Goal: Task Accomplishment & Management: Complete application form

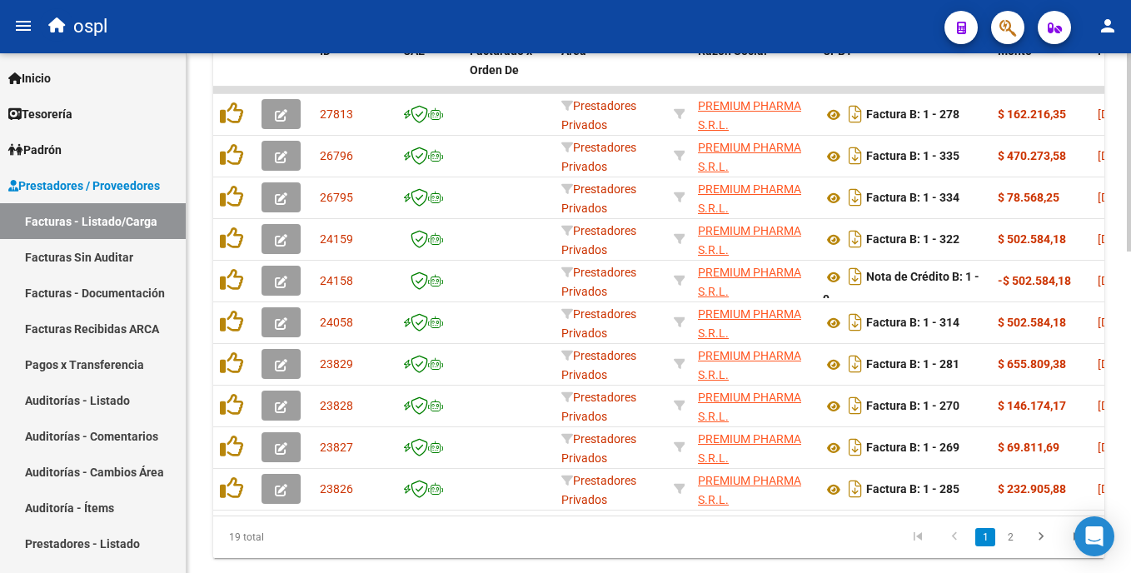
scroll to position [270, 0]
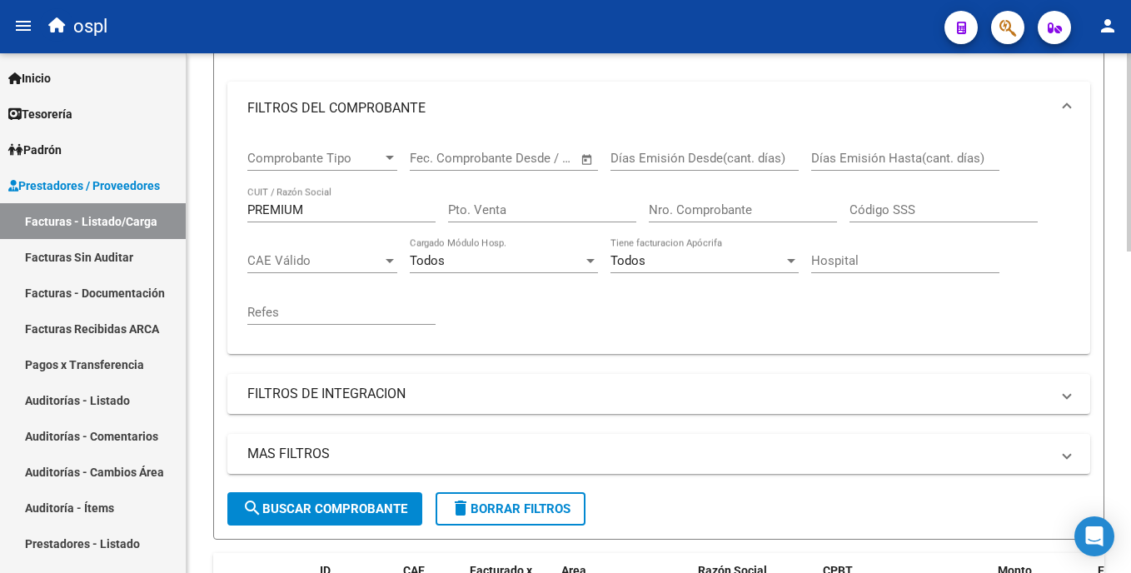
click at [1130, 119] on html "menu ospl person Firma Express Inicio Calendario SSS Instructivos Contacto OS T…" at bounding box center [565, 286] width 1131 height 573
click at [1130, 117] on html "menu ospl person Firma Express Inicio Calendario SSS Instructivos Contacto OS T…" at bounding box center [565, 286] width 1131 height 573
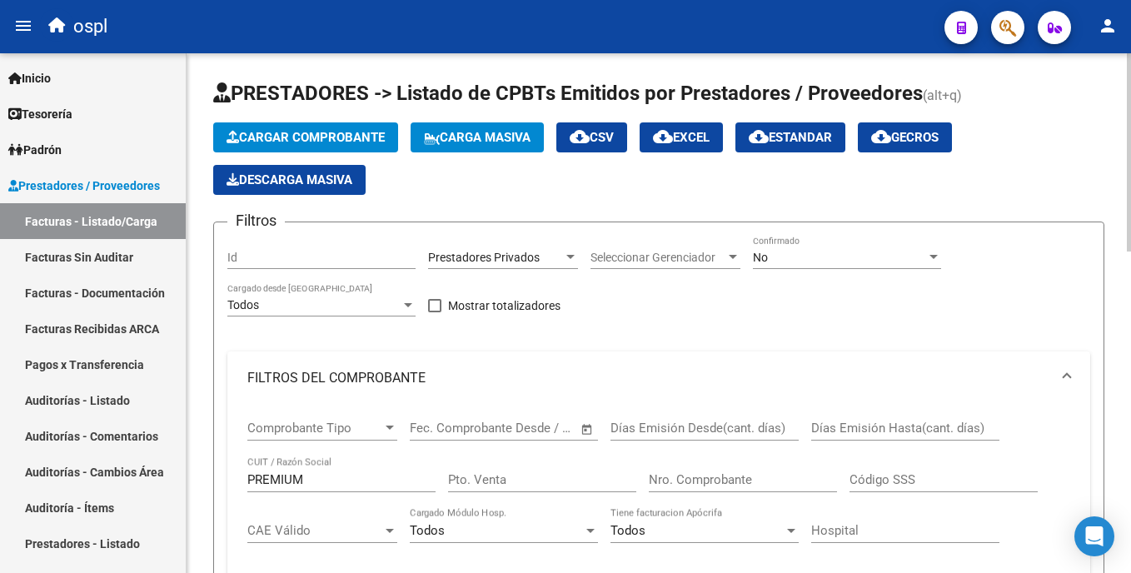
click at [343, 470] on div "PREMIUM CUIT / Razón Social" at bounding box center [341, 474] width 188 height 36
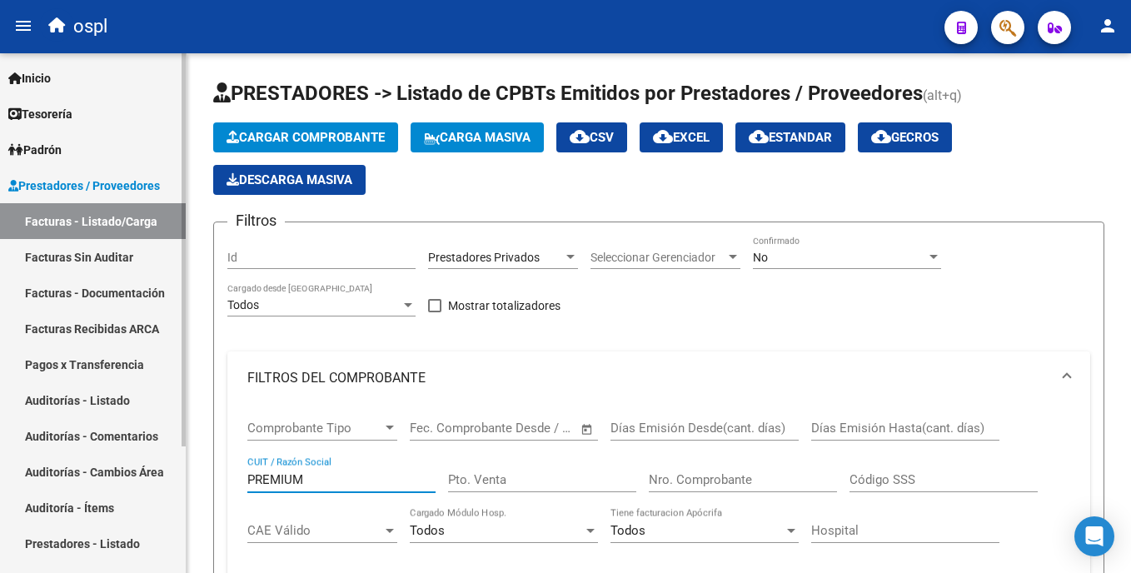
drag, startPoint x: 336, startPoint y: 479, endPoint x: 175, endPoint y: 481, distance: 160.7
click at [175, 481] on mat-sidenav-container "Firma Express Inicio Calendario SSS Instructivos Contacto OS Tesorería Auditorí…" at bounding box center [565, 313] width 1131 height 520
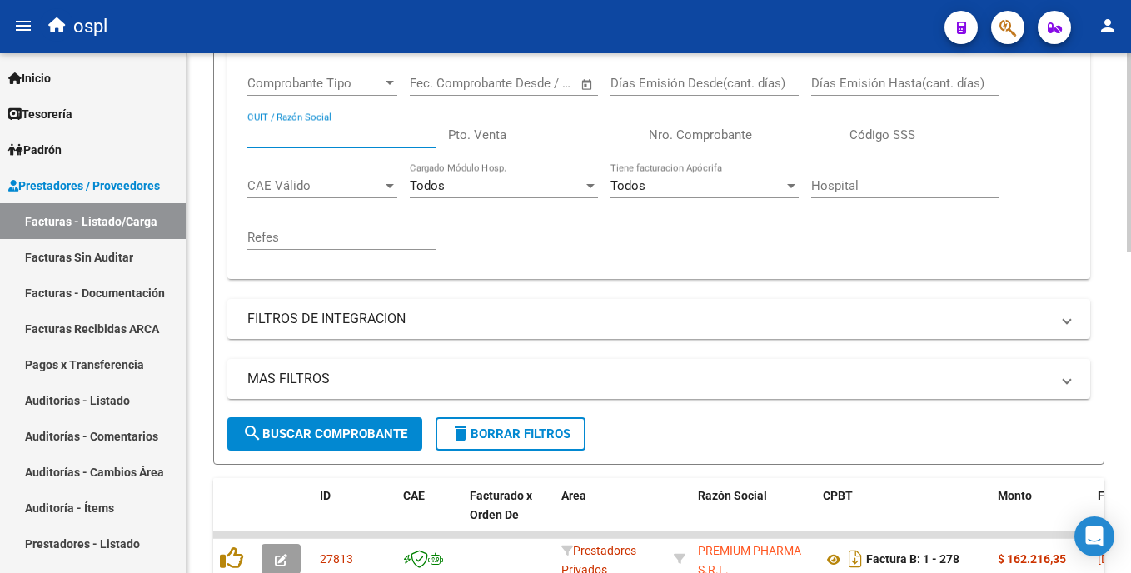
click at [1112, 306] on div "Video tutorial PRESTADORES -> Listado de CPBTs Emitidos por Prestadores / Prove…" at bounding box center [661, 382] width 948 height 1347
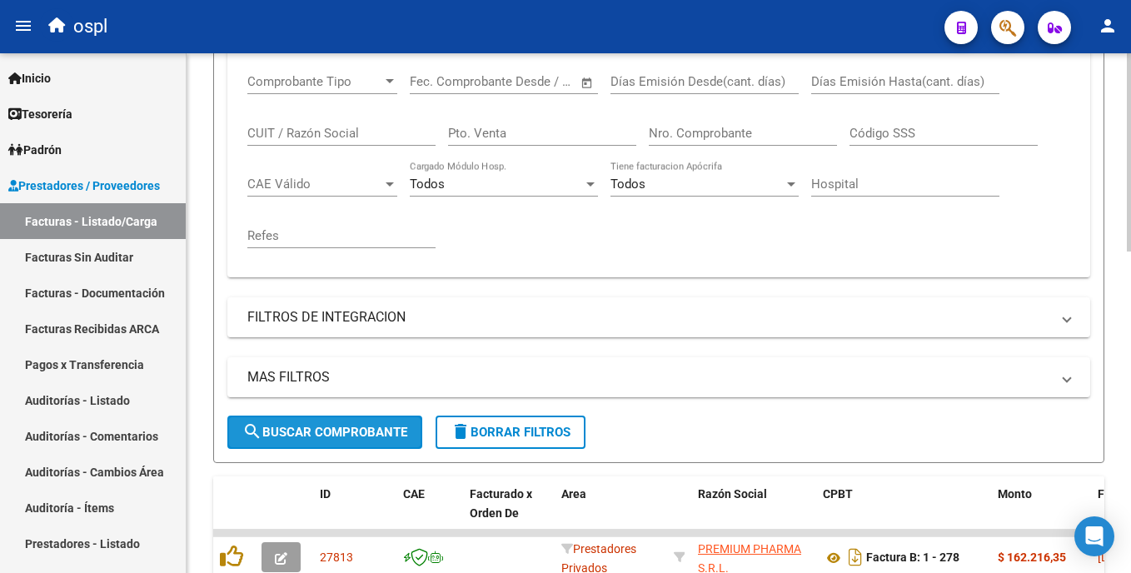
click at [341, 431] on span "search Buscar Comprobante" at bounding box center [324, 432] width 165 height 15
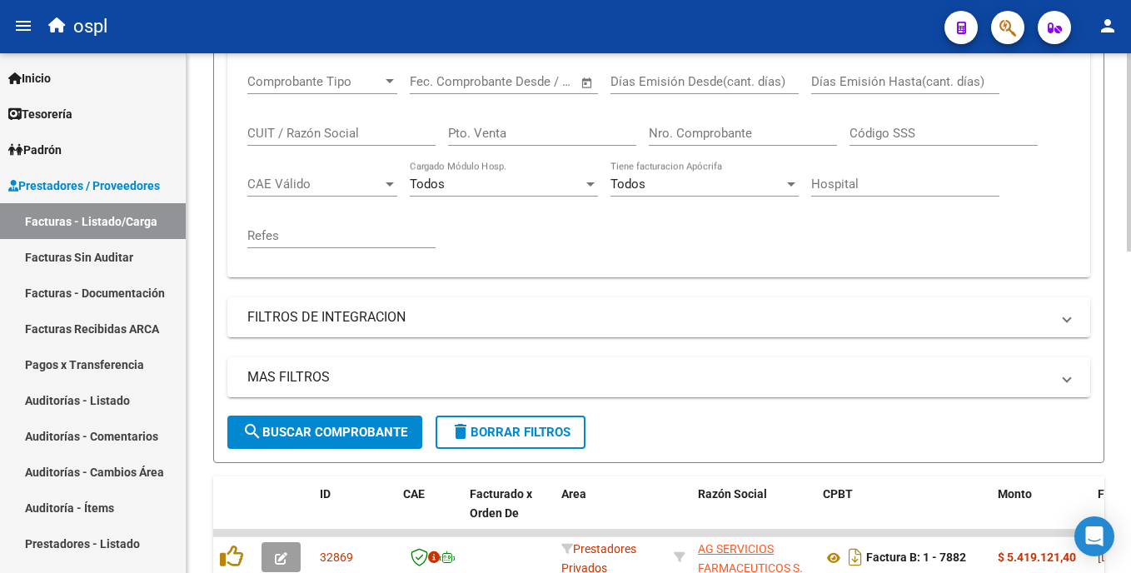
scroll to position [0, 0]
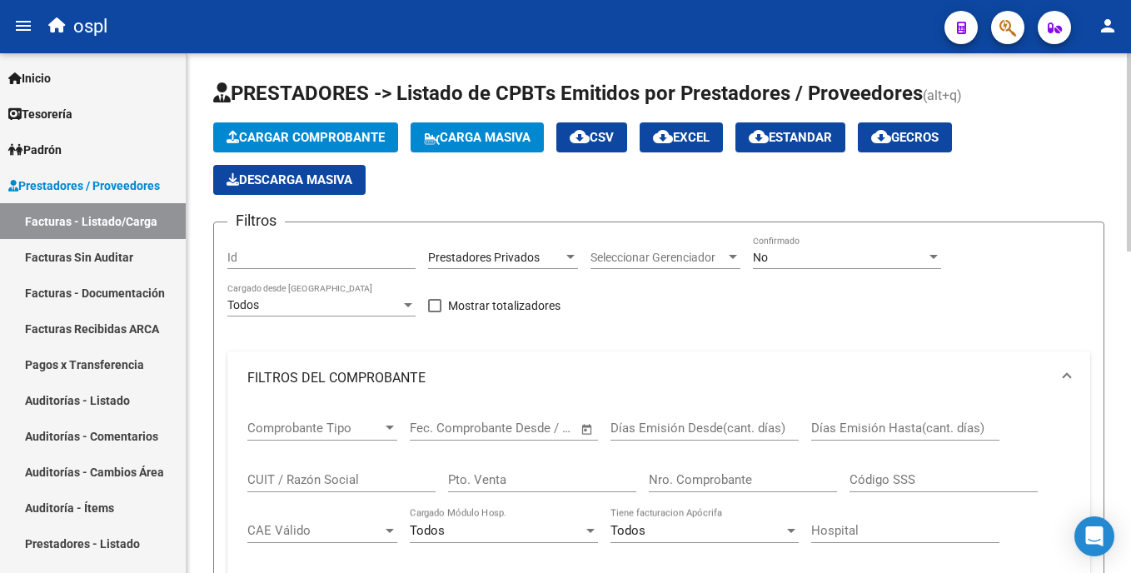
click at [1130, 221] on html "menu ospl person Firma Express Inicio Calendario SSS Instructivos Contacto OS T…" at bounding box center [565, 286] width 1131 height 573
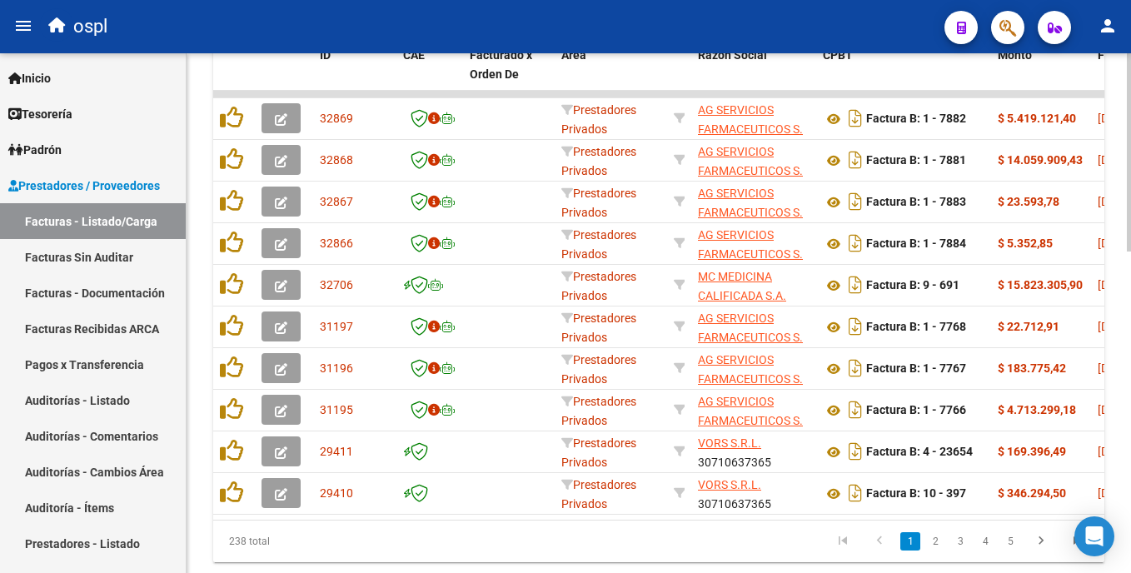
scroll to position [796, 0]
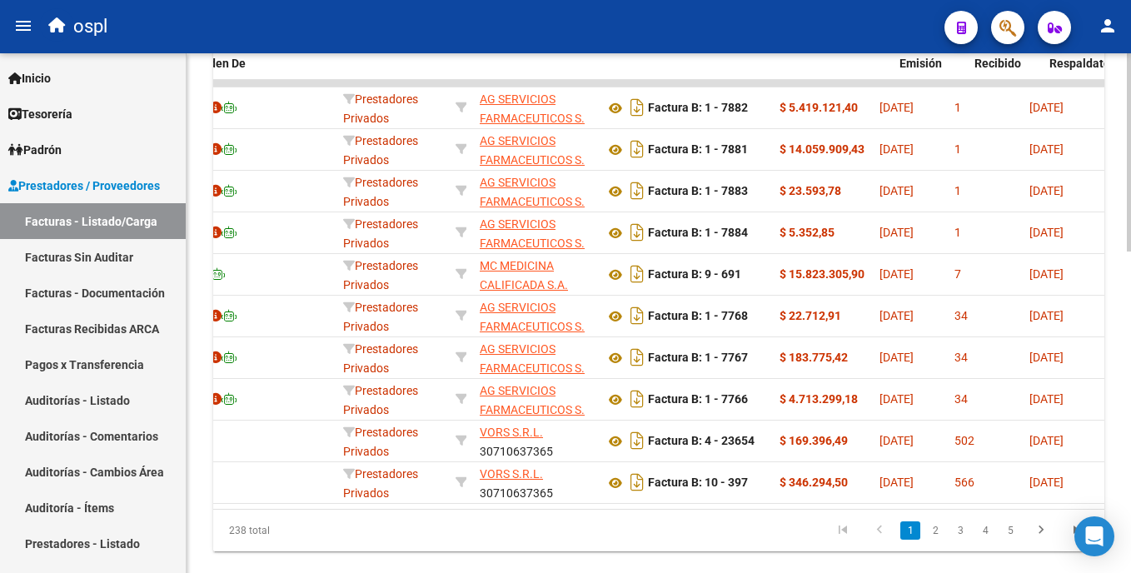
scroll to position [0, 315]
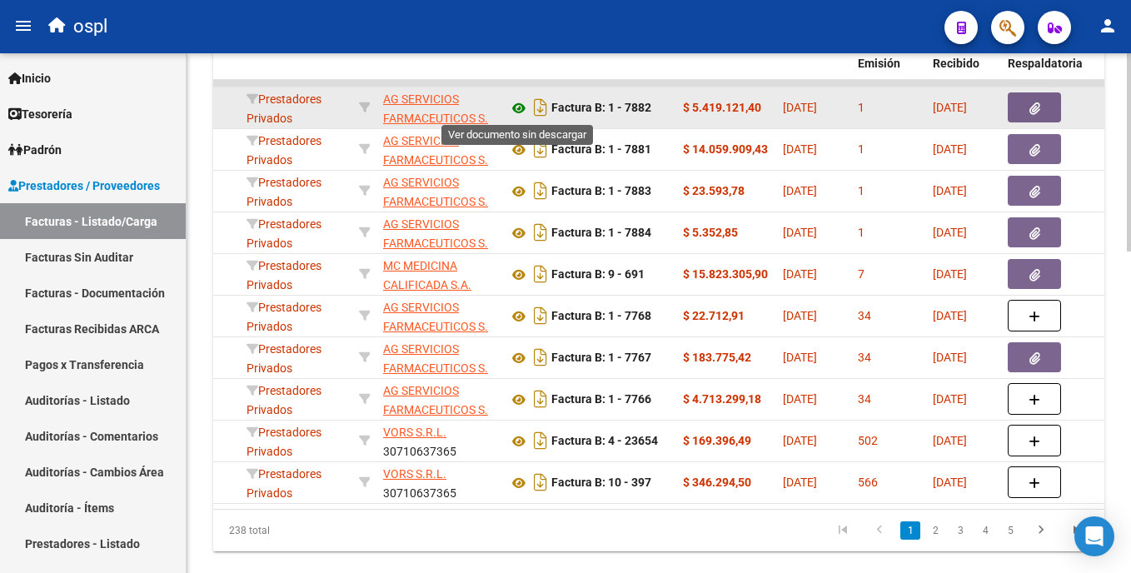
click at [517, 105] on icon at bounding box center [519, 108] width 22 height 20
click at [1029, 107] on icon "button" at bounding box center [1034, 108] width 11 height 12
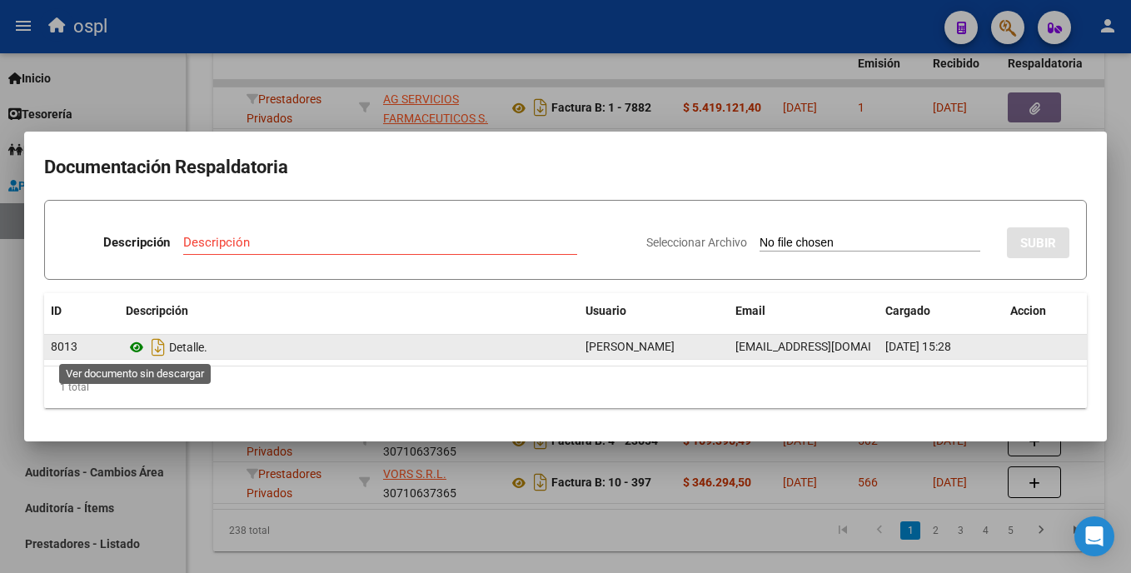
click at [139, 346] on icon at bounding box center [137, 347] width 22 height 20
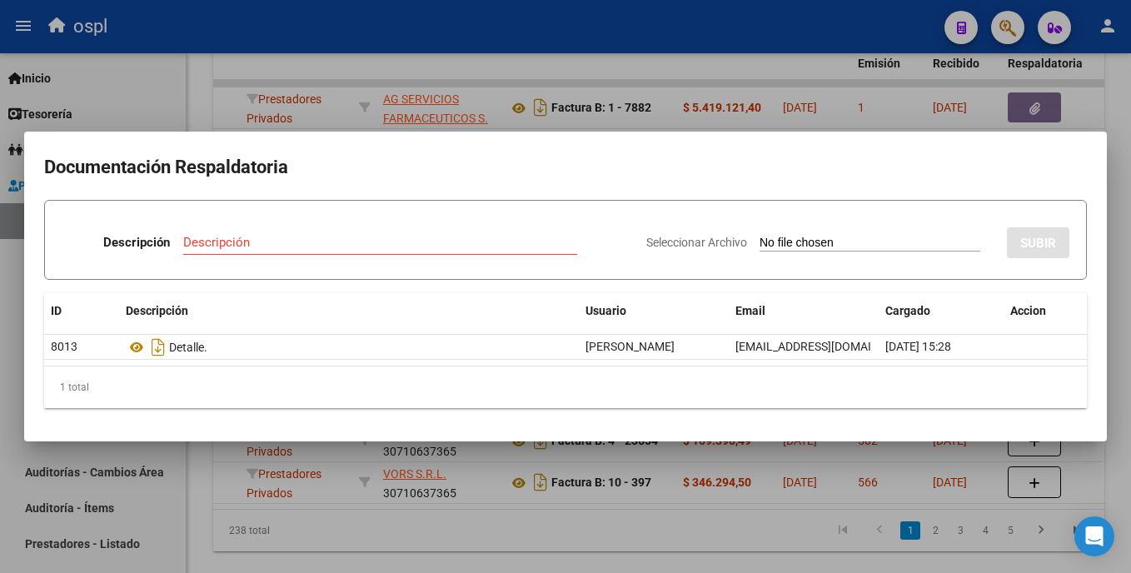
click at [1112, 112] on div at bounding box center [565, 286] width 1131 height 573
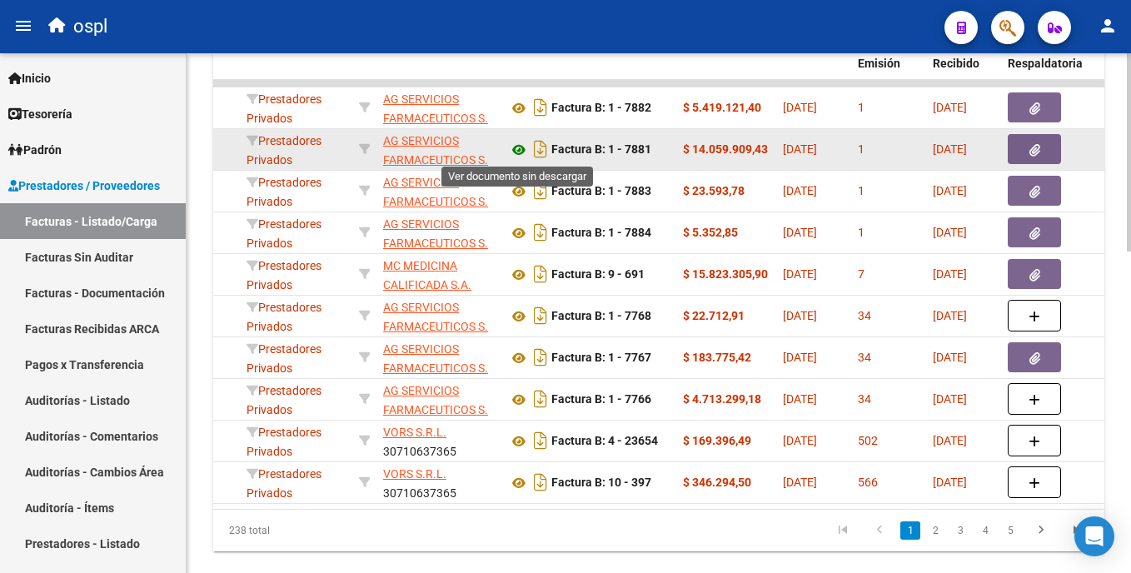
click at [515, 150] on icon at bounding box center [519, 150] width 22 height 20
click at [1036, 152] on icon "button" at bounding box center [1034, 150] width 11 height 12
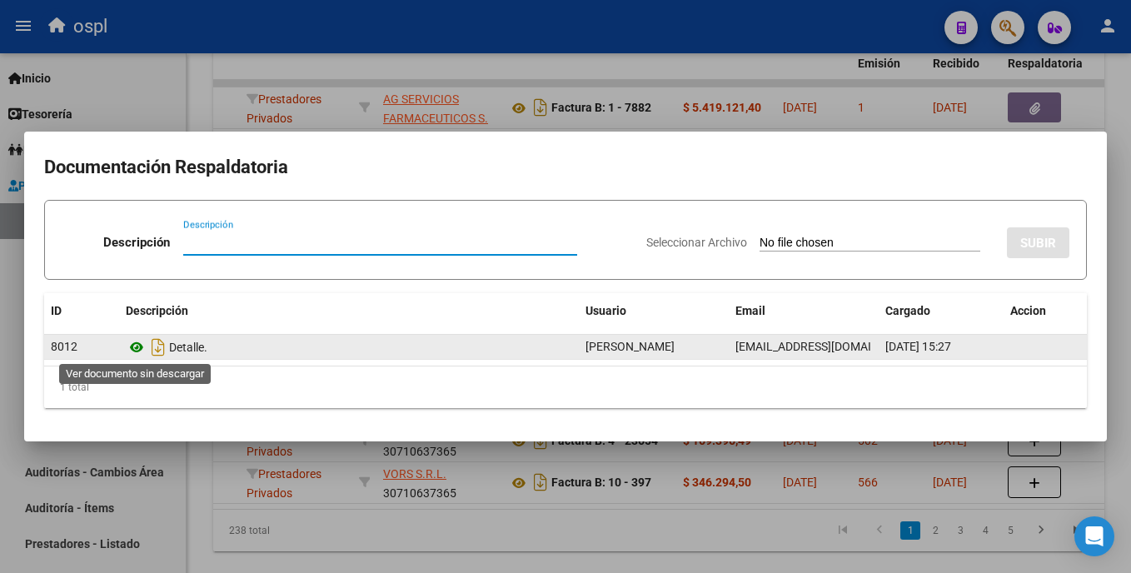
click at [133, 348] on icon at bounding box center [137, 347] width 22 height 20
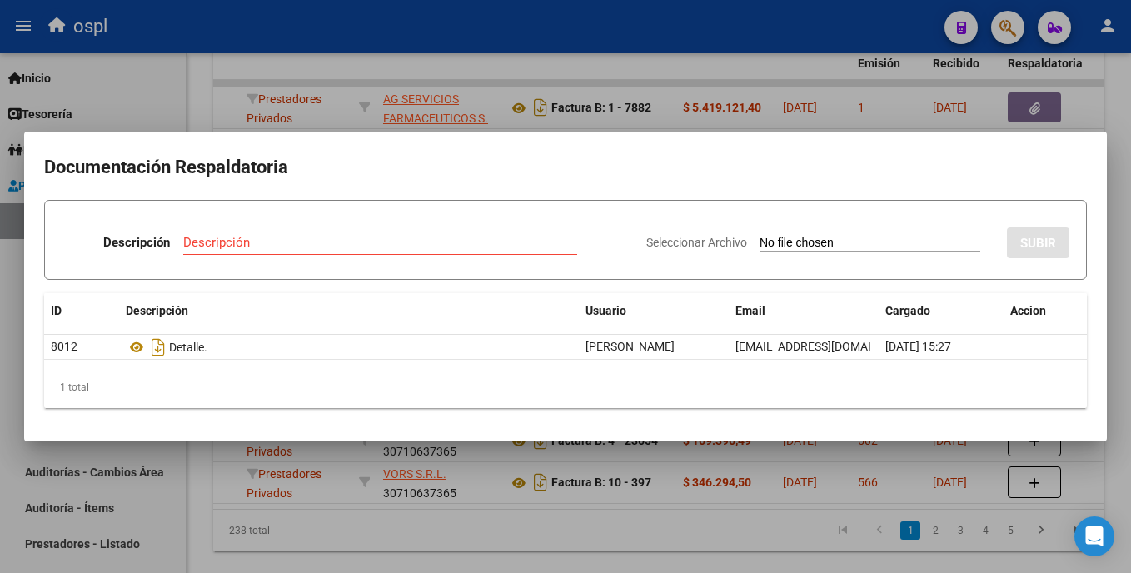
click at [1114, 97] on div at bounding box center [565, 286] width 1131 height 573
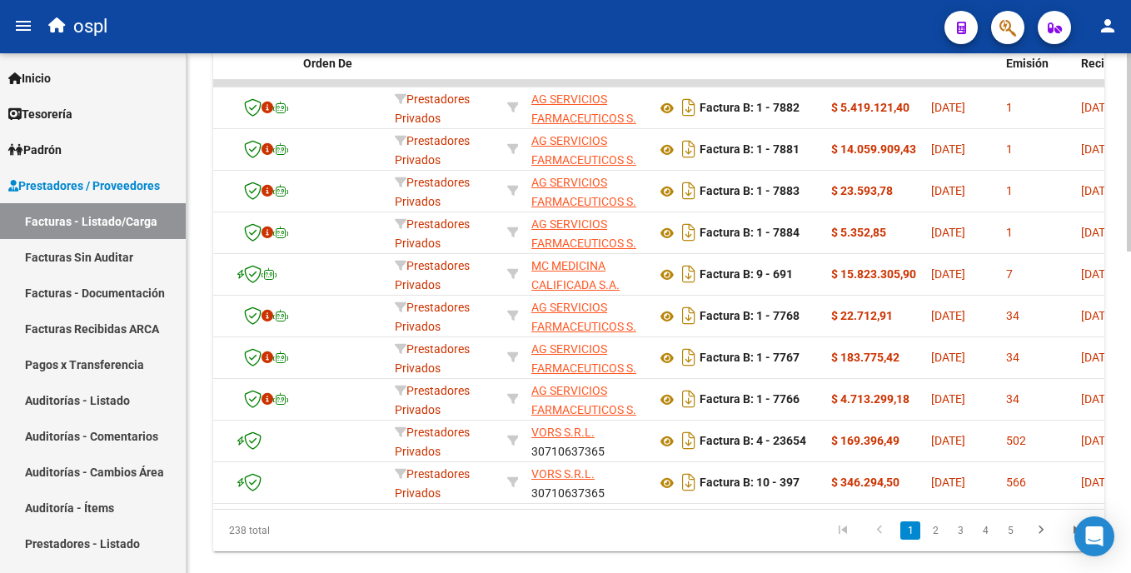
scroll to position [0, 0]
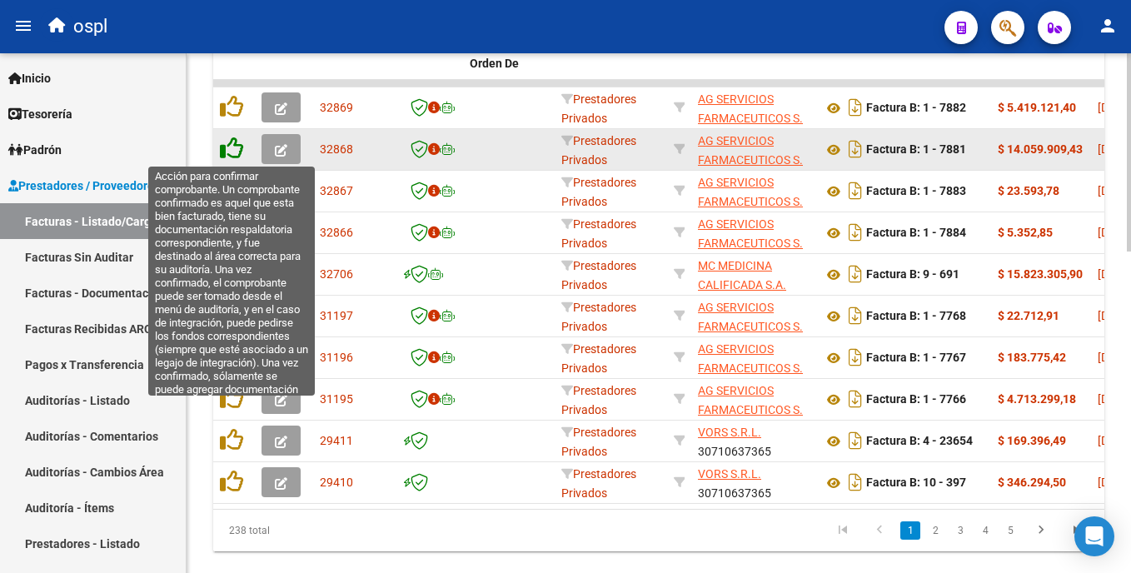
click at [227, 146] on icon at bounding box center [231, 148] width 23 height 23
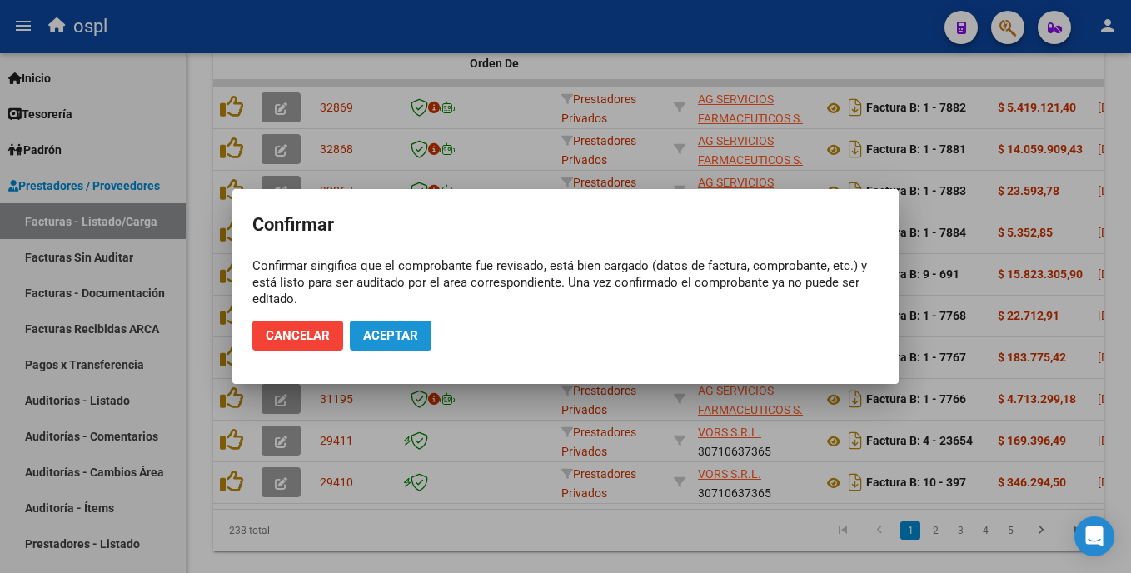
click at [381, 325] on button "Aceptar" at bounding box center [391, 336] width 82 height 30
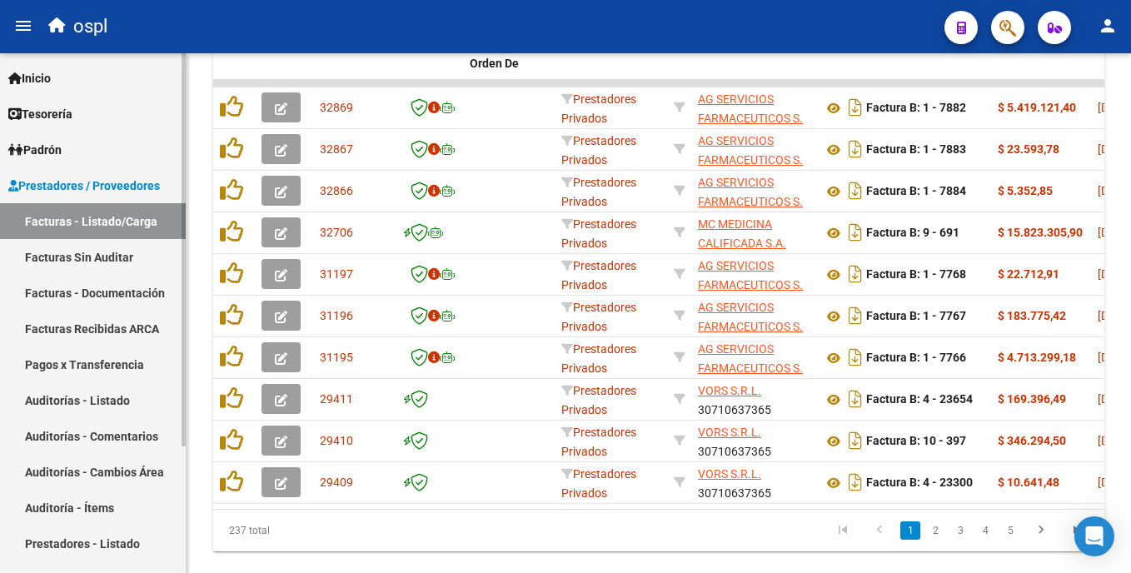
click at [112, 249] on link "Facturas Sin Auditar" at bounding box center [93, 257] width 186 height 36
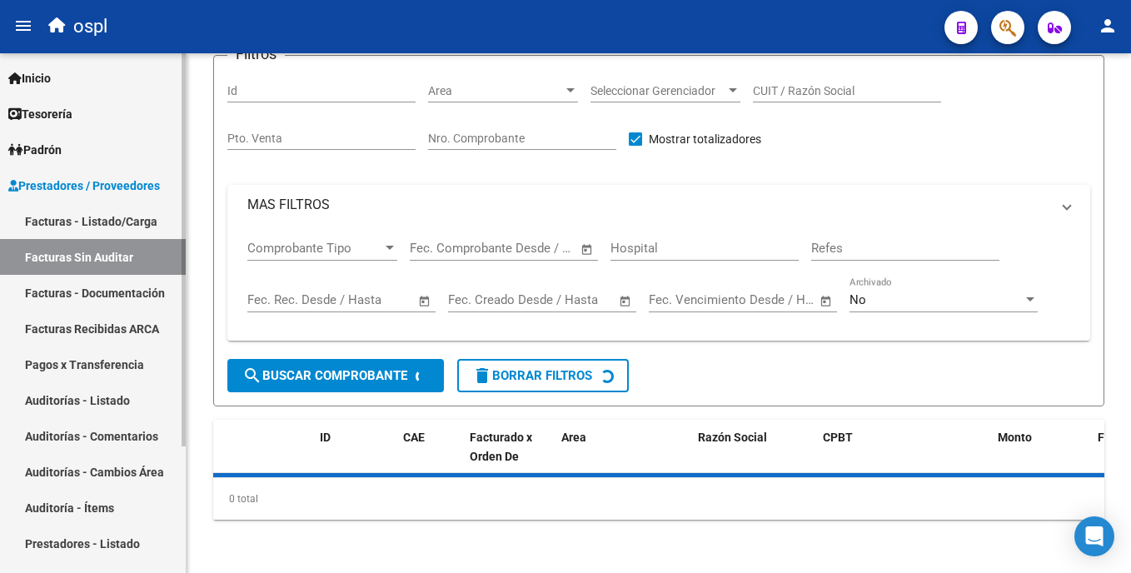
scroll to position [8, 0]
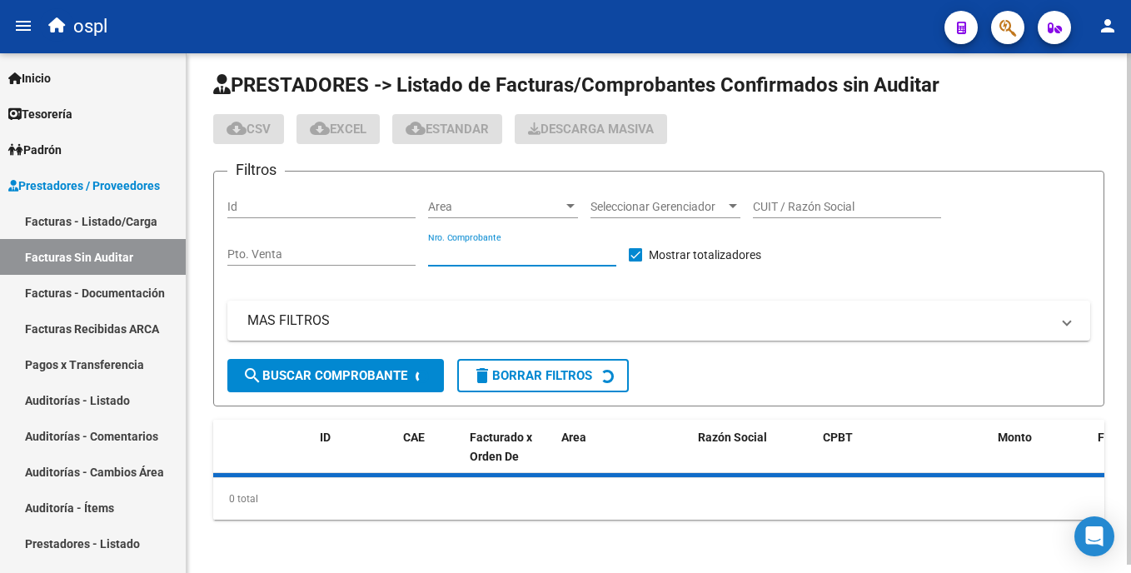
click at [527, 247] on input "Nro. Comprobante" at bounding box center [522, 254] width 188 height 14
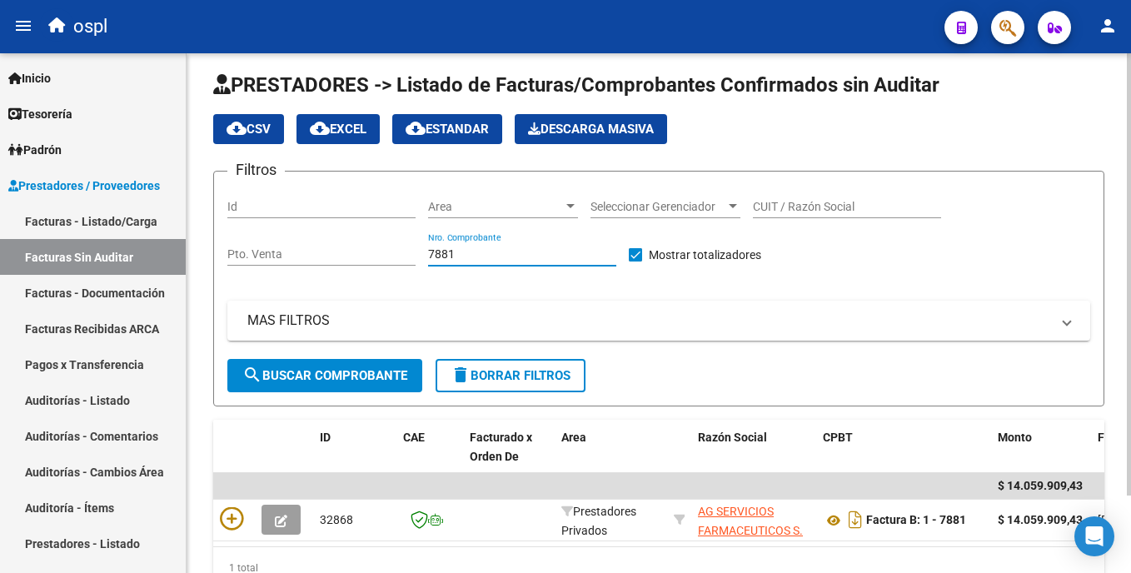
scroll to position [91, 0]
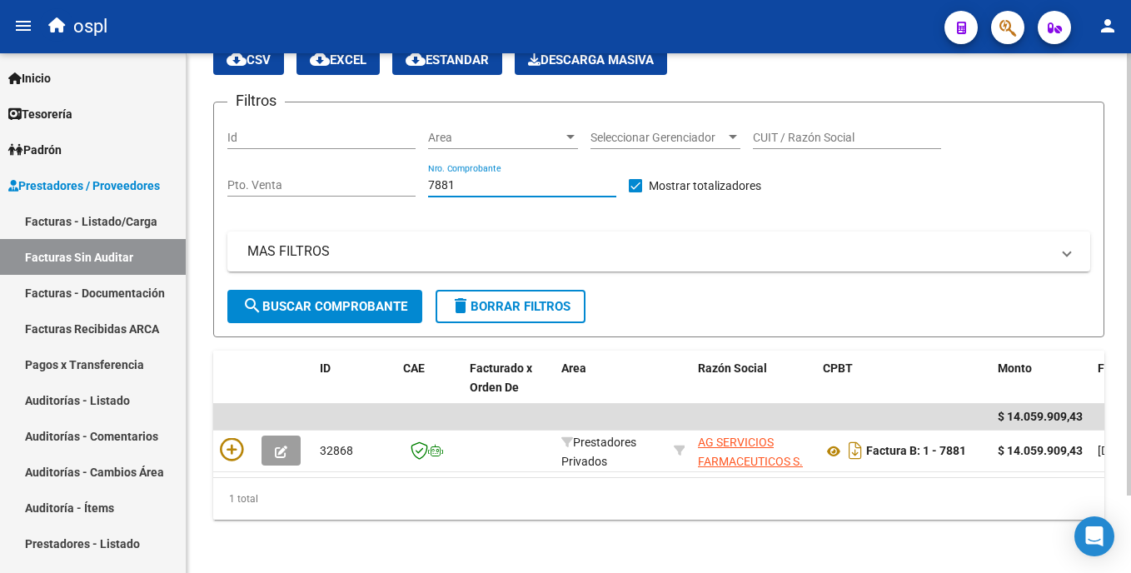
click at [1126, 304] on div "PRESTADORES -> Listado de Facturas/Comprobantes Confirmados sin Auditar cloud_d…" at bounding box center [661, 274] width 948 height 597
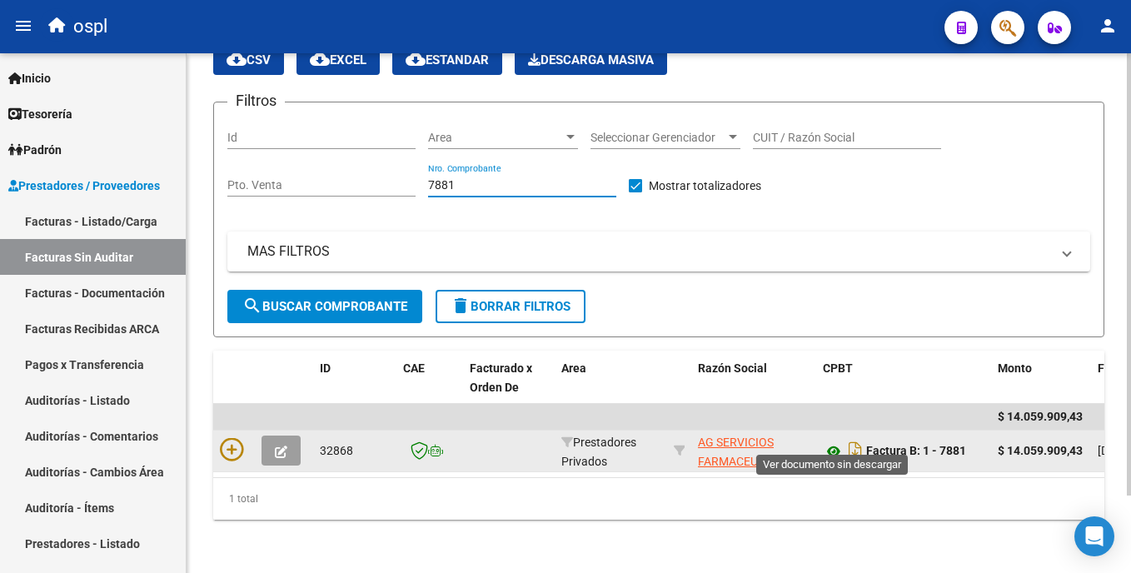
type input "7881"
click at [833, 441] on icon at bounding box center [834, 451] width 22 height 20
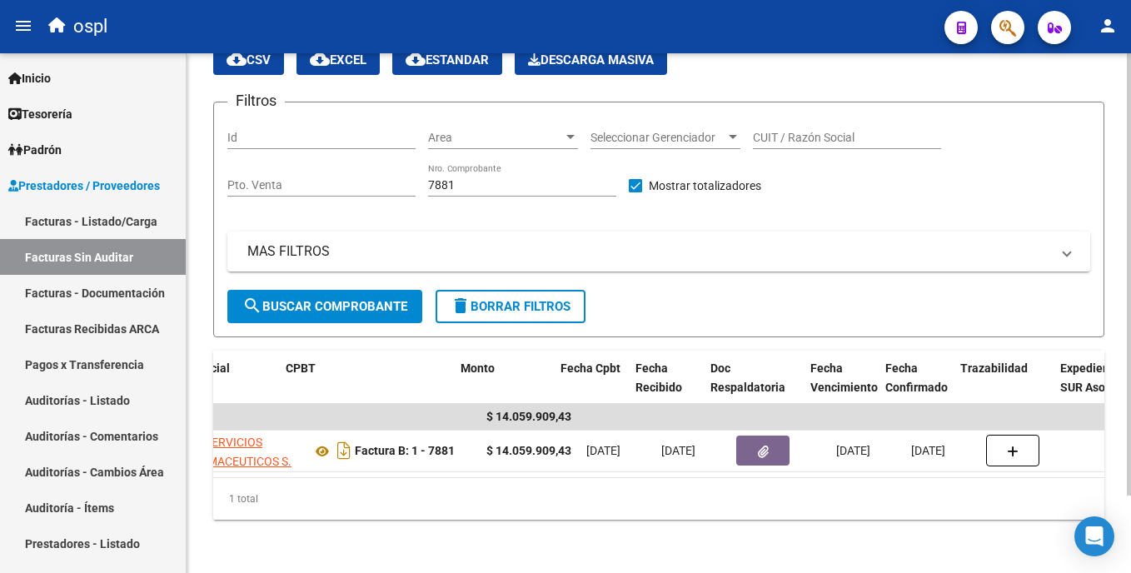
scroll to position [0, 537]
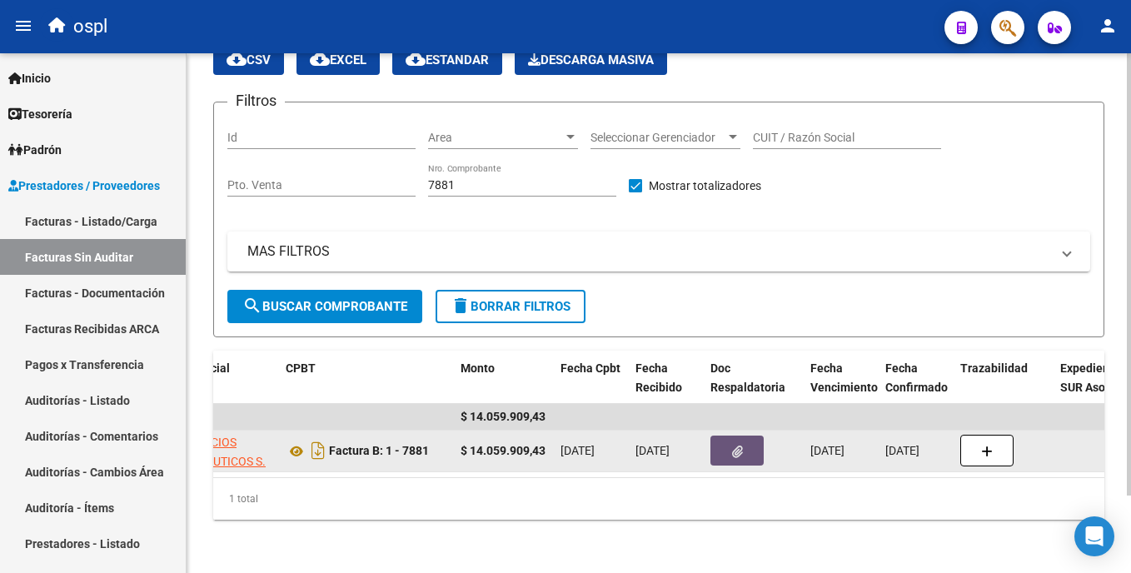
click at [729, 440] on button "button" at bounding box center [736, 450] width 53 height 30
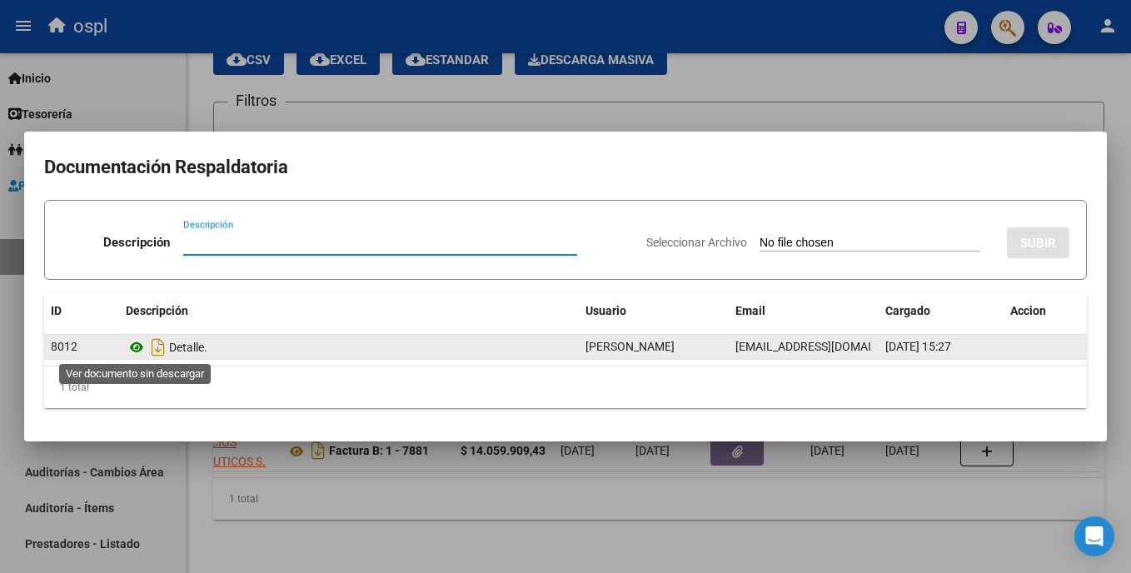
click at [134, 345] on icon at bounding box center [137, 347] width 22 height 20
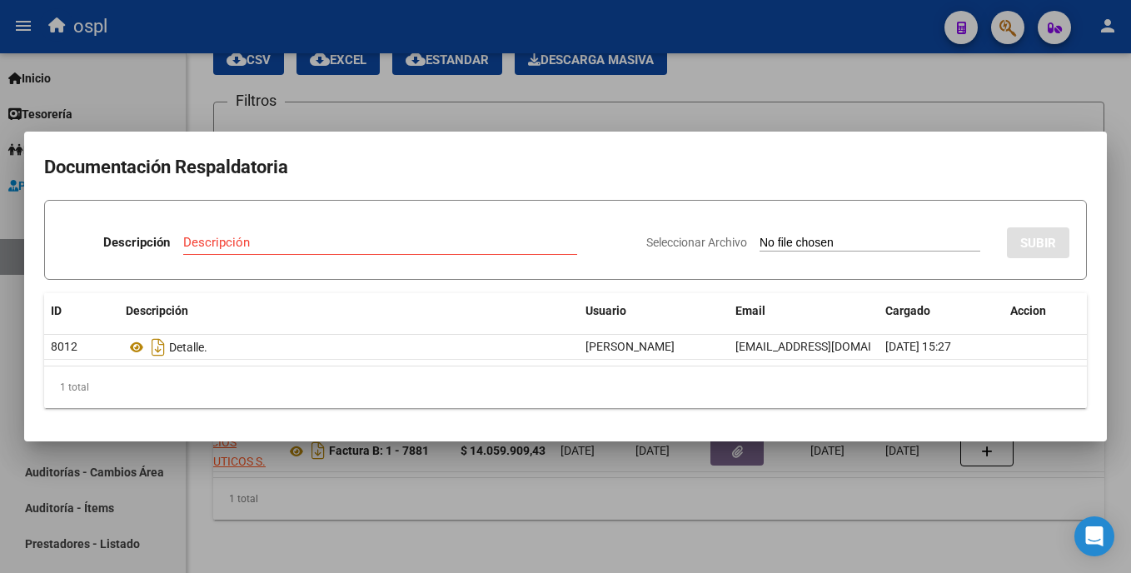
click at [833, 97] on div at bounding box center [565, 286] width 1131 height 573
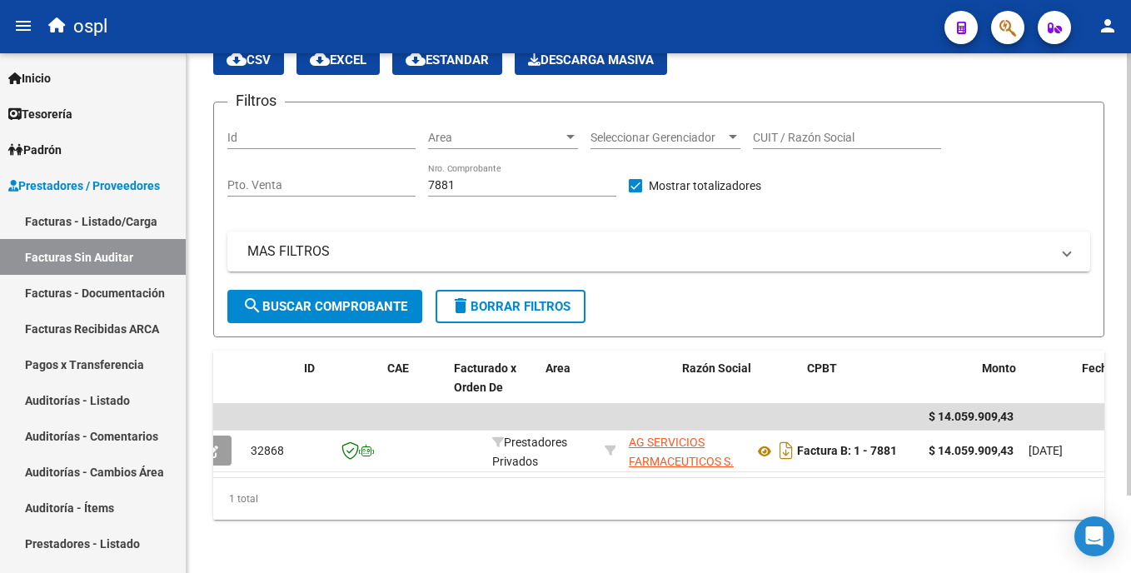
scroll to position [0, 0]
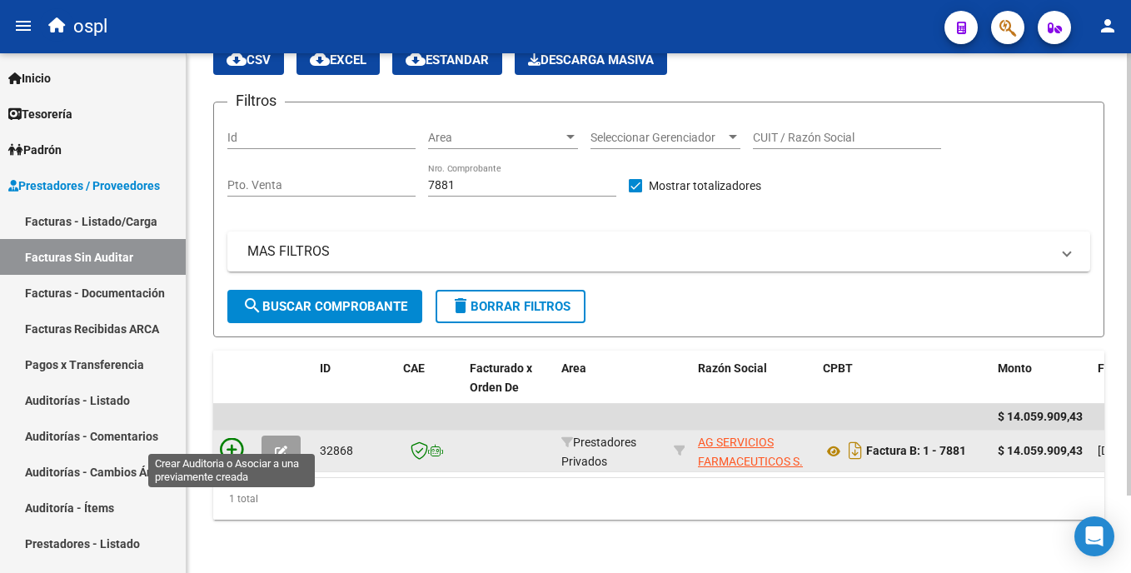
click at [235, 438] on icon at bounding box center [231, 449] width 23 height 23
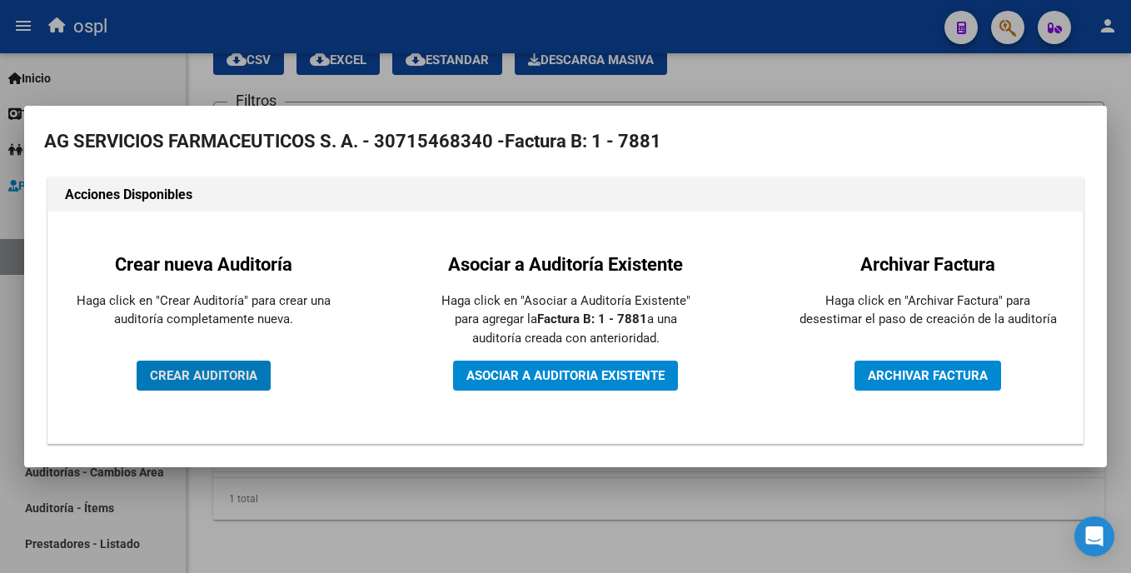
click at [227, 362] on button "CREAR AUDITORIA" at bounding box center [204, 376] width 134 height 30
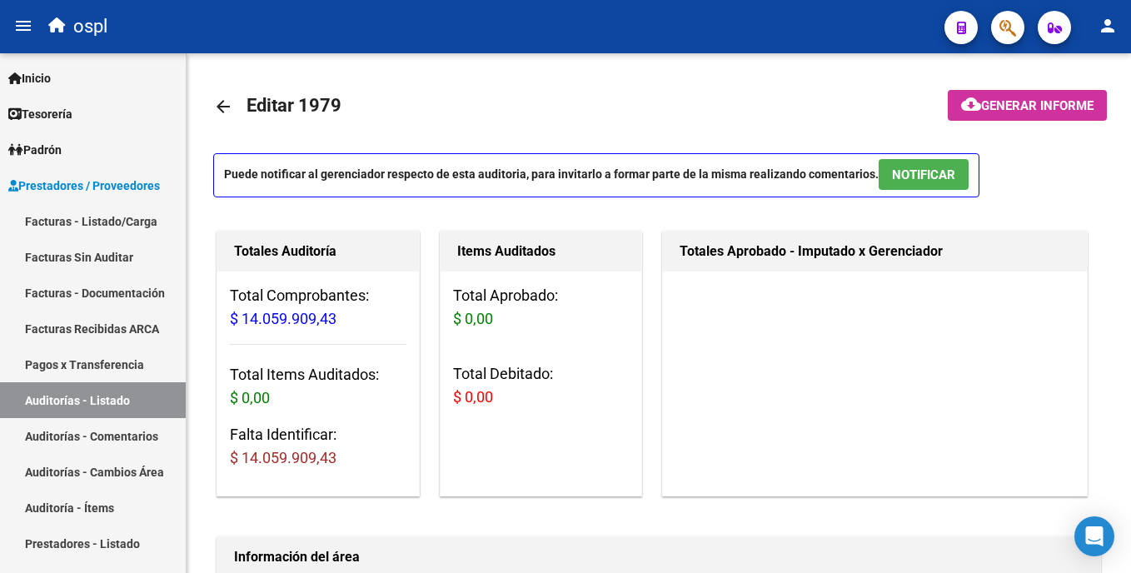
drag, startPoint x: 1130, startPoint y: 19, endPoint x: 1133, endPoint y: 89, distance: 70.0
click at [1130, 89] on html "menu ospl person Firma Express Inicio Calendario SSS Instructivos Contacto OS T…" at bounding box center [565, 286] width 1131 height 573
click at [1032, 192] on div "Puede notificar al gerenciador respecto de esta auditoria, para invitarlo a for…" at bounding box center [658, 180] width 891 height 54
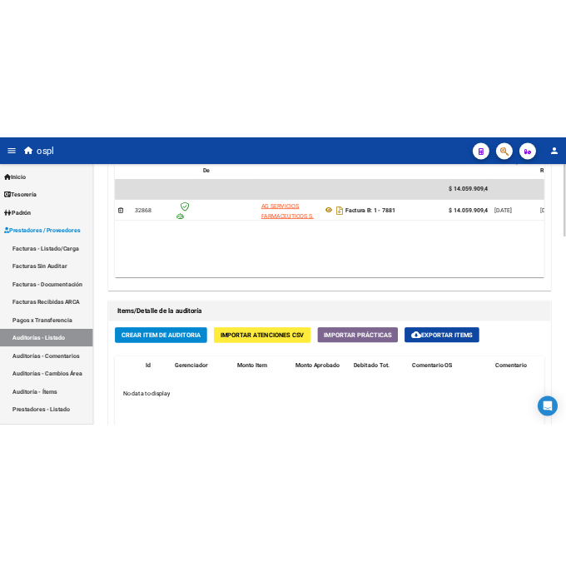
scroll to position [933, 0]
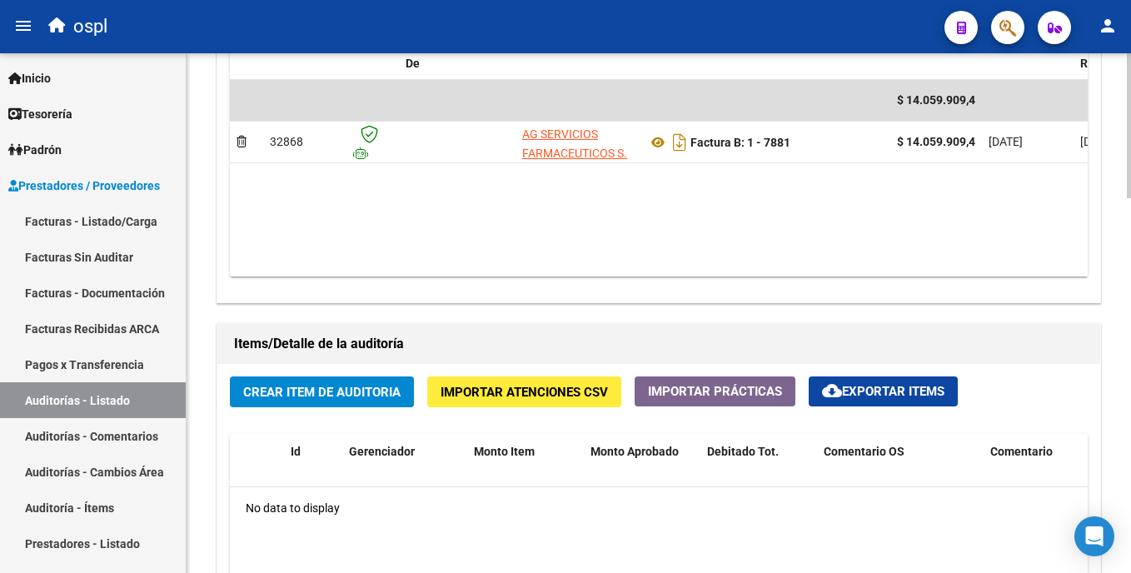
click at [1129, 403] on div at bounding box center [1129, 386] width 4 height 145
click at [369, 390] on span "Crear Item de Auditoria" at bounding box center [321, 392] width 157 height 15
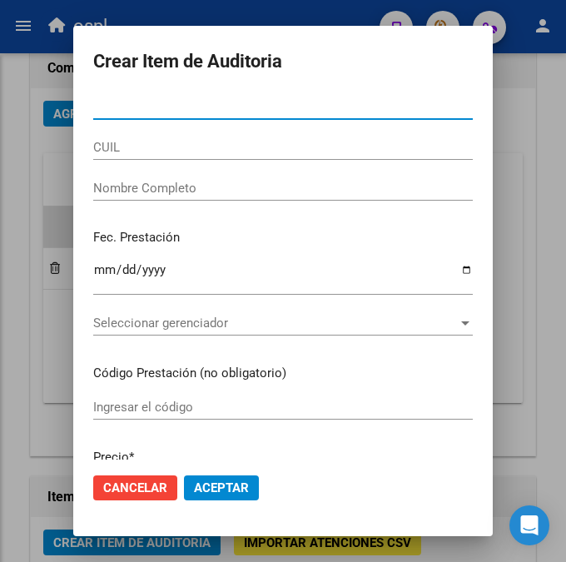
scroll to position [831, 0]
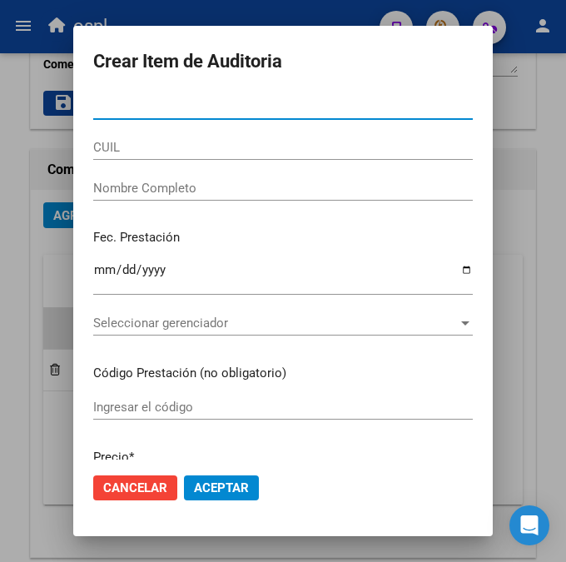
click at [146, 107] on input "Nro Documento" at bounding box center [283, 106] width 380 height 15
type input "33860117"
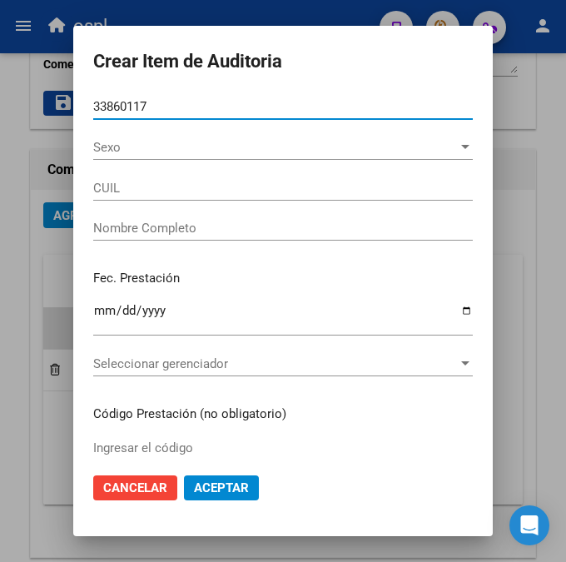
type input "23338601174"
type input "[PERSON_NAME]"
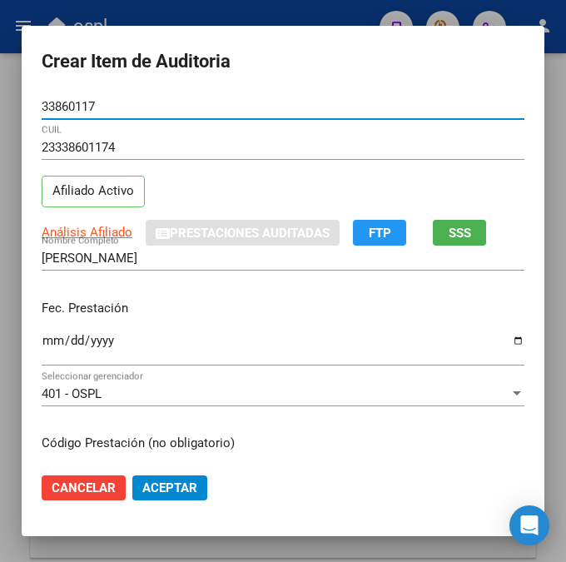
type input "33860117"
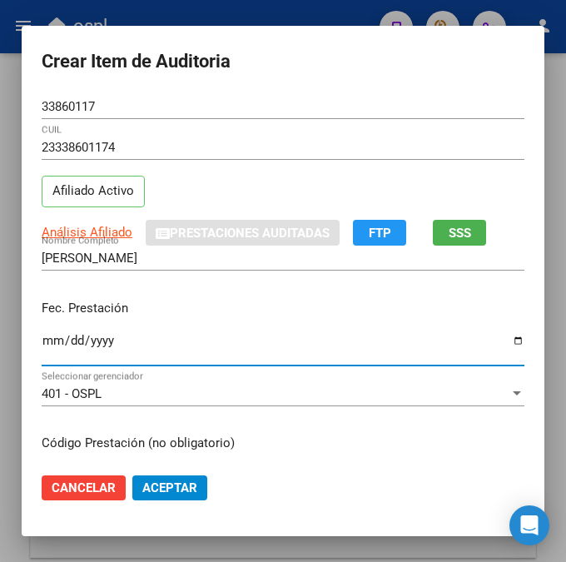
click at [47, 342] on input "Ingresar la fecha" at bounding box center [283, 347] width 483 height 27
type input "[DATE]"
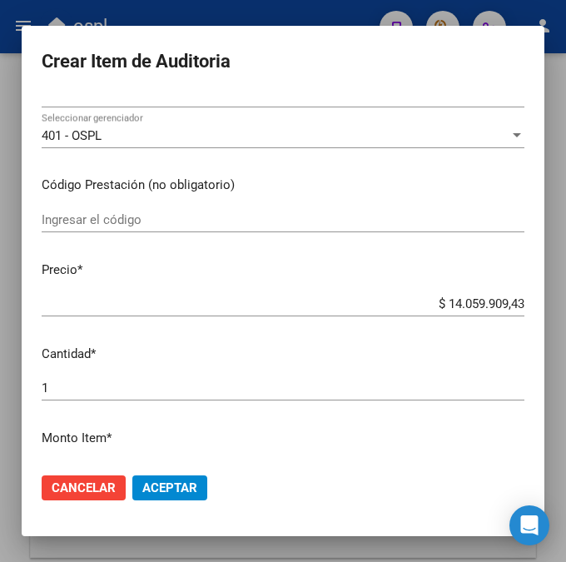
scroll to position [270, 0]
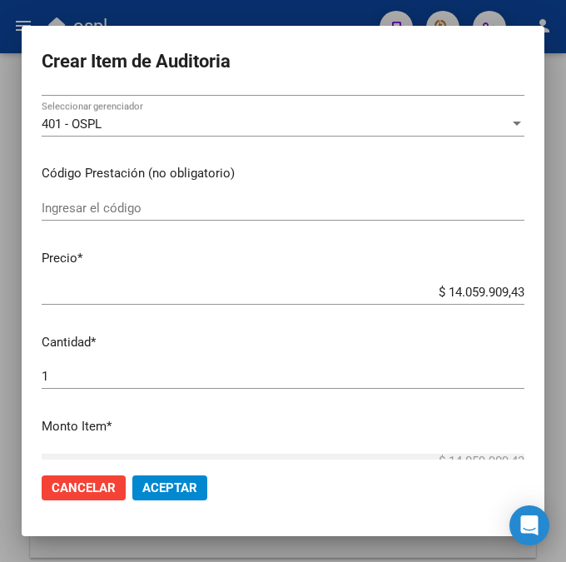
click at [82, 205] on input "Ingresar el código" at bounding box center [283, 208] width 483 height 15
click at [225, 212] on input "Ingresar el código" at bounding box center [283, 208] width 483 height 15
paste input "2052042 SIDERBLUT comp.x 60"
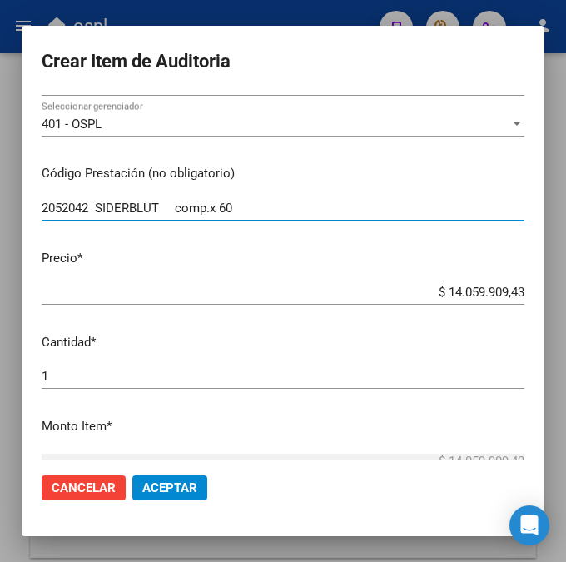
type input "2052042 SIDERBLUT comp.x 60"
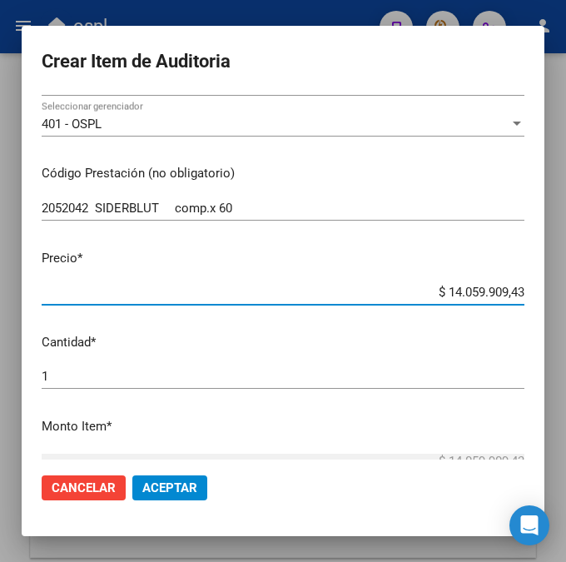
drag, startPoint x: 425, startPoint y: 288, endPoint x: 530, endPoint y: 288, distance: 104.1
click at [530, 288] on app-form-text-field "Precio * $ 14.059.909,43 Ingresar el precio" at bounding box center [290, 275] width 496 height 52
click at [506, 290] on input "$ 0,00" at bounding box center [283, 292] width 483 height 15
click at [515, 298] on input "$ 0,00" at bounding box center [283, 292] width 483 height 15
paste input "10487,12"
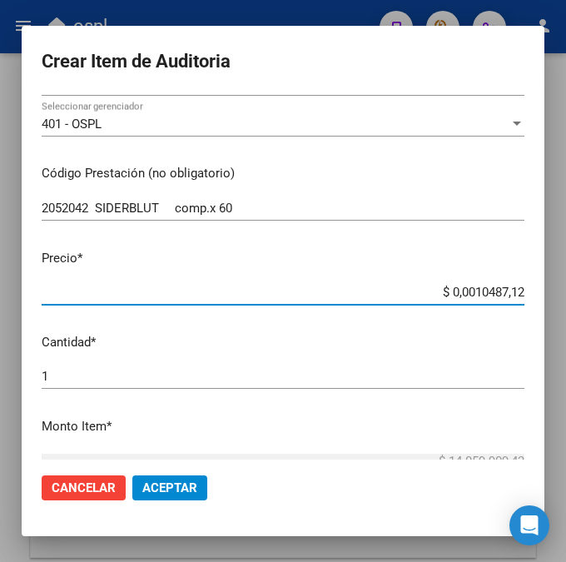
type input "$ 10.487,12"
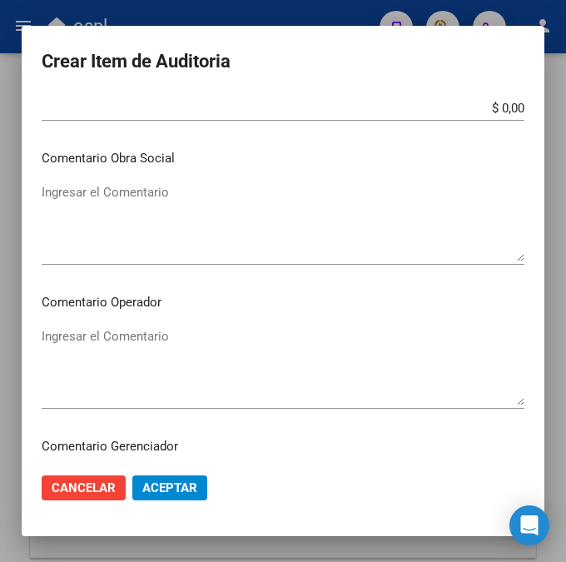
scroll to position [711, 0]
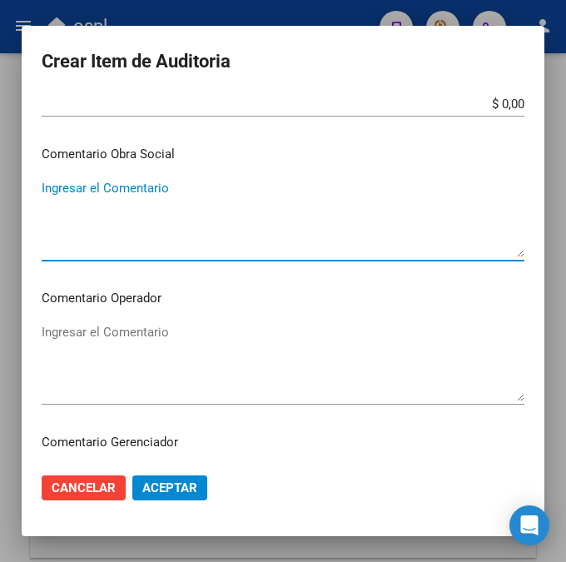
click at [292, 241] on textarea "Ingresar el Comentario" at bounding box center [283, 218] width 483 height 78
type textarea "R"
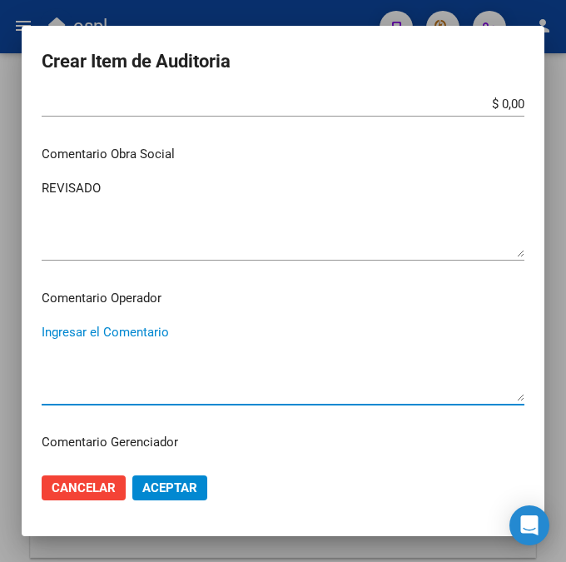
click at [148, 330] on textarea "Ingresar el Comentario" at bounding box center [283, 362] width 483 height 78
click at [152, 196] on textarea "REVISADO" at bounding box center [283, 218] width 483 height 78
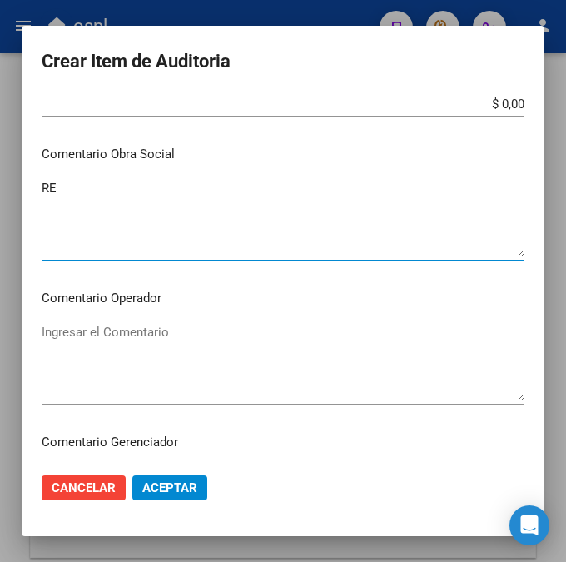
type textarea "R"
click at [139, 335] on textarea "Ingresar el Comentario" at bounding box center [283, 362] width 483 height 78
click at [139, 221] on textarea "Ingresar el Comentario" at bounding box center [283, 218] width 483 height 78
click at [145, 298] on p "Comentario Operador" at bounding box center [283, 298] width 483 height 19
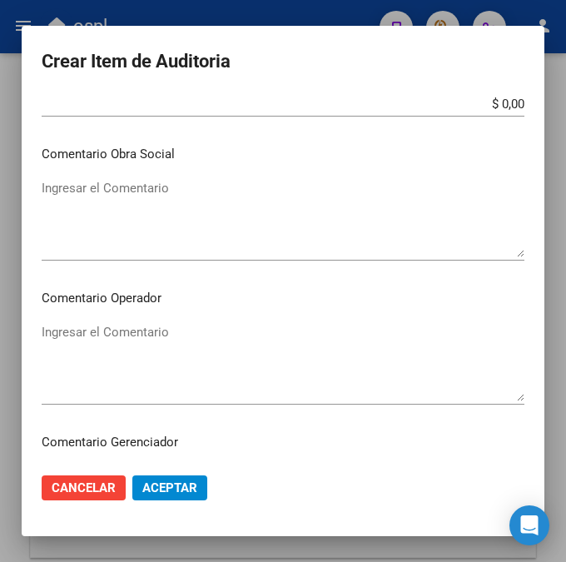
click at [147, 336] on textarea "Ingresar el Comentario" at bounding box center [283, 362] width 483 height 78
click at [93, 335] on textarea "Ingresar el Comentario" at bounding box center [283, 362] width 483 height 78
paste textarea "40 [PERSON_NAME] 90"
click at [53, 339] on textarea "40 [PERSON_NAME] 90" at bounding box center [283, 362] width 483 height 78
click at [186, 338] on textarea "40% [PERSON_NAME] 90" at bounding box center [283, 362] width 483 height 78
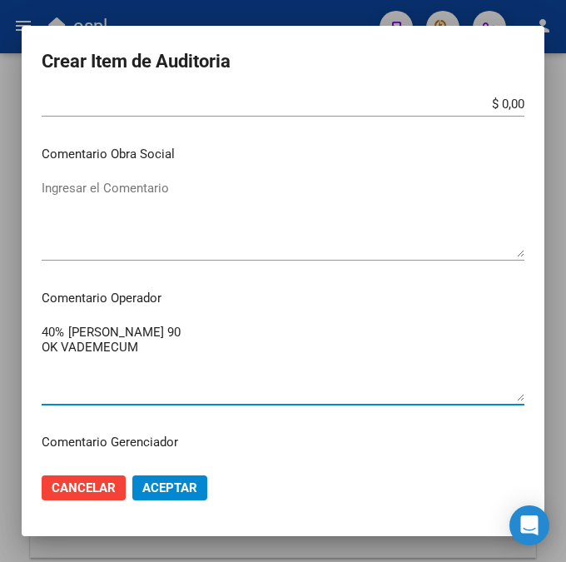
type textarea "40% [PERSON_NAME] 90 OK VADEMECUM"
click at [167, 488] on span "Aceptar" at bounding box center [169, 487] width 55 height 15
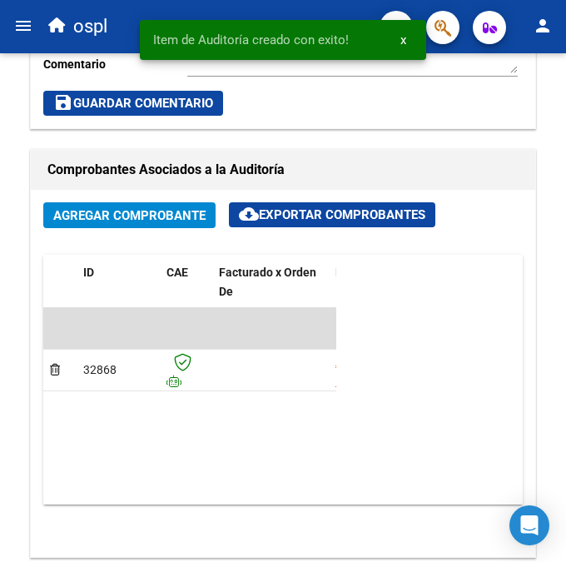
scroll to position [1394, 0]
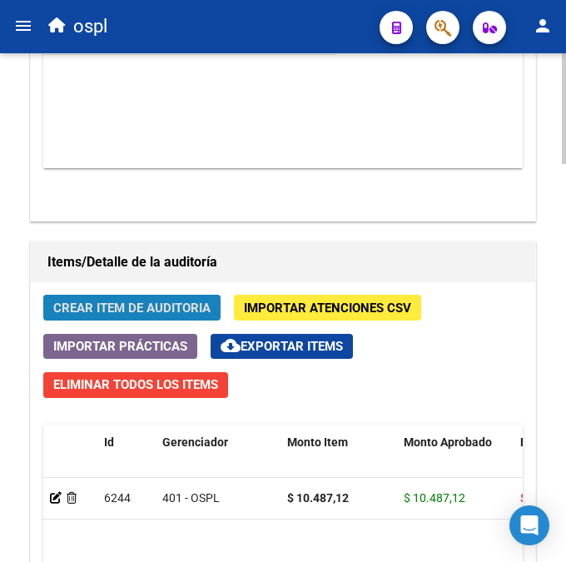
click at [181, 305] on span "Crear Item de Auditoria" at bounding box center [131, 308] width 157 height 15
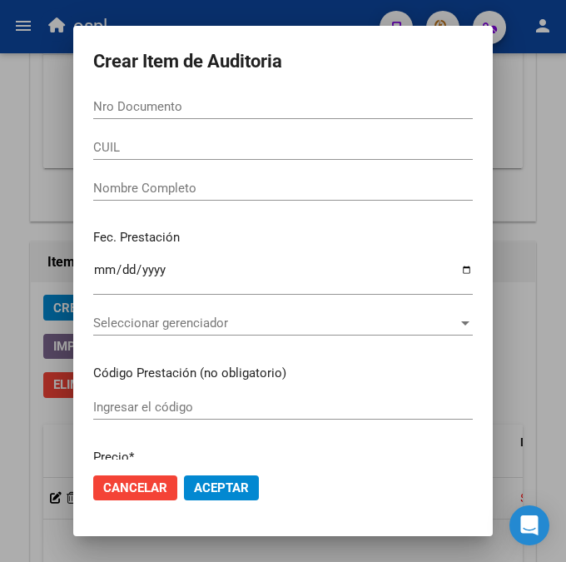
click at [167, 117] on div "Nro Documento" at bounding box center [283, 106] width 380 height 25
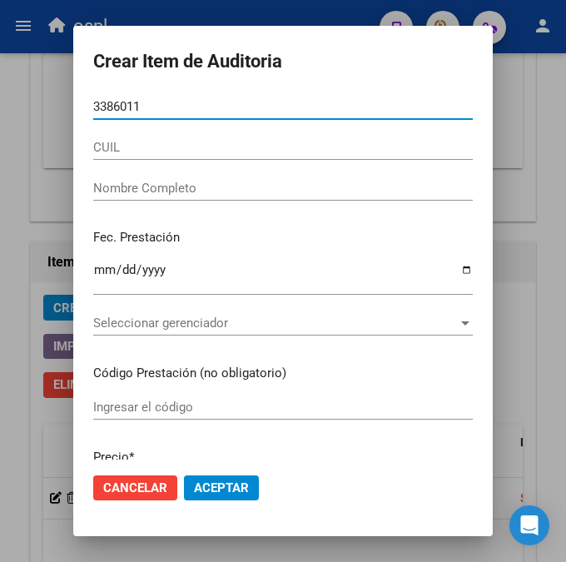
type input "33860117"
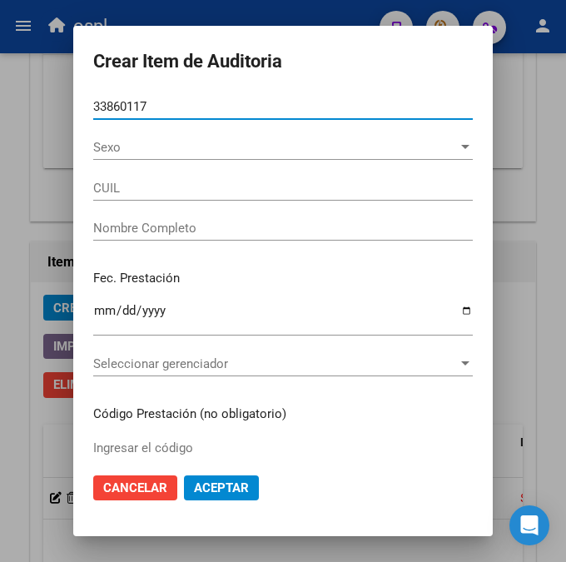
type input "23338601174"
type input "[PERSON_NAME]"
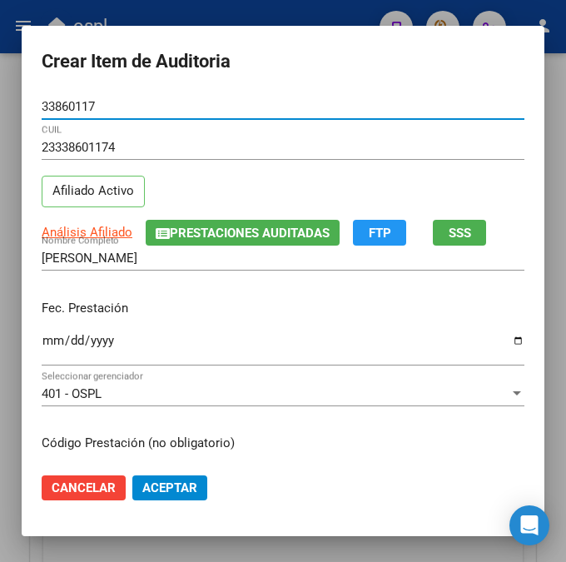
type input "33860117"
click at [42, 340] on input "Ingresar la fecha" at bounding box center [283, 347] width 483 height 27
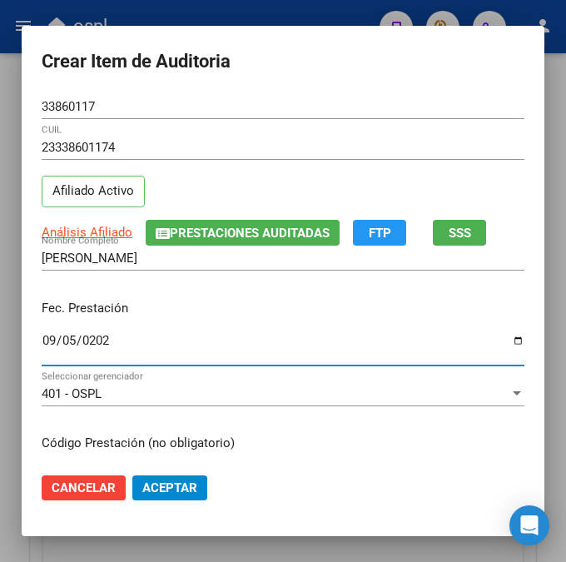
type input "[DATE]"
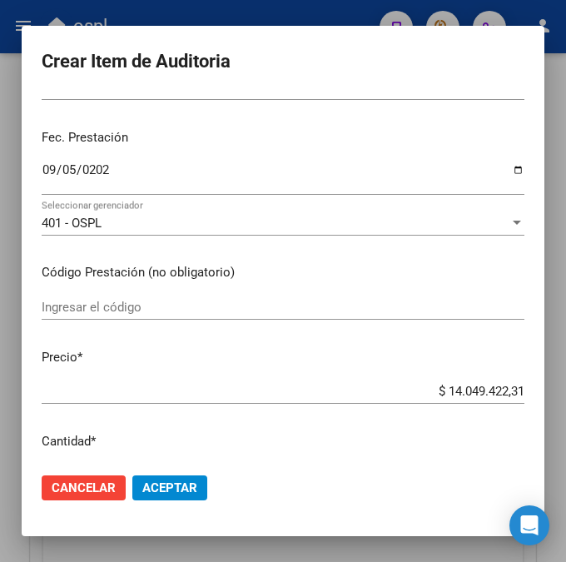
scroll to position [175, 0]
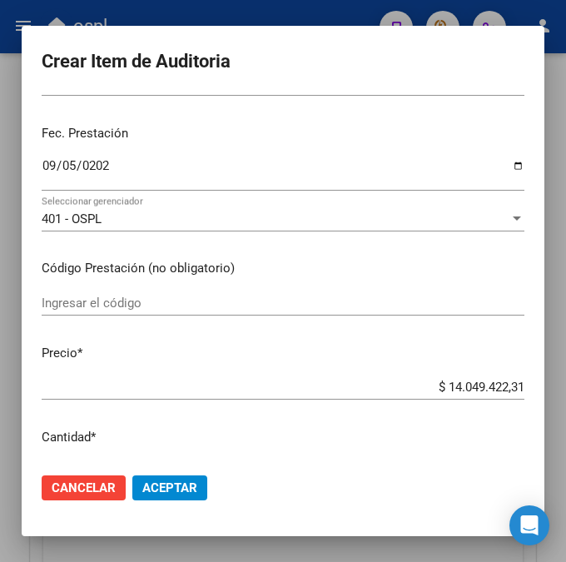
click at [217, 311] on div "Ingresar el código" at bounding box center [283, 303] width 483 height 25
click at [134, 298] on input "Ingresar el código" at bounding box center [283, 303] width 483 height 15
paste input "5741421 SERTRALINA ROSPAW 50 mg comp.x 30"
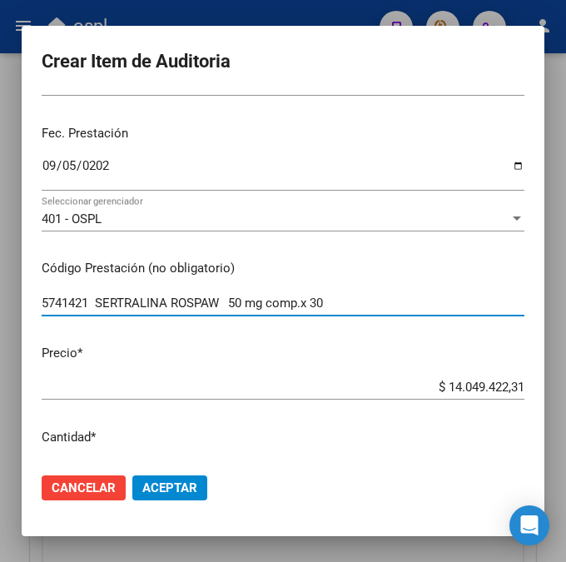
type input "5741421 SERTRALINA ROSPAW 50 mg comp.x 30"
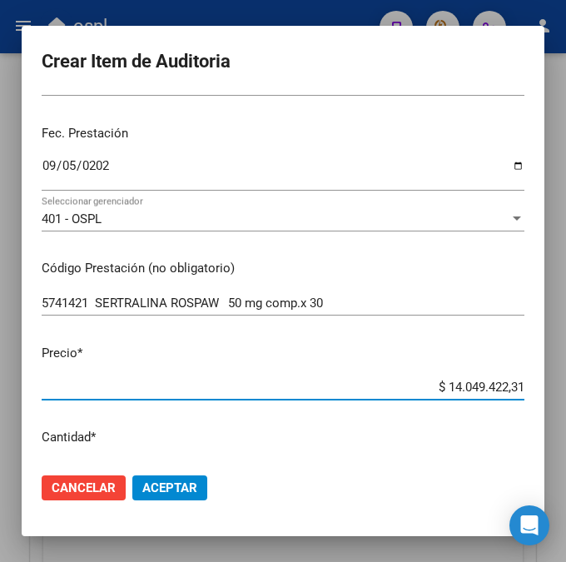
drag, startPoint x: 411, startPoint y: 387, endPoint x: 546, endPoint y: 387, distance: 134.9
click at [545, 387] on mat-dialog-content "33860117 Nro Documento 23338601174 CUIL Afiliado Activo Análisis Afiliado Prest…" at bounding box center [283, 277] width 523 height 366
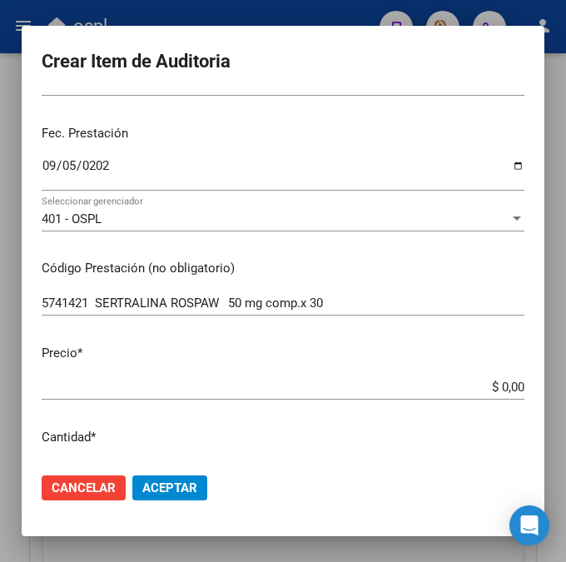
click at [474, 388] on input "$ 0,00" at bounding box center [283, 387] width 483 height 15
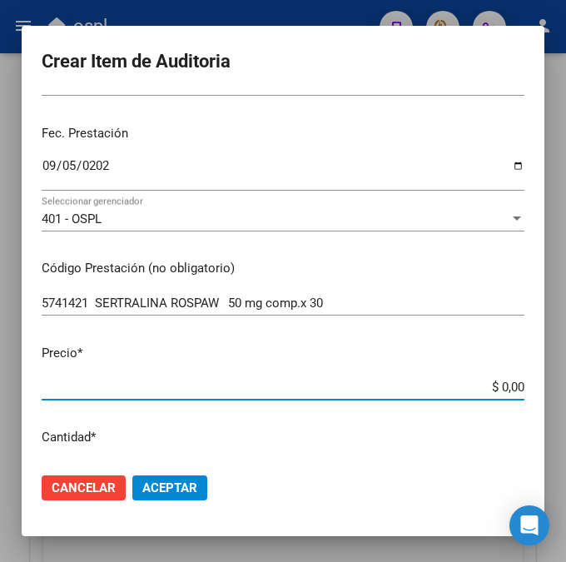
click at [517, 385] on input "$ 0,00" at bounding box center [283, 387] width 483 height 15
paste input "9254,86"
type input "$ 9.254,86"
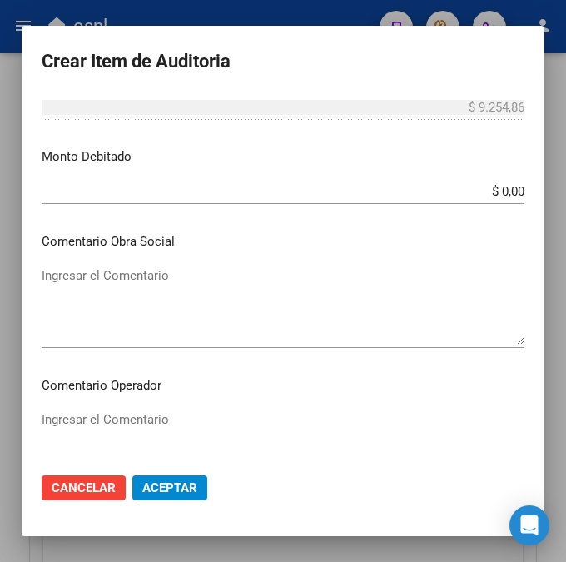
scroll to position [646, 0]
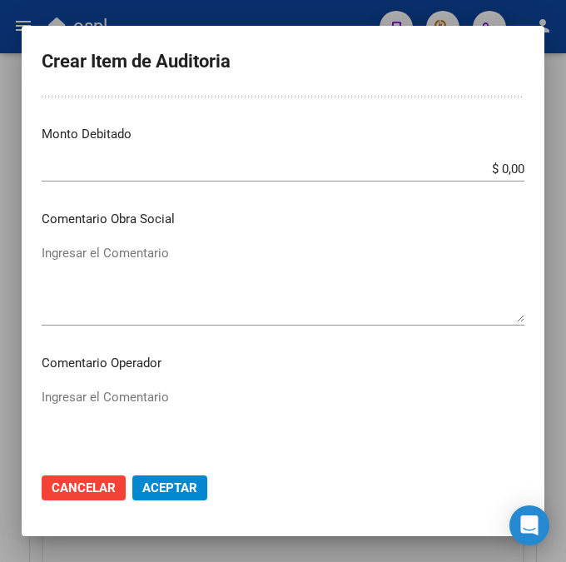
click at [172, 390] on textarea "Ingresar el Comentario" at bounding box center [283, 427] width 483 height 78
click at [108, 399] on textarea "Ingresar el Comentario" at bounding box center [283, 427] width 483 height 78
click at [83, 383] on mat-dialog-content "33860117 Nro Documento 23338601174 CUIL Afiliado Activo Análisis Afiliado Prest…" at bounding box center [283, 277] width 523 height 366
click at [84, 399] on textarea "Ingresar el Comentario" at bounding box center [283, 427] width 483 height 78
paste textarea "40 [PERSON_NAME] 90"
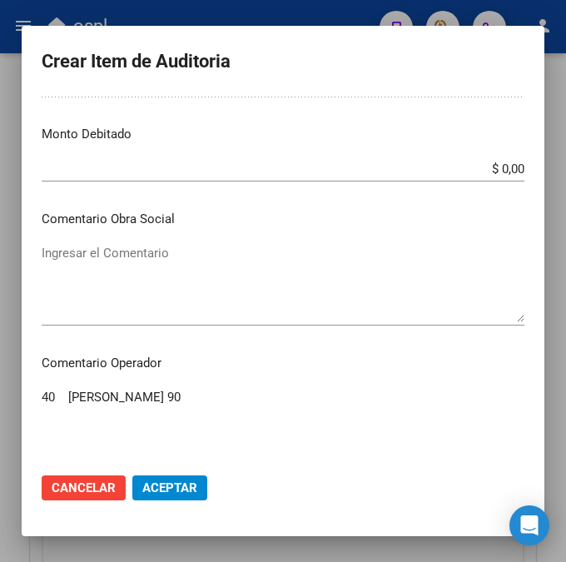
click at [53, 398] on textarea "40 [PERSON_NAME] 90" at bounding box center [283, 427] width 483 height 78
click at [137, 401] on textarea "40% [PERSON_NAME] 90" at bounding box center [283, 427] width 483 height 78
type textarea "40% [PERSON_NAME] 90 OK VADEMECUM"
click at [164, 483] on span "Aceptar" at bounding box center [169, 487] width 55 height 15
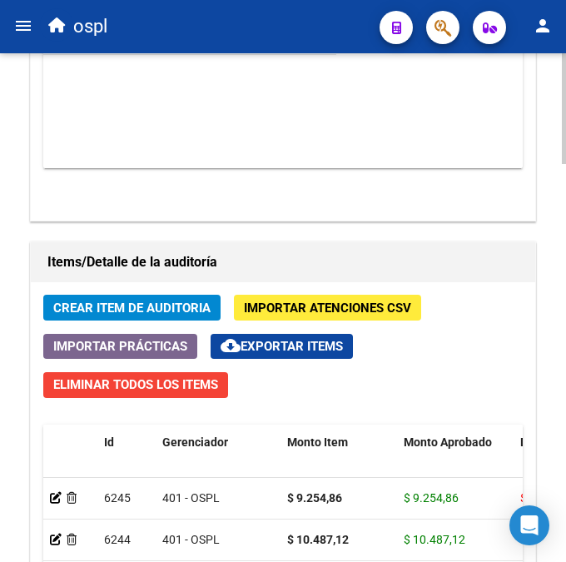
click at [186, 310] on span "Crear Item de Auditoria" at bounding box center [131, 308] width 157 height 15
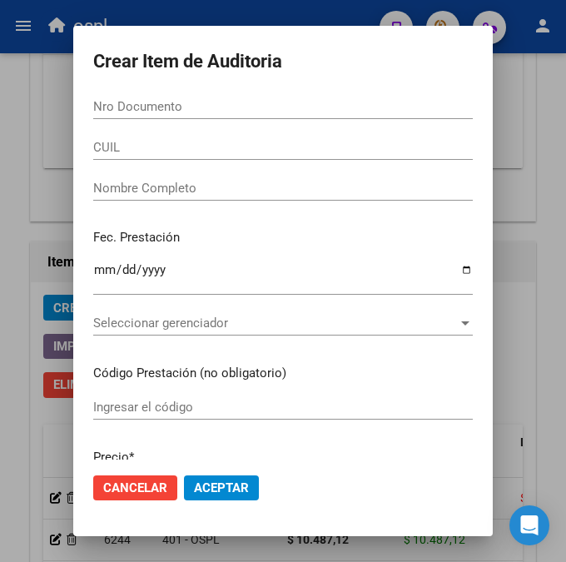
click at [270, 101] on input "Nro Documento" at bounding box center [283, 106] width 380 height 15
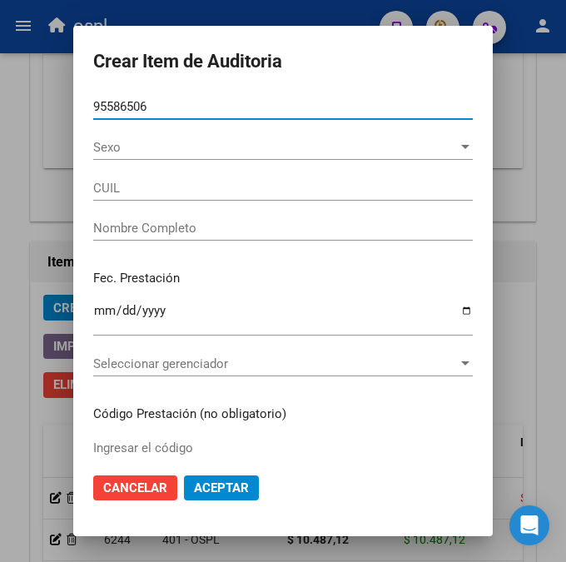
type input "95586506"
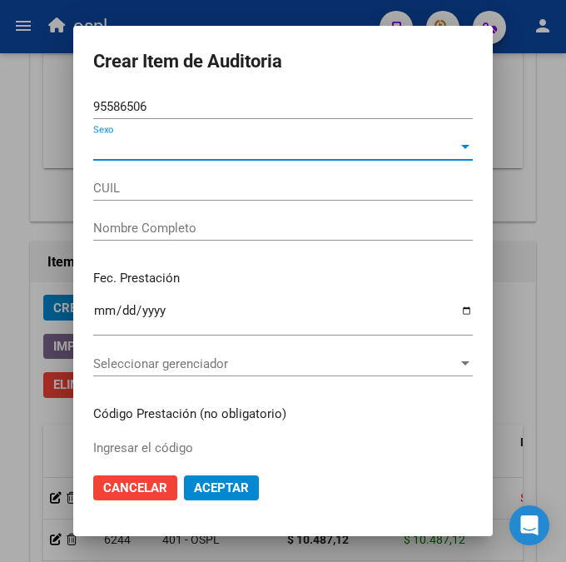
click at [169, 150] on span "Sexo" at bounding box center [275, 147] width 365 height 15
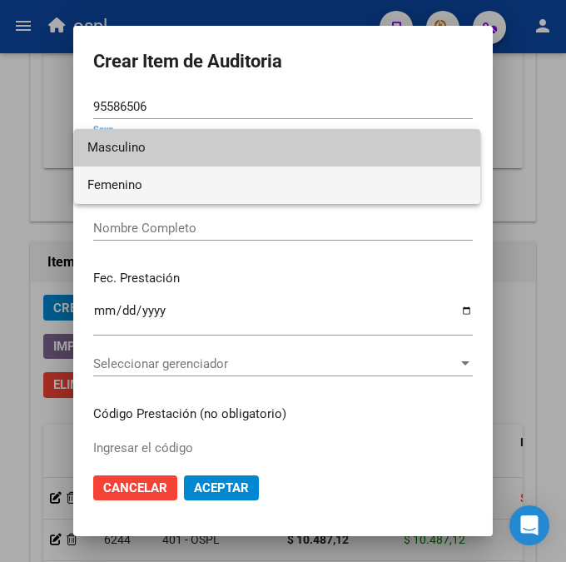
click at [157, 187] on span "Femenino" at bounding box center [277, 185] width 380 height 37
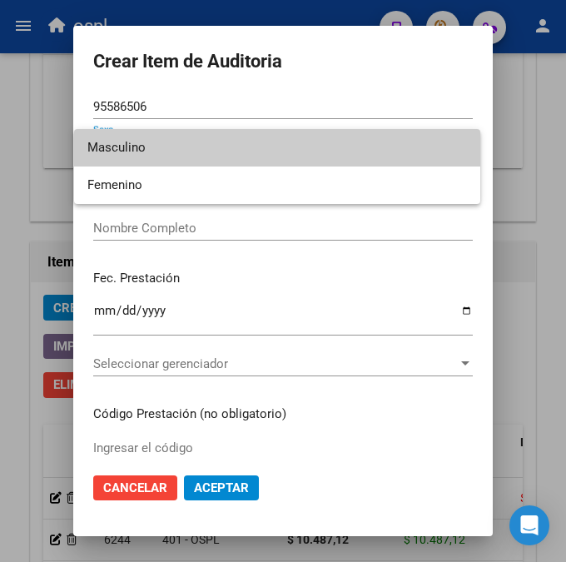
type input "27955865060"
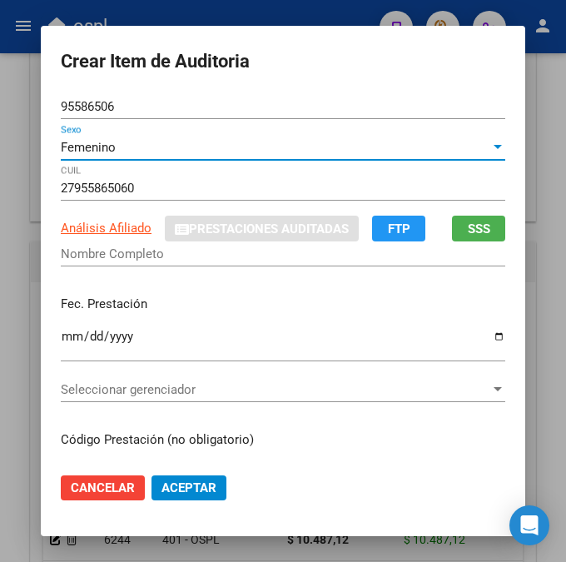
click at [169, 251] on input "Nombre Completo" at bounding box center [283, 253] width 445 height 15
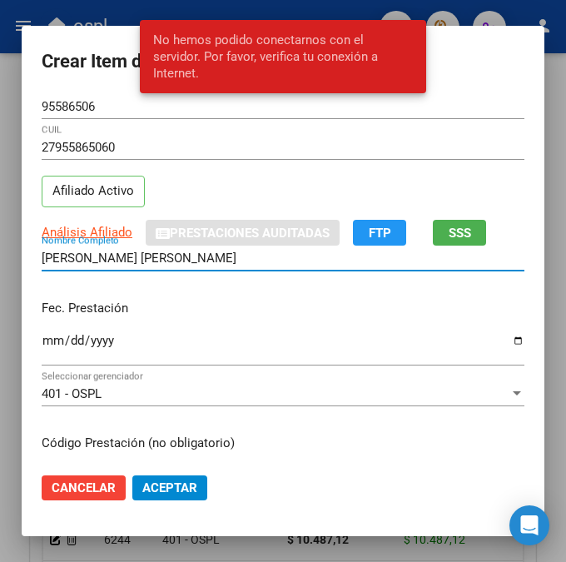
type input "[PERSON_NAME] [PERSON_NAME]"
click at [52, 341] on input "Ingresar la fecha" at bounding box center [283, 347] width 483 height 27
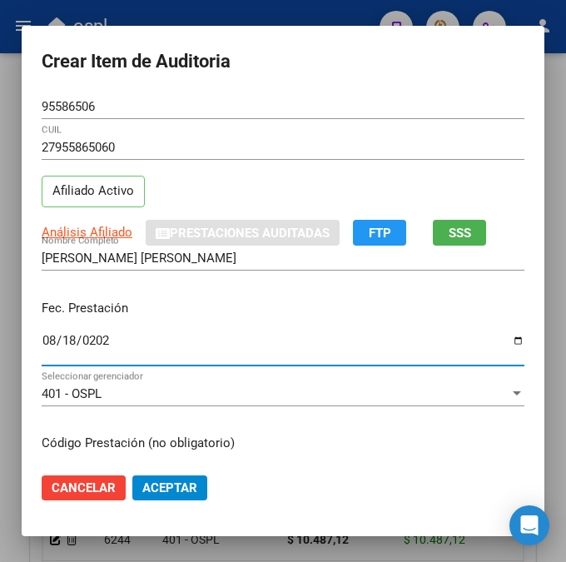
type input "[DATE]"
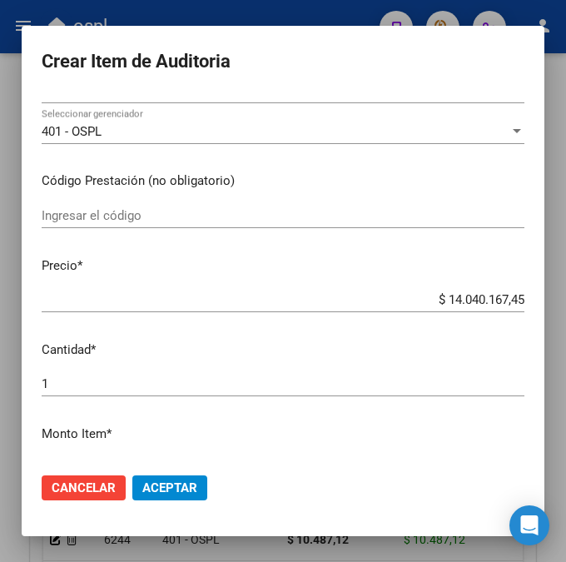
scroll to position [266, 0]
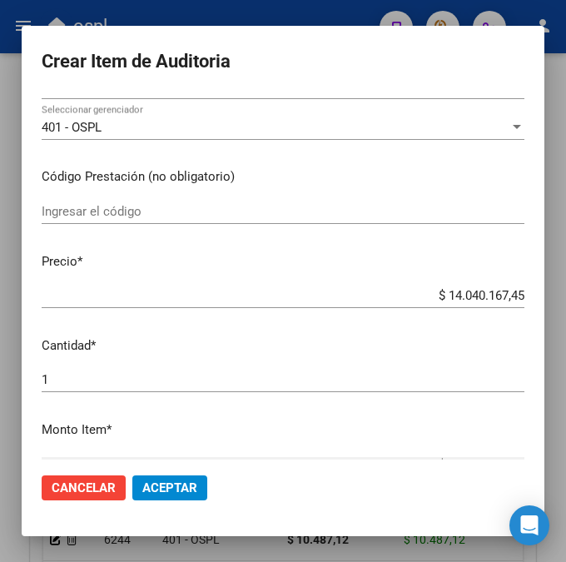
click at [87, 216] on input "Ingresar el código" at bounding box center [283, 211] width 483 height 15
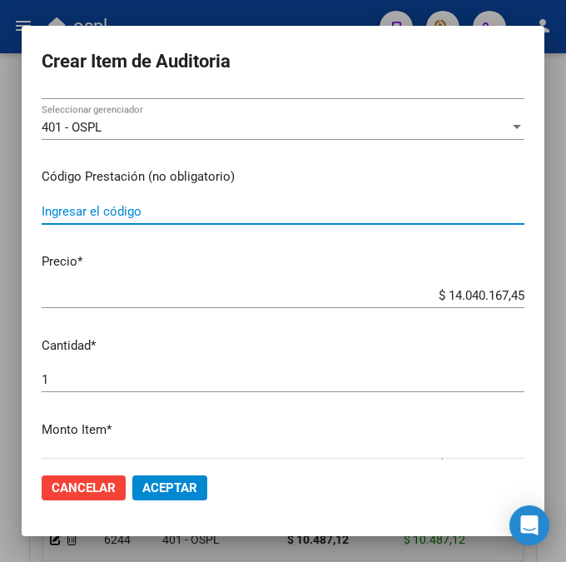
click at [156, 204] on input "Ingresar el código" at bounding box center [283, 211] width 483 height 15
paste input "6575972 ALIDIAL comp.rec.x 30"
type input "6575972 ALIDIAL comp.rec.x 30"
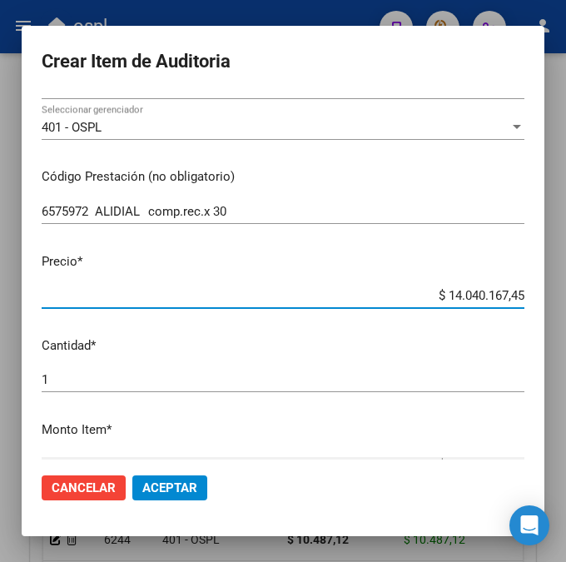
drag, startPoint x: 423, startPoint y: 291, endPoint x: 534, endPoint y: 293, distance: 110.8
click at [534, 293] on mat-dialog-content "95586506 Nro Documento 27955865060 CUIL Afiliado Activo Análisis Afiliado Prest…" at bounding box center [283, 277] width 523 height 366
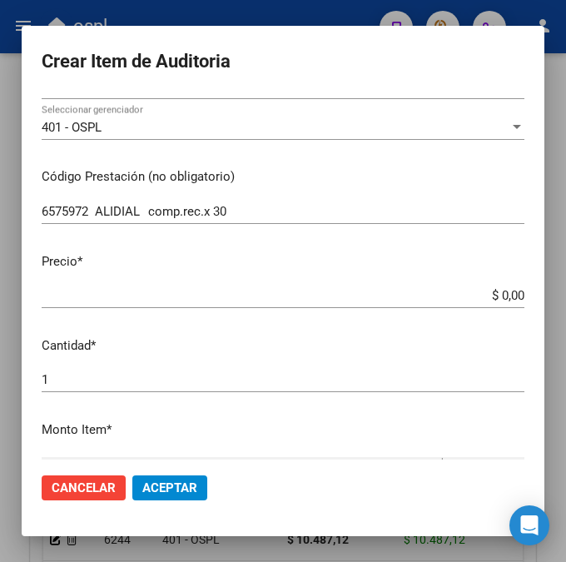
click at [479, 309] on div "$ 0,00 Ingresar el precio" at bounding box center [283, 303] width 483 height 41
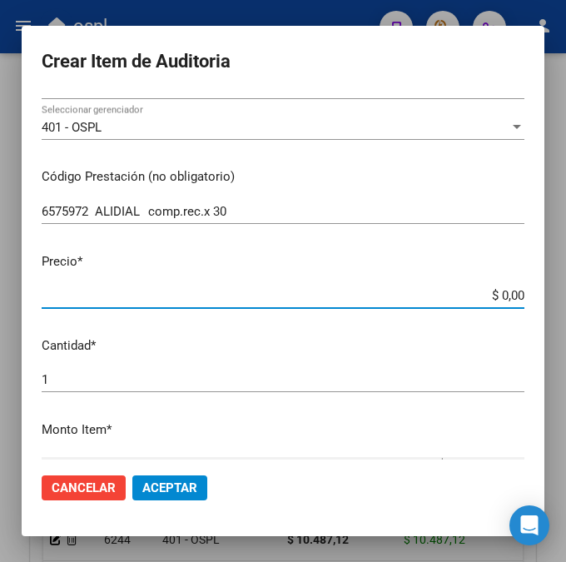
click at [516, 296] on input "$ 0,00" at bounding box center [283, 295] width 483 height 15
paste input "6187,14"
type input "$ 6.187,14"
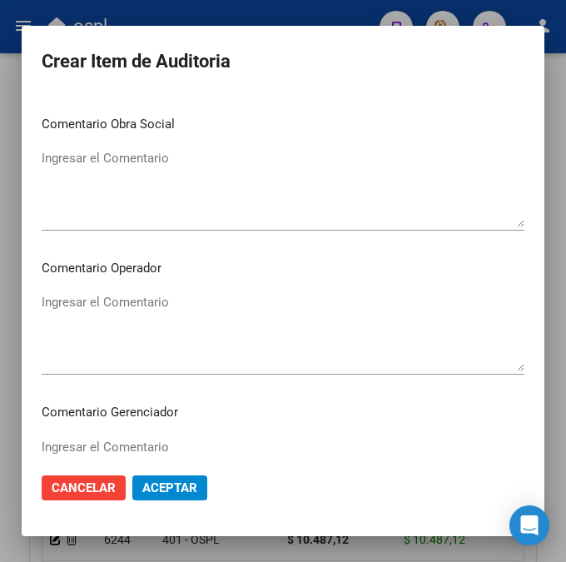
scroll to position [775, 0]
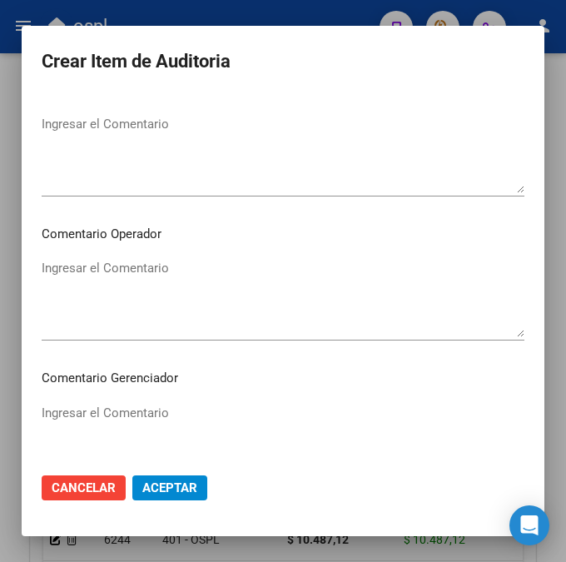
click at [181, 326] on textarea "Ingresar el Comentario" at bounding box center [283, 298] width 483 height 78
click at [173, 271] on textarea "Ingresar el Comentario" at bounding box center [283, 298] width 483 height 78
paste textarea "40 ARGENTINA FARMACEUTICA S.C.S."
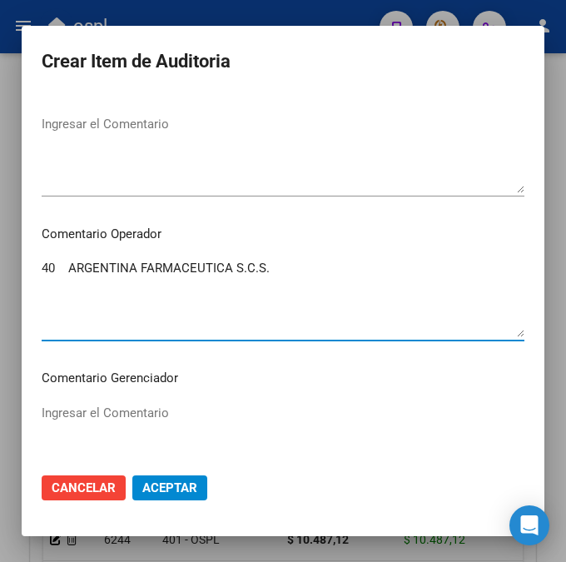
click at [52, 270] on textarea "40 ARGENTINA FARMACEUTICA S.C.S." at bounding box center [283, 298] width 483 height 78
click at [274, 276] on textarea "40% ARGENTINA FARMACEUTICA S.C.S." at bounding box center [283, 298] width 483 height 78
type textarea "40% ARGENTINA FARMACEUTICA S.C.S. OK VADEMECUM"
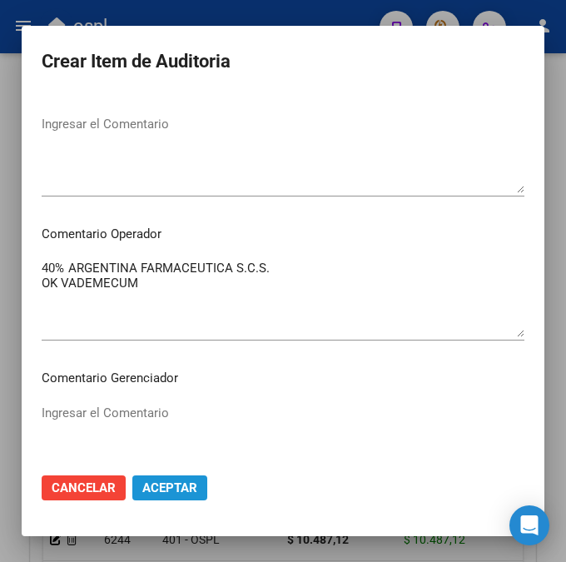
click at [193, 492] on button "Aceptar" at bounding box center [169, 487] width 75 height 25
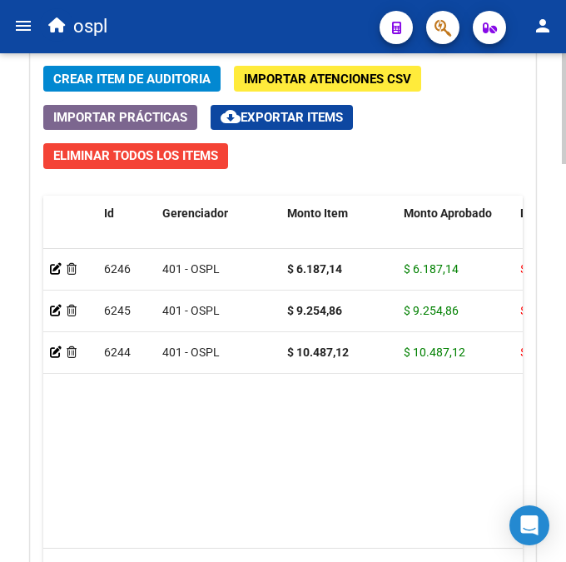
scroll to position [1531, 0]
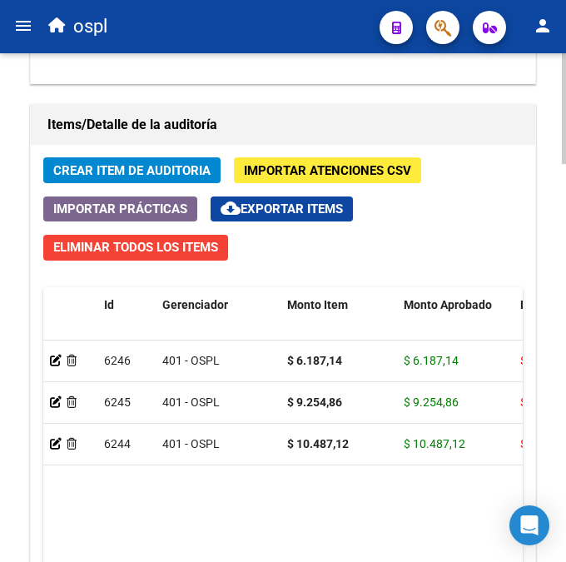
click at [565, 425] on div at bounding box center [564, 442] width 4 height 111
click at [154, 167] on span "Crear Item de Auditoria" at bounding box center [131, 170] width 157 height 15
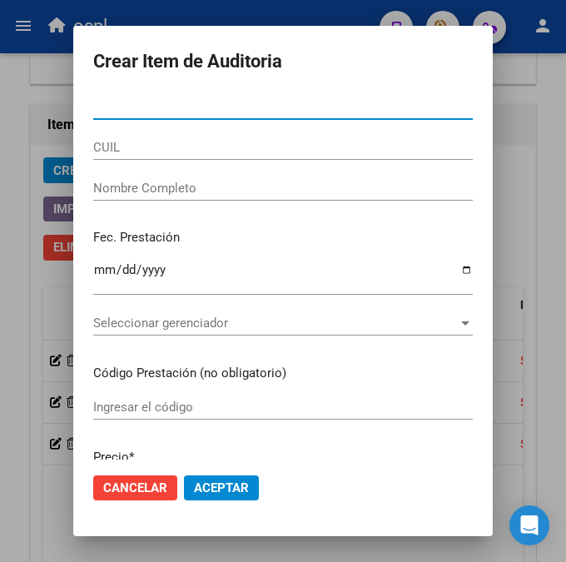
click at [139, 105] on input "Nro Documento" at bounding box center [283, 106] width 380 height 15
type input "26763104"
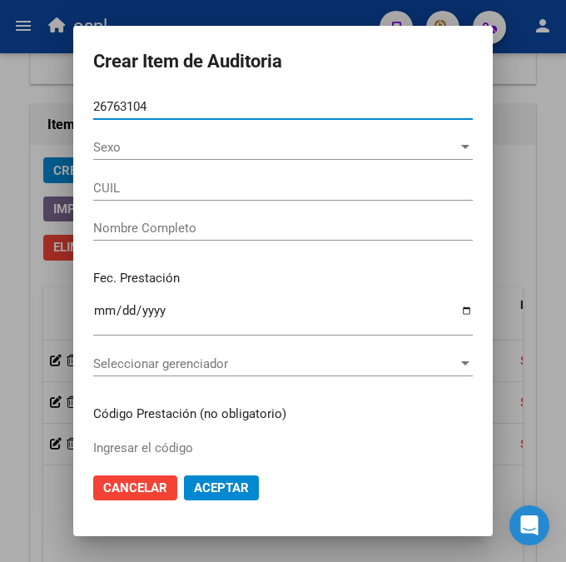
type input "27267631048"
type input "[PERSON_NAME] DE [GEOGRAPHIC_DATA]"
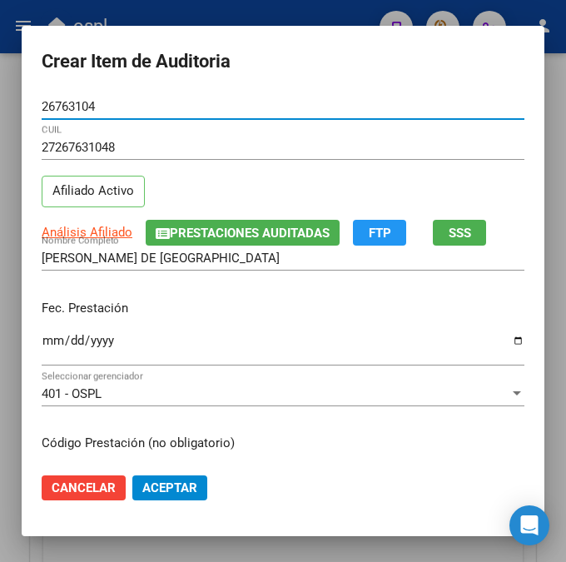
type input "26763104"
click at [42, 345] on input "Ingresar la fecha" at bounding box center [283, 347] width 483 height 27
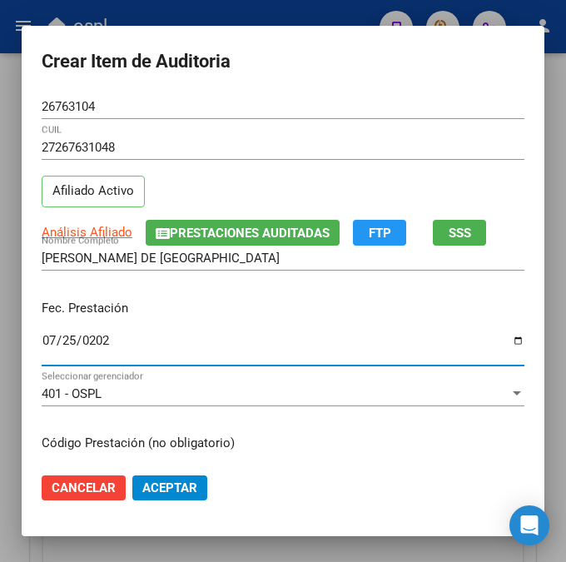
type input "[DATE]"
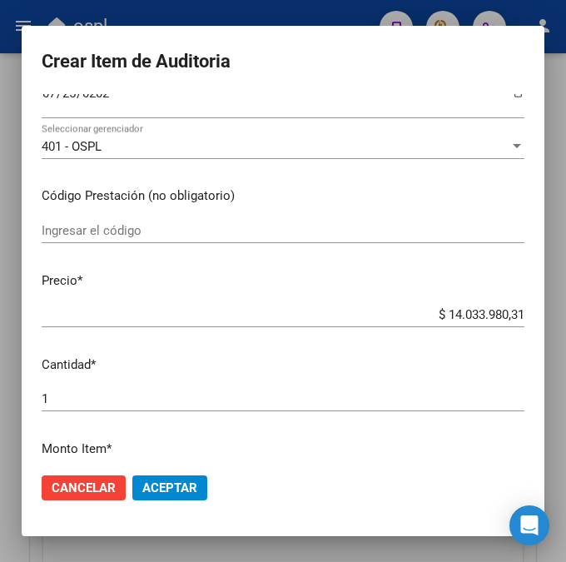
scroll to position [255, 0]
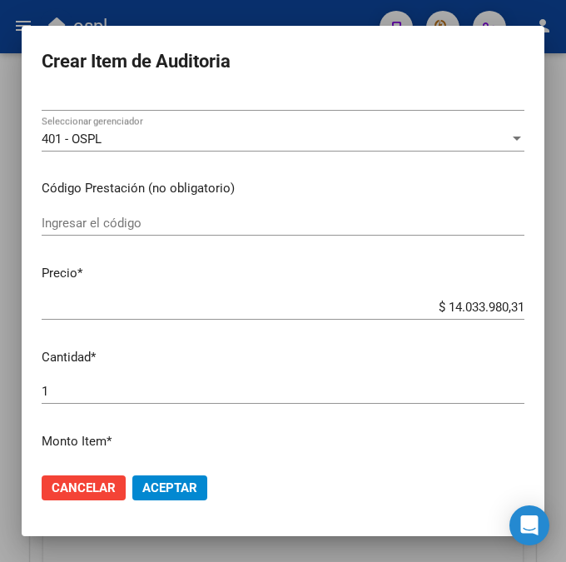
click at [288, 226] on input "Ingresar el código" at bounding box center [283, 223] width 483 height 15
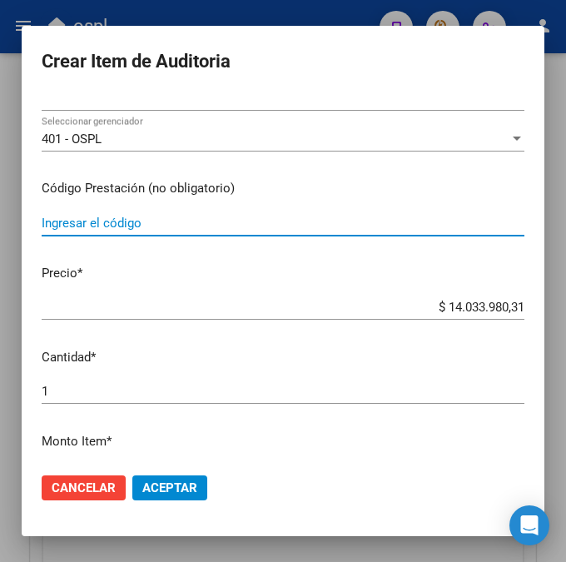
click at [212, 218] on input "Ingresar el código" at bounding box center [283, 223] width 483 height 15
paste input "6158551 KABIAN 100 MULTIDOSIS 100 mg comp.trirran.x 30"
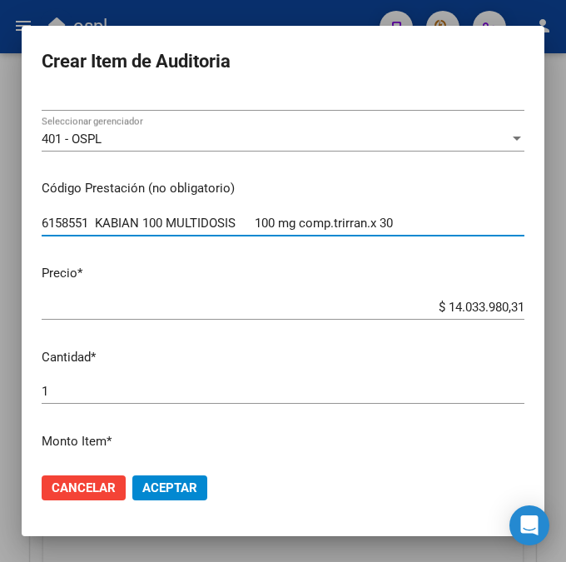
type input "6158551 KABIAN 100 MULTIDOSIS 100 mg comp.trirran.x 30"
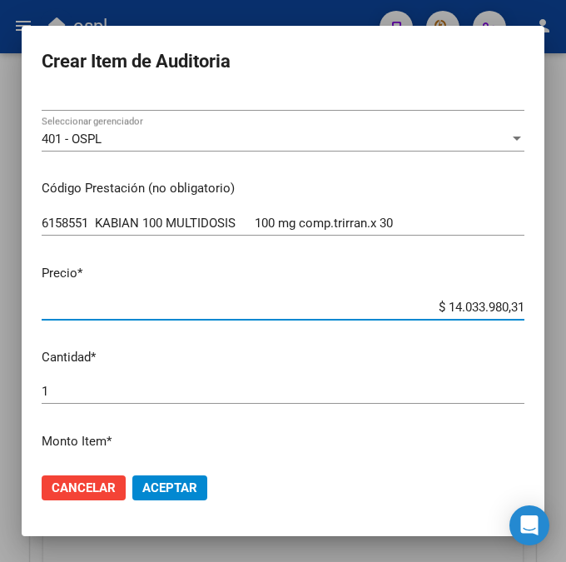
drag, startPoint x: 416, startPoint y: 301, endPoint x: 565, endPoint y: 301, distance: 148.2
click at [565, 301] on div "Crear Item de Auditoria 26763104 Nro Documento 27267631048 CUIL Afiliado Activo…" at bounding box center [283, 281] width 566 height 562
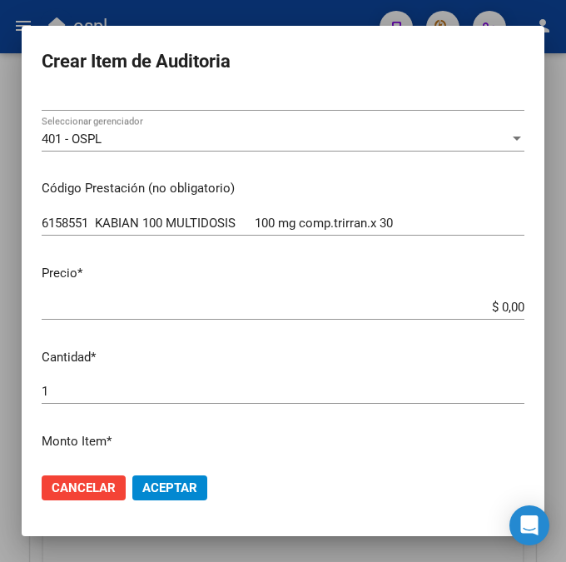
click at [497, 304] on input "$ 0,00" at bounding box center [283, 307] width 483 height 15
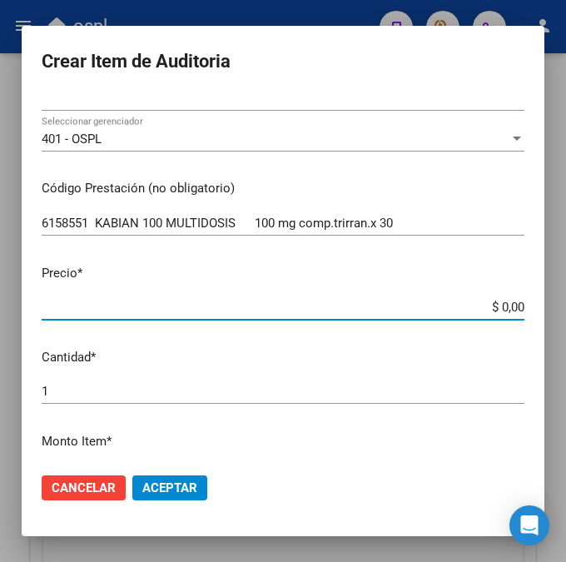
click at [515, 307] on input "$ 0,00" at bounding box center [283, 307] width 483 height 15
paste input "22652,75"
type input "$ 22.652,75"
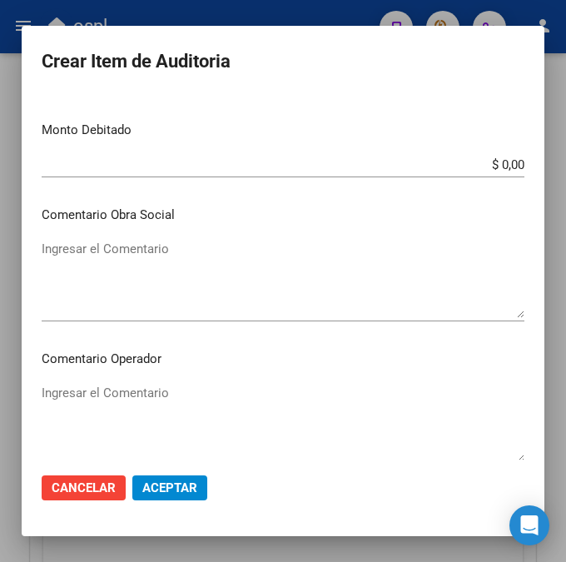
scroll to position [654, 0]
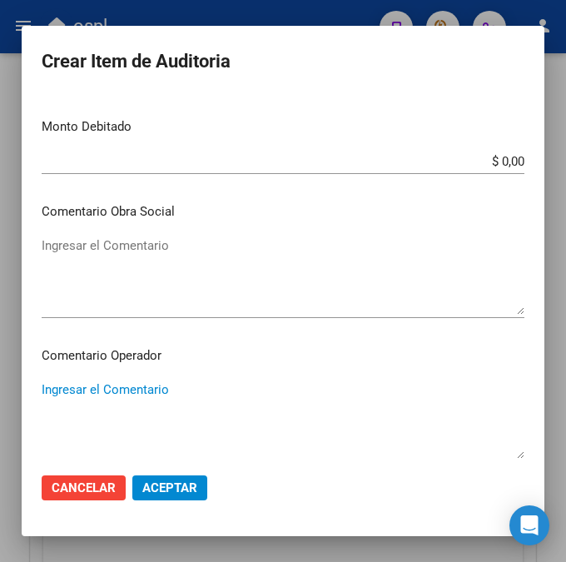
click at [148, 389] on textarea "Ingresar el Comentario" at bounding box center [283, 420] width 483 height 78
click at [110, 387] on textarea "Ingresar el Comentario" at bounding box center [283, 420] width 483 height 78
paste textarea "40 [PERSON_NAME] II"
click at [54, 399] on textarea "40 [PERSON_NAME] II" at bounding box center [283, 420] width 483 height 78
click at [51, 393] on textarea "40 [PERSON_NAME] II" at bounding box center [283, 420] width 483 height 78
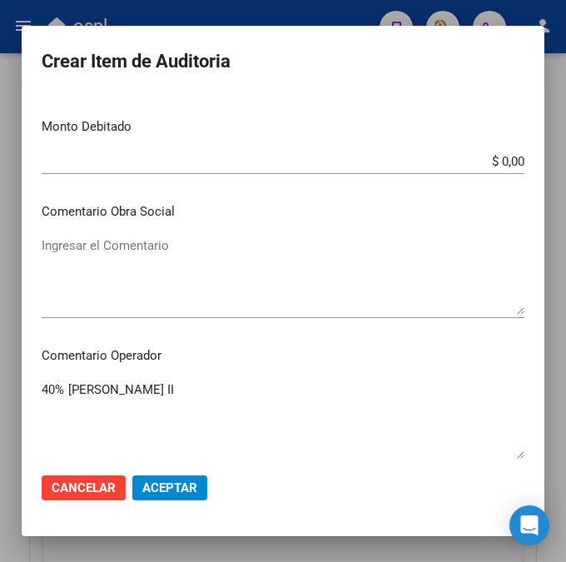
click at [59, 415] on textarea "40% [PERSON_NAME] II" at bounding box center [283, 420] width 483 height 78
type textarea "40% [PERSON_NAME] II OK VADEMECUM"
click at [172, 490] on span "Aceptar" at bounding box center [169, 487] width 55 height 15
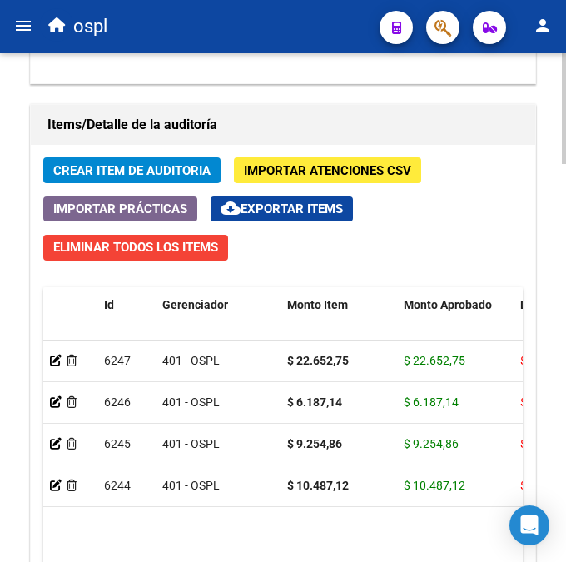
click at [167, 173] on span "Crear Item de Auditoria" at bounding box center [131, 170] width 157 height 15
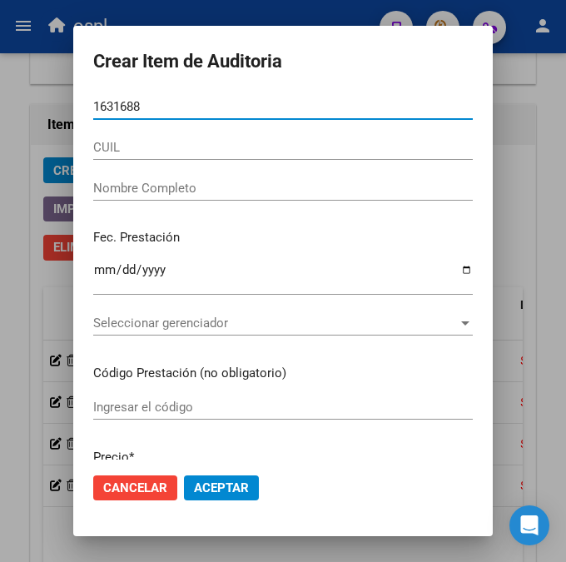
type input "16316885"
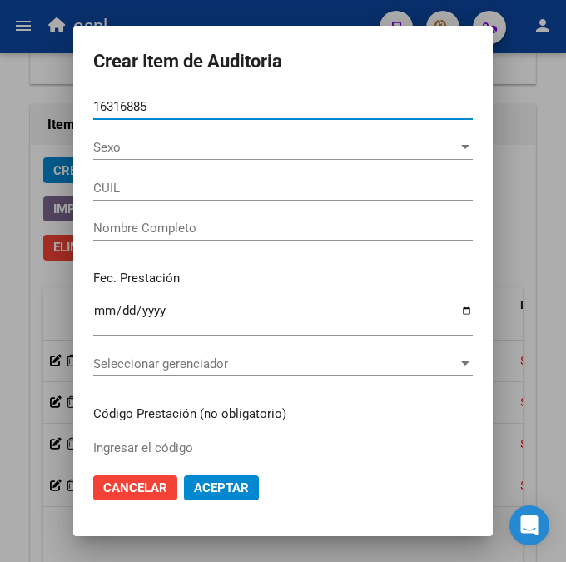
type input "20163168856"
type input "[PERSON_NAME] [PERSON_NAME]"
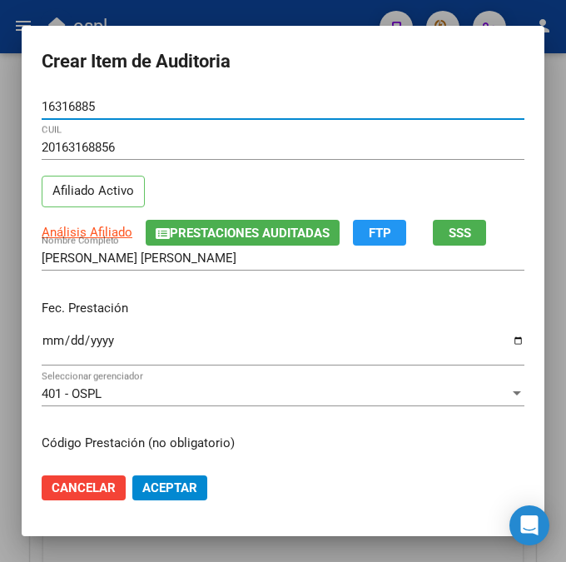
type input "16316885"
click at [47, 336] on input "Ingresar la fecha" at bounding box center [283, 347] width 483 height 27
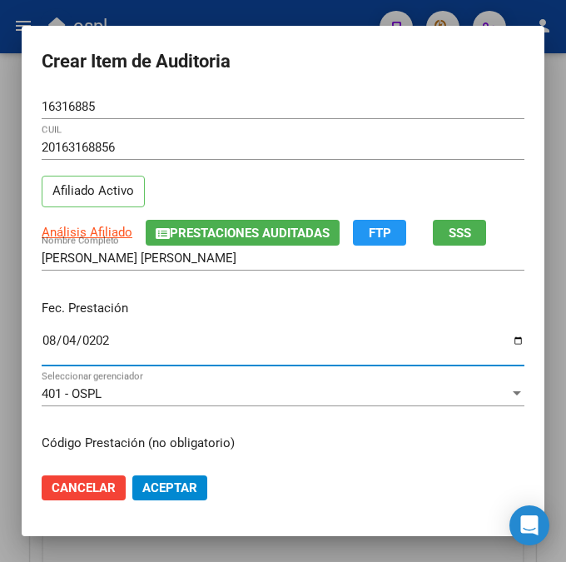
type input "[DATE]"
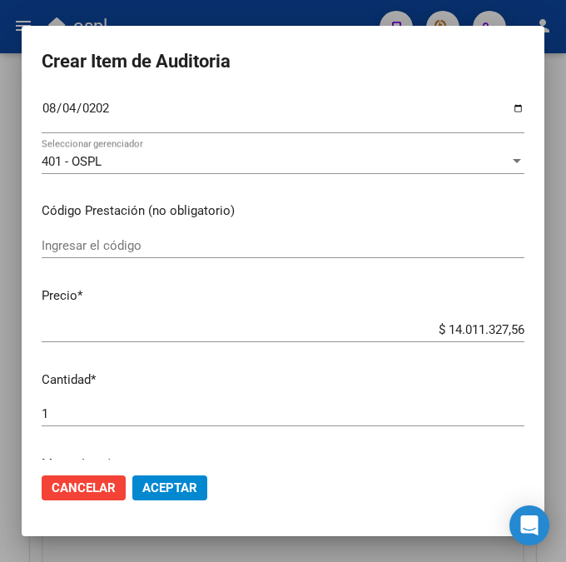
scroll to position [247, 0]
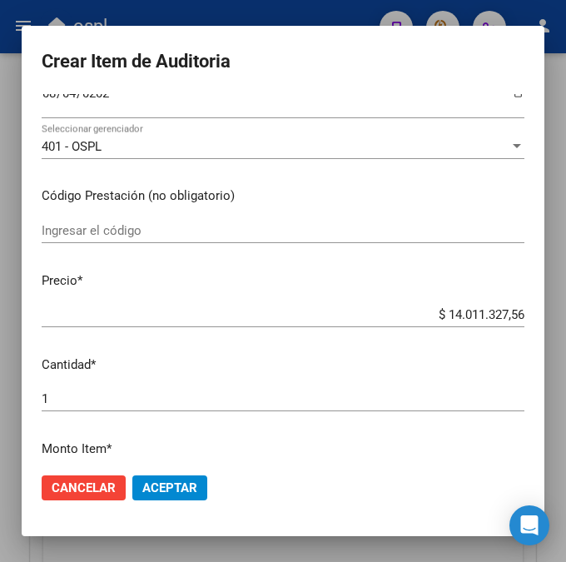
click at [196, 231] on input "Ingresar el código" at bounding box center [283, 230] width 483 height 15
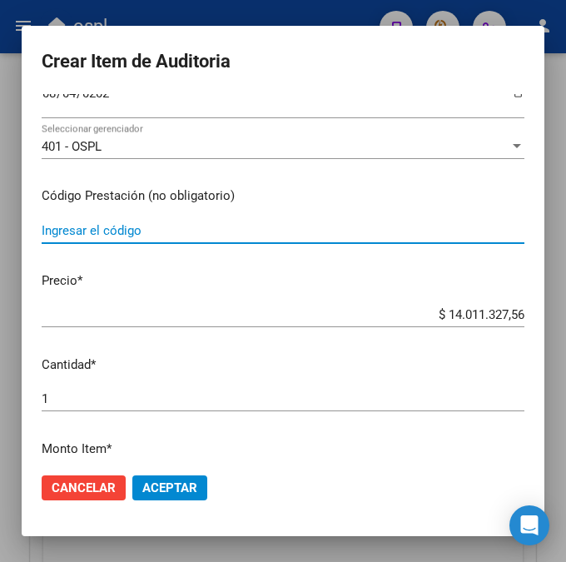
click at [197, 231] on input "Ingresar el código" at bounding box center [283, 230] width 483 height 15
paste input "4423272 CLONAGIN 2 2 mg comp.x 60"
type input "4423272 CLONAGIN 2 2 mg comp.x 60"
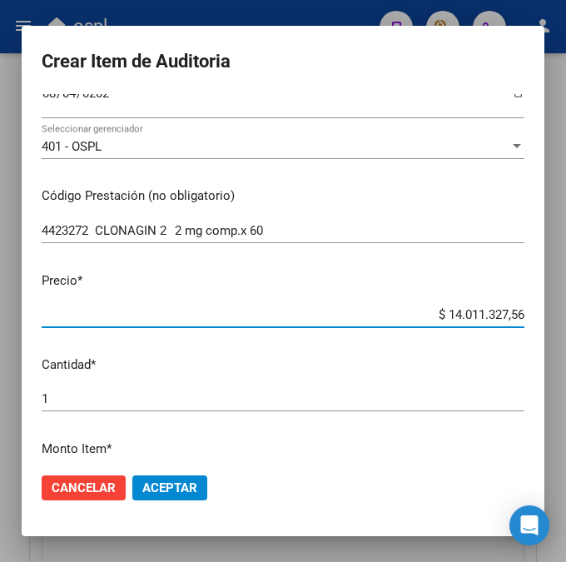
drag, startPoint x: 410, startPoint y: 318, endPoint x: 534, endPoint y: 318, distance: 124.1
click at [534, 318] on mat-dialog-content "16316885 Nro Documento 20163168856 CUIL Afiliado Activo Análisis Afiliado Prest…" at bounding box center [283, 277] width 523 height 366
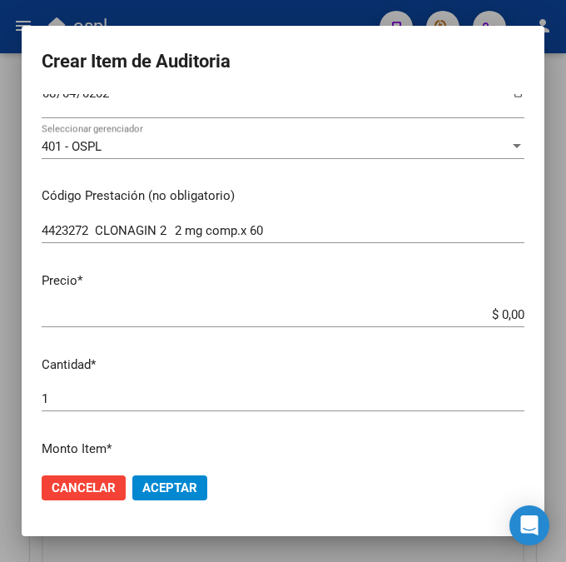
click at [463, 311] on input "$ 0,00" at bounding box center [283, 314] width 483 height 15
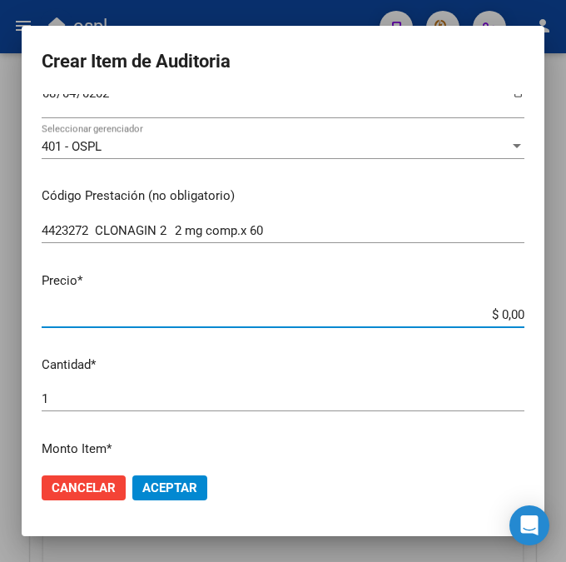
click at [515, 315] on input "$ 0,00" at bounding box center [283, 314] width 483 height 15
paste input "6856,05"
type input "$ 6.856,05"
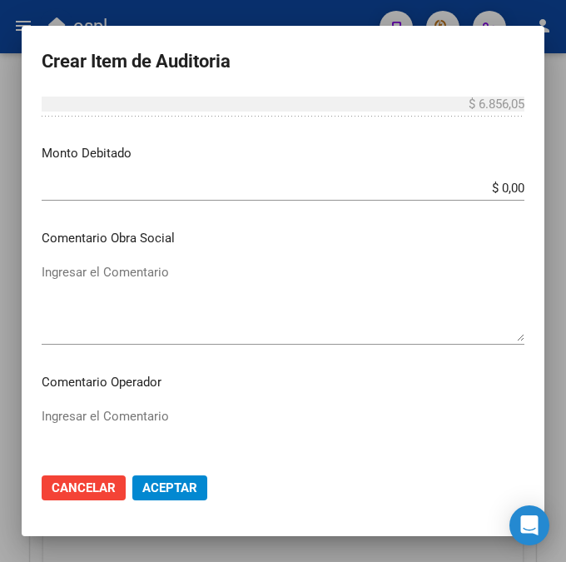
scroll to position [639, 0]
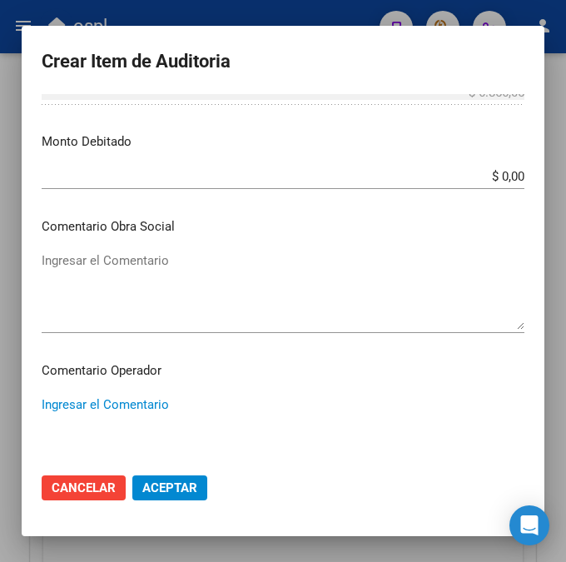
click at [163, 401] on textarea "Ingresar el Comentario" at bounding box center [283, 435] width 483 height 78
click at [117, 400] on textarea "Ingresar el Comentario" at bounding box center [283, 435] width 483 height 78
paste textarea "40 [PERSON_NAME] II"
click at [47, 403] on textarea "40 [PERSON_NAME] II" at bounding box center [283, 435] width 483 height 78
click at [52, 407] on textarea "40 [PERSON_NAME] II" at bounding box center [283, 435] width 483 height 78
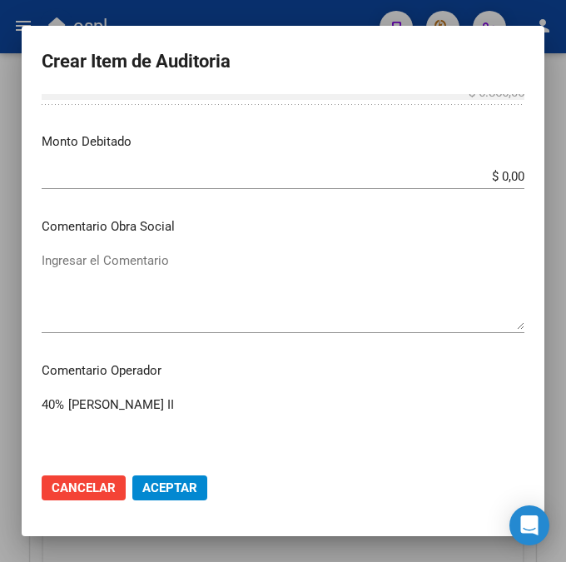
click at [124, 413] on textarea "40% [PERSON_NAME] II" at bounding box center [283, 435] width 483 height 78
type textarea "40% [PERSON_NAME] II OK VADEMECUM"
click at [159, 492] on span "Aceptar" at bounding box center [169, 487] width 55 height 15
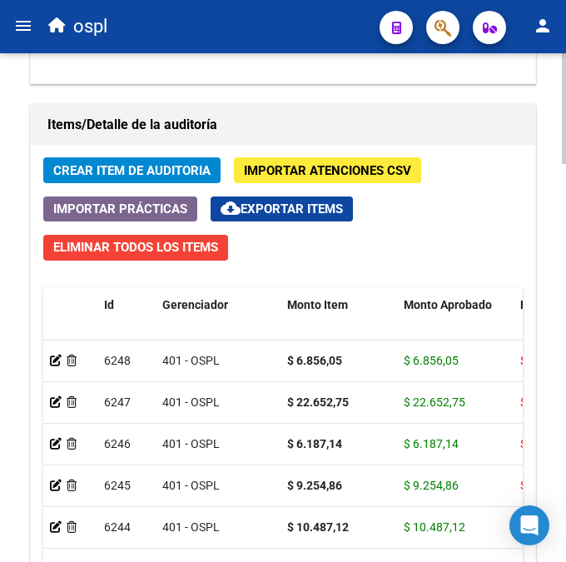
click at [374, 264] on div "Crear Item de Auditoria Importar Atenciones CSV Importar Prácticas cloud_downlo…" at bounding box center [283, 439] width 505 height 589
click at [172, 167] on span "Crear Item de Auditoria" at bounding box center [131, 170] width 157 height 15
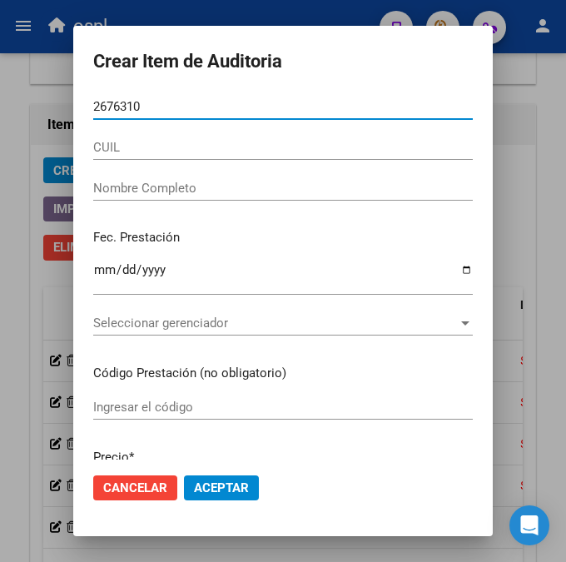
type input "26763104"
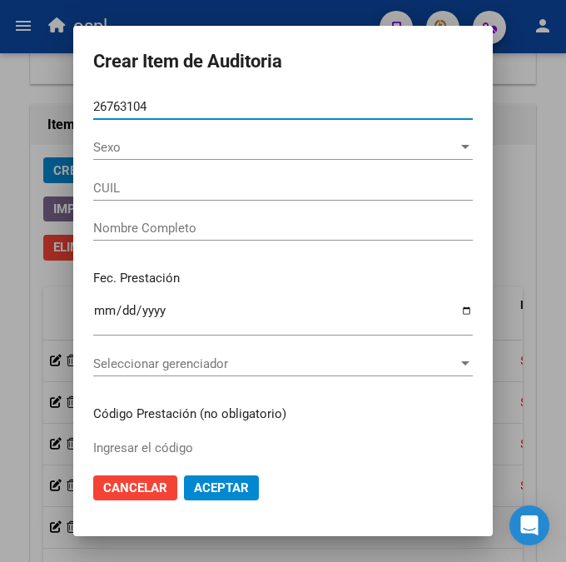
type input "27267631048"
type input "[PERSON_NAME] DE [GEOGRAPHIC_DATA]"
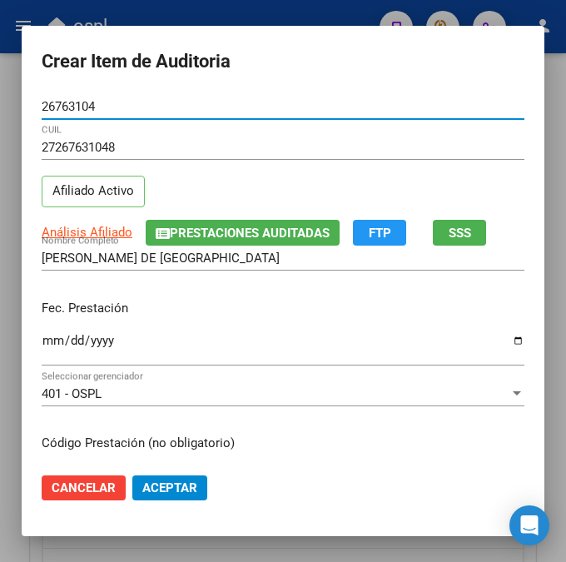
type input "26763104"
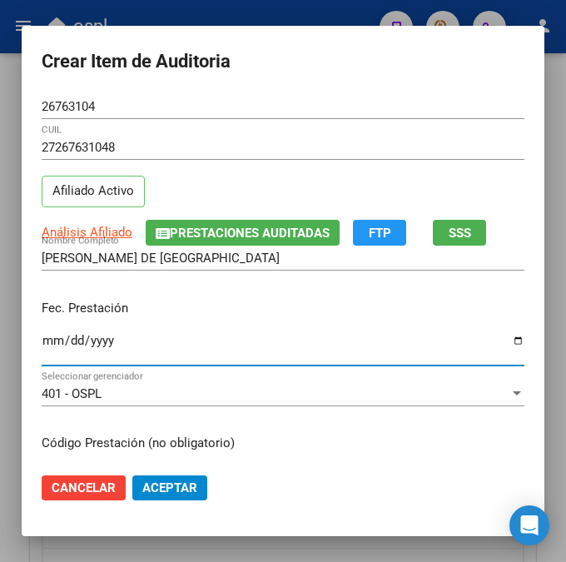
click at [44, 350] on input "Ingresar la fecha" at bounding box center [283, 347] width 483 height 27
type input "[DATE]"
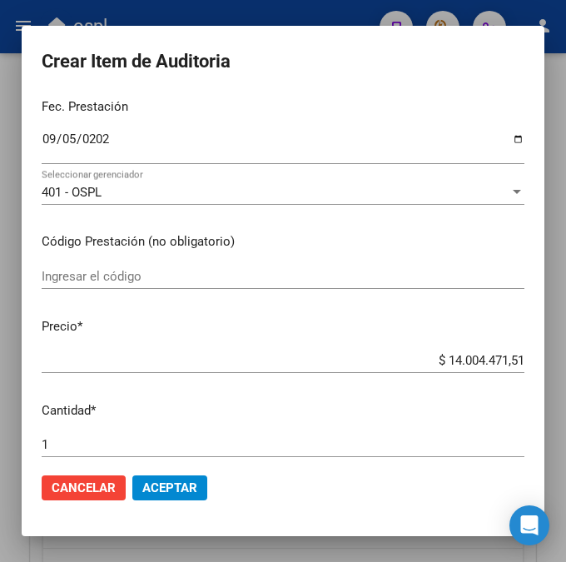
scroll to position [277, 0]
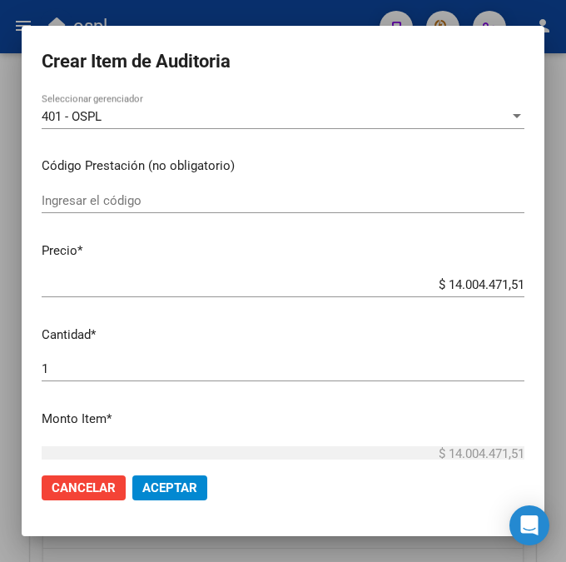
click at [218, 211] on div "Ingresar el código" at bounding box center [283, 200] width 483 height 25
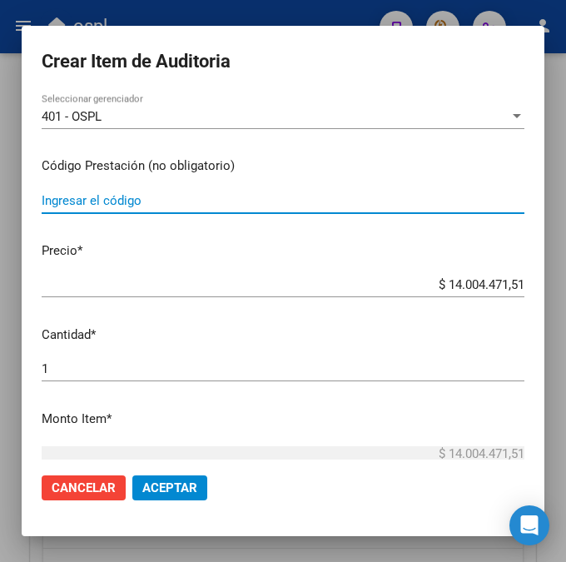
click at [221, 201] on input "Ingresar el código" at bounding box center [283, 200] width 483 height 15
click at [158, 201] on input "Ingresar el código" at bounding box center [283, 200] width 483 height 15
paste input "5897391 ORAVIL f.a.beb.x 2 ml"
type input "5897391 ORAVIL f.a.beb.x 2 ml"
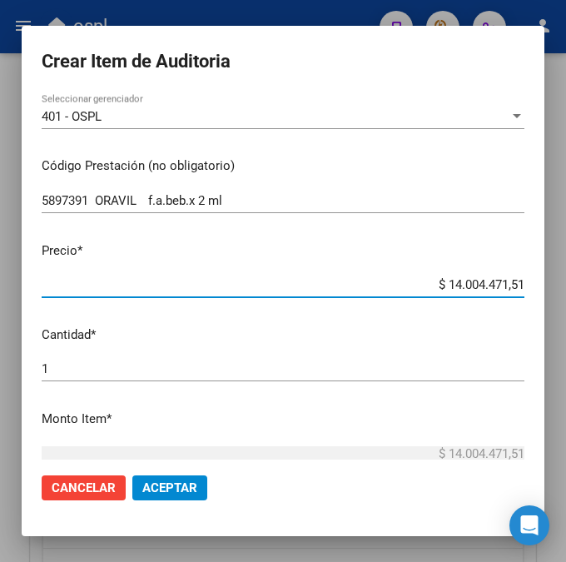
drag, startPoint x: 420, startPoint y: 282, endPoint x: 551, endPoint y: 279, distance: 130.8
click at [551, 279] on div "Crear Item de Auditoria 26763104 Nro Documento 27267631048 CUIL Afiliado Activo…" at bounding box center [283, 281] width 566 height 562
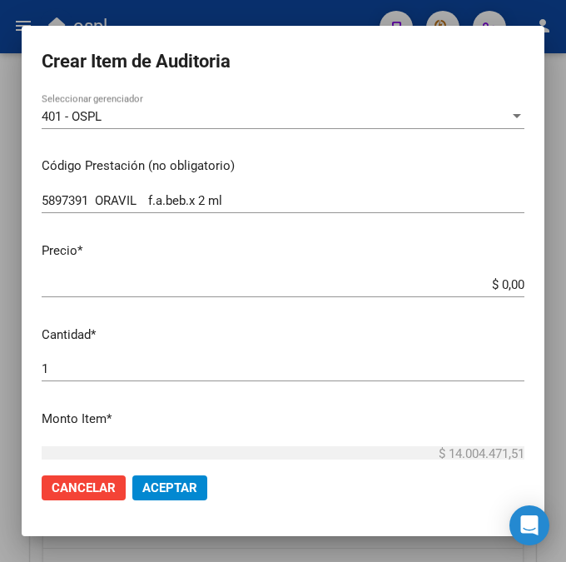
drag, startPoint x: 426, startPoint y: 270, endPoint x: 437, endPoint y: 273, distance: 11.3
click at [426, 270] on mat-dialog-content "26763104 Nro Documento 27267631048 CUIL Afiliado Activo Análisis Afiliado Prest…" at bounding box center [283, 277] width 523 height 366
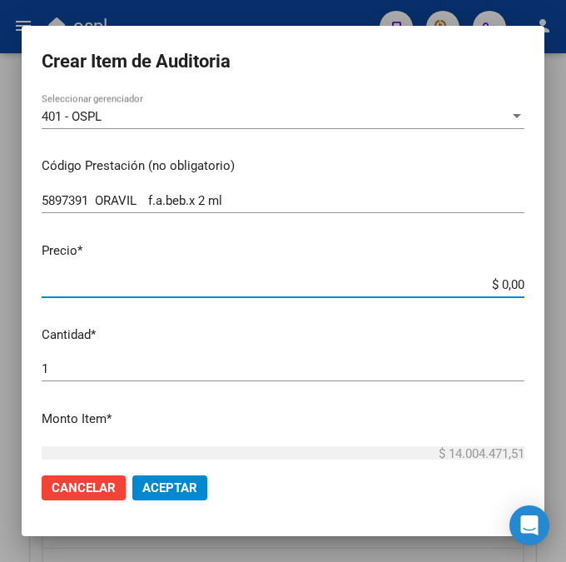
click at [516, 285] on input "$ 0,00" at bounding box center [283, 284] width 483 height 15
paste input "3840"
type input "$ 38,40"
type input "$ 384,00"
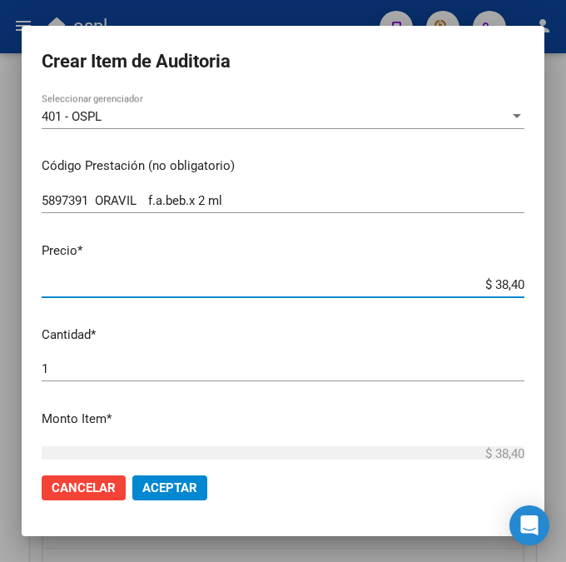
type input "$ 384,00"
type input "$ 3.840,00"
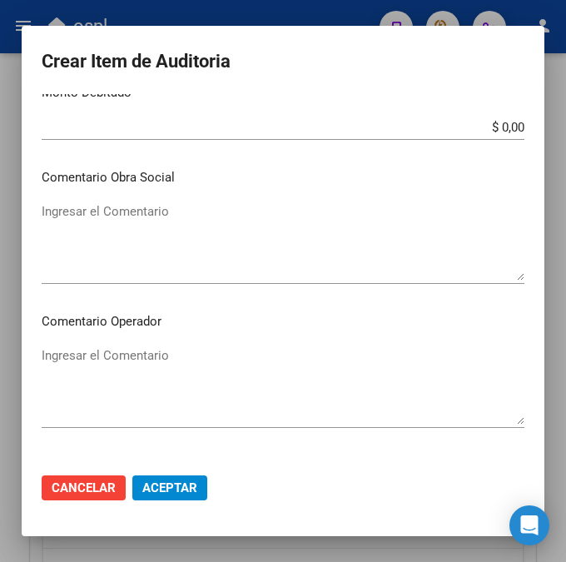
scroll to position [696, 0]
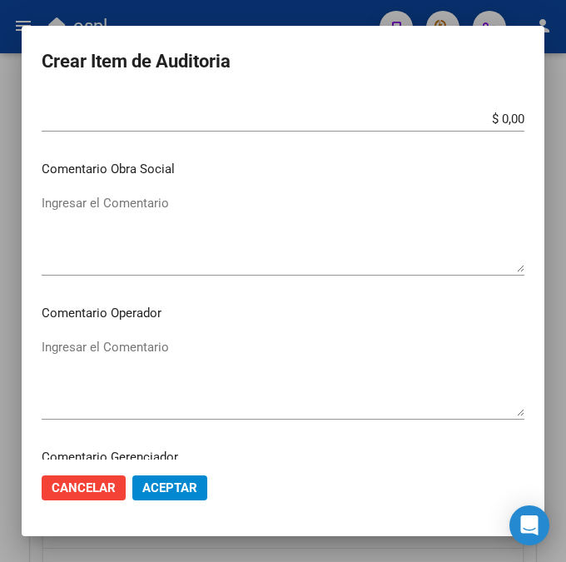
click at [135, 346] on textarea "Ingresar el Comentario" at bounding box center [283, 377] width 483 height 78
click at [117, 346] on textarea "Ingresar el Comentario" at bounding box center [283, 377] width 483 height 78
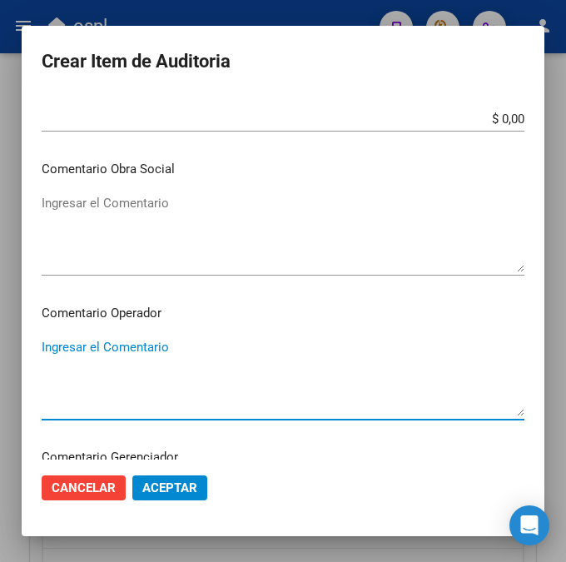
paste textarea "40 [PERSON_NAME] II"
click at [53, 351] on textarea "40 [PERSON_NAME] II" at bounding box center [283, 377] width 483 height 78
click at [50, 378] on textarea "40% [PERSON_NAME] II" at bounding box center [283, 377] width 483 height 78
type textarea "40% [PERSON_NAME] II OK VADEMECUM"
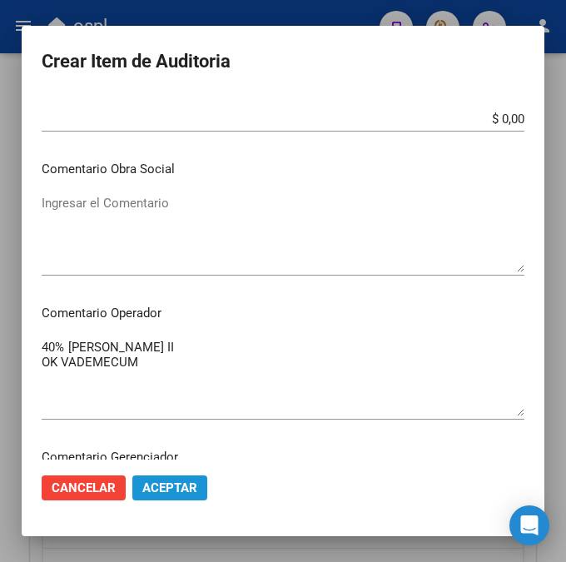
click at [157, 487] on span "Aceptar" at bounding box center [169, 487] width 55 height 15
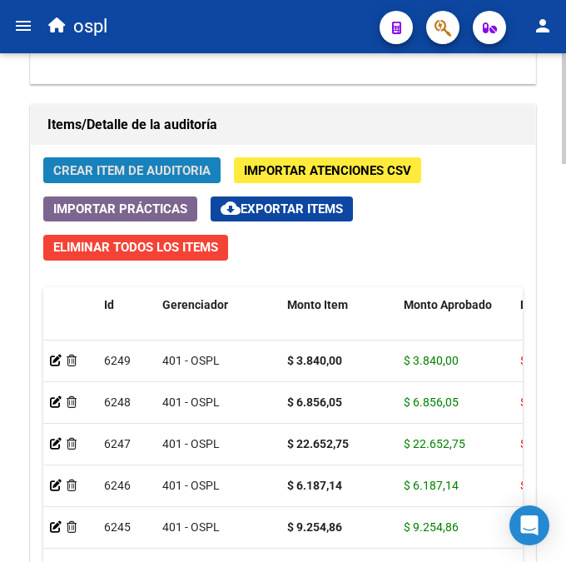
click at [192, 166] on span "Crear Item de Auditoria" at bounding box center [131, 170] width 157 height 15
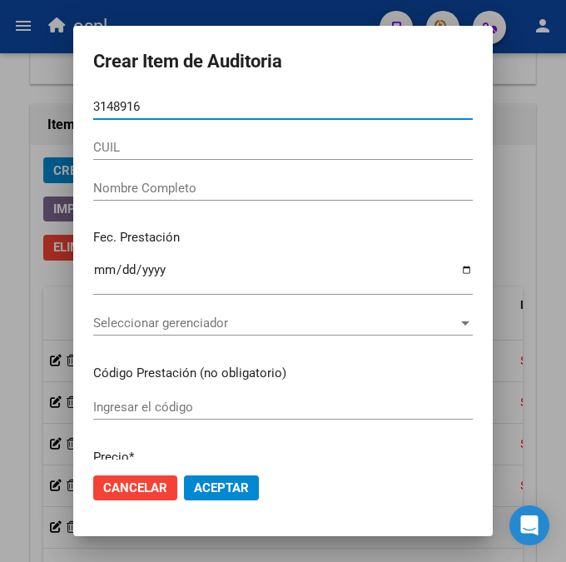
type input "31489167"
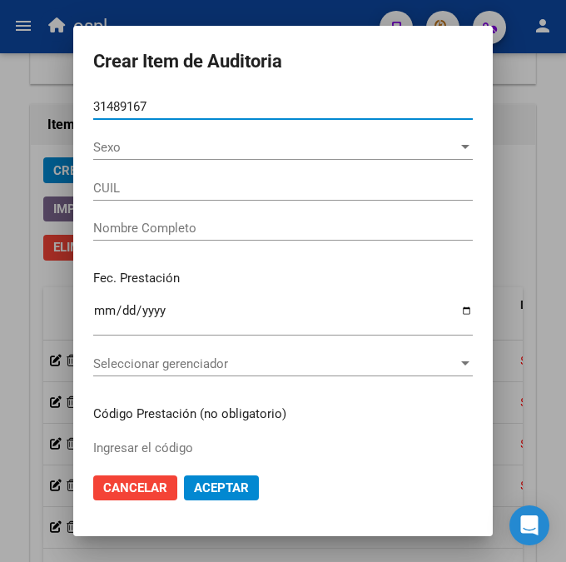
type input "27314891673"
type input "[PERSON_NAME]"
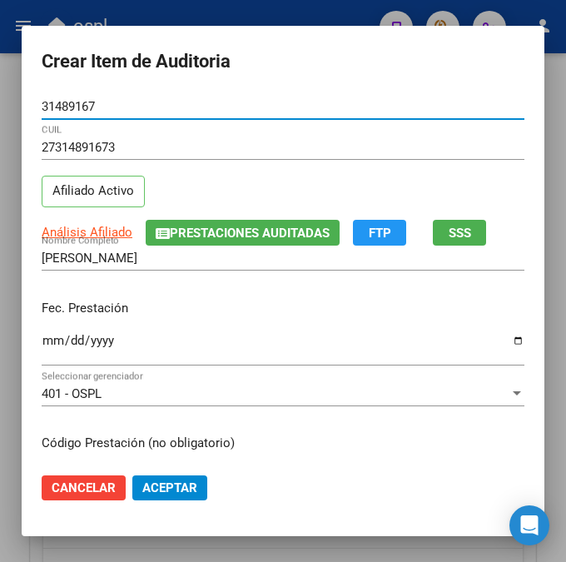
type input "31489167"
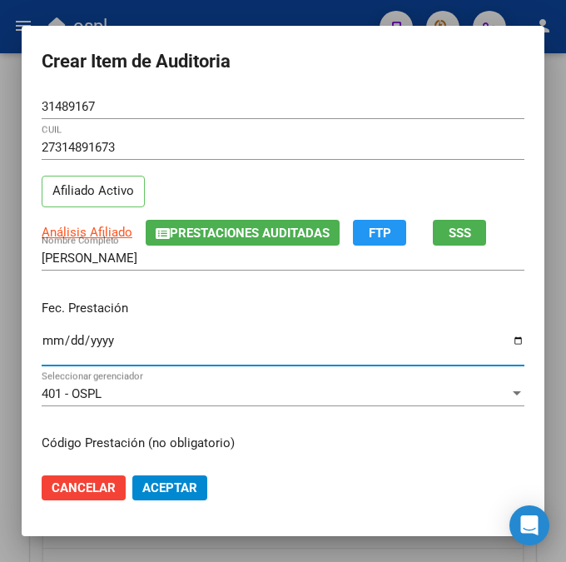
click at [47, 341] on input "Ingresar la fecha" at bounding box center [283, 347] width 483 height 27
type input "[DATE]"
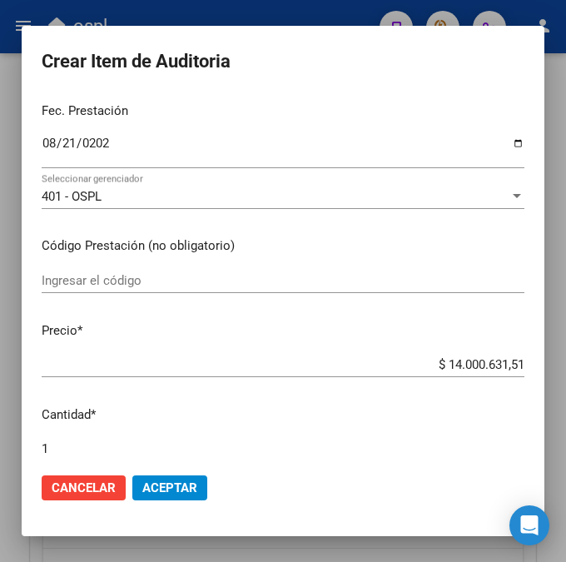
scroll to position [224, 0]
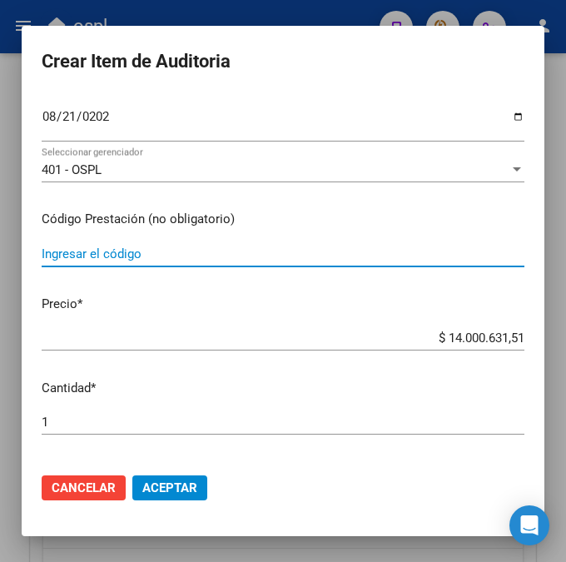
click at [179, 249] on input "Ingresar el código" at bounding box center [283, 253] width 483 height 15
click at [232, 256] on input "Ingresar el código" at bounding box center [283, 253] width 483 height 15
paste input "3994111 T4 MONTPELLIER 50 50 mcg comp.x 50"
type input "3994111 T4 MONTPELLIER 50 50 mcg comp.x 50"
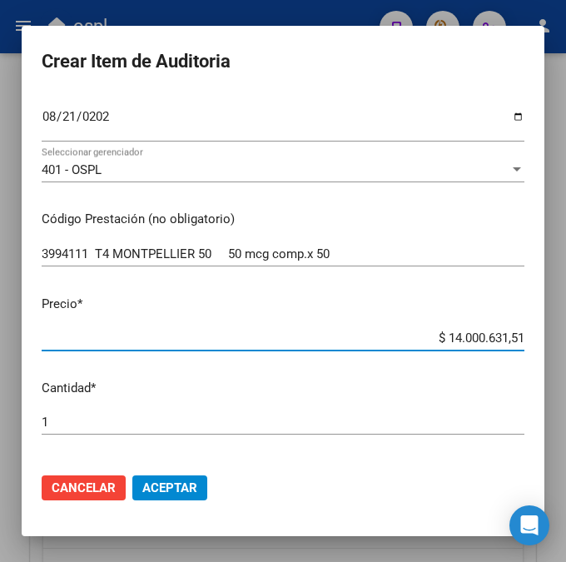
drag, startPoint x: 411, startPoint y: 339, endPoint x: 581, endPoint y: 346, distance: 170.0
click at [566, 346] on html "menu ospl person Firma Express Inicio Calendario SSS Instructivos Contacto OS T…" at bounding box center [283, 281] width 566 height 562
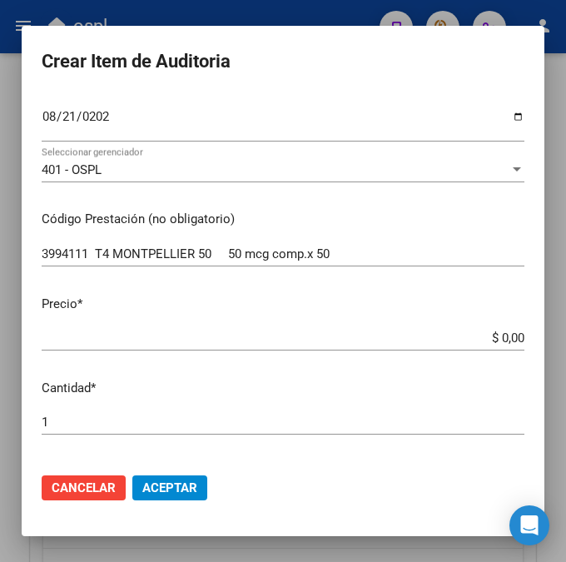
click at [494, 331] on input "$ 0,00" at bounding box center [283, 338] width 483 height 15
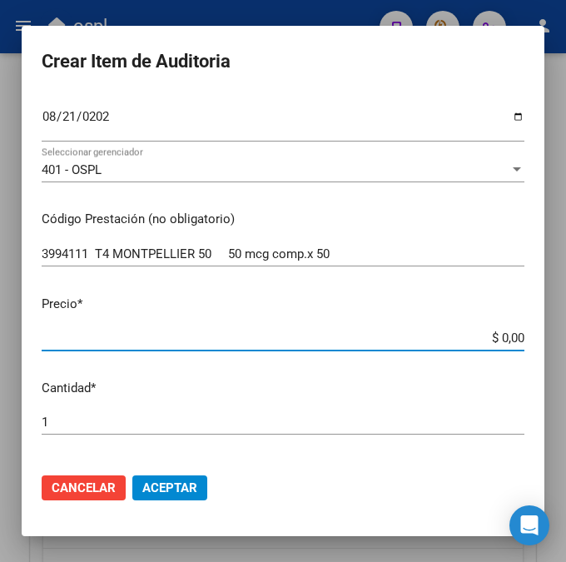
click at [515, 338] on input "$ 0,00" at bounding box center [283, 338] width 483 height 15
paste input "4614,07"
type input "$ 4.614,07"
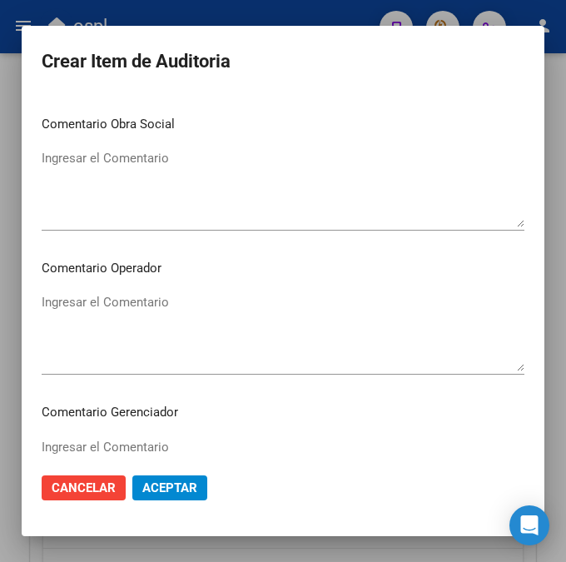
scroll to position [757, 0]
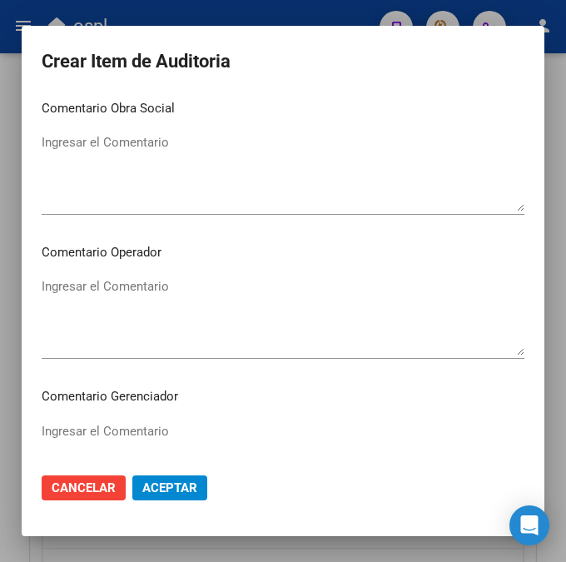
click at [222, 335] on textarea "Ingresar el Comentario" at bounding box center [283, 316] width 483 height 78
click at [172, 290] on textarea "Ingresar el Comentario" at bounding box center [283, 316] width 483 height 78
paste textarea "40 [PERSON_NAME]"
click at [52, 275] on div "40 [PERSON_NAME] Ingresar el Comentario" at bounding box center [283, 316] width 483 height 85
click at [48, 284] on textarea "40 [PERSON_NAME]" at bounding box center [283, 316] width 483 height 78
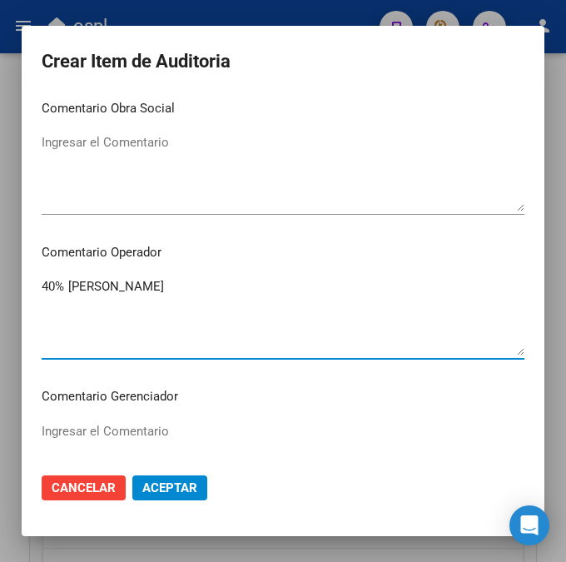
click at [185, 319] on textarea "40% [PERSON_NAME]" at bounding box center [283, 316] width 483 height 78
type textarea "40% [PERSON_NAME] OK VADEMECUM"
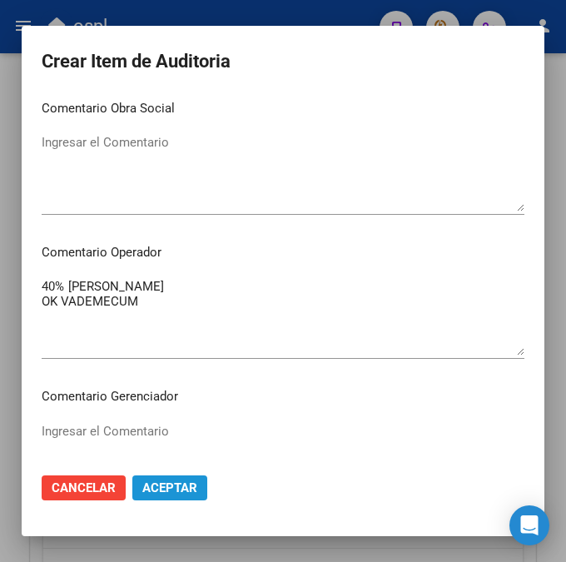
click at [169, 490] on span "Aceptar" at bounding box center [169, 487] width 55 height 15
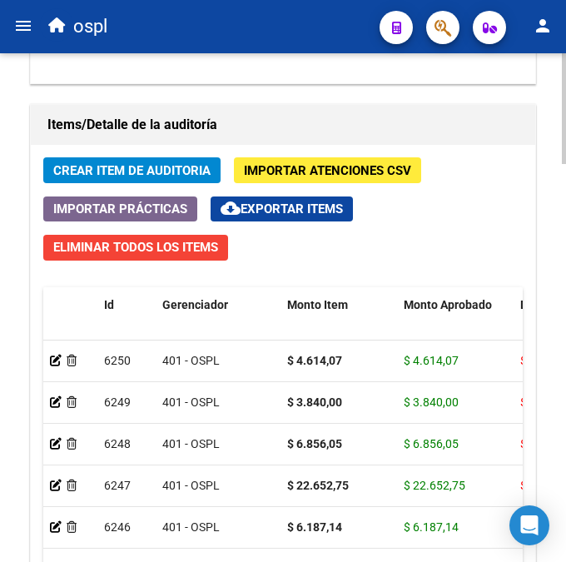
click at [155, 165] on span "Crear Item de Auditoria" at bounding box center [131, 170] width 157 height 15
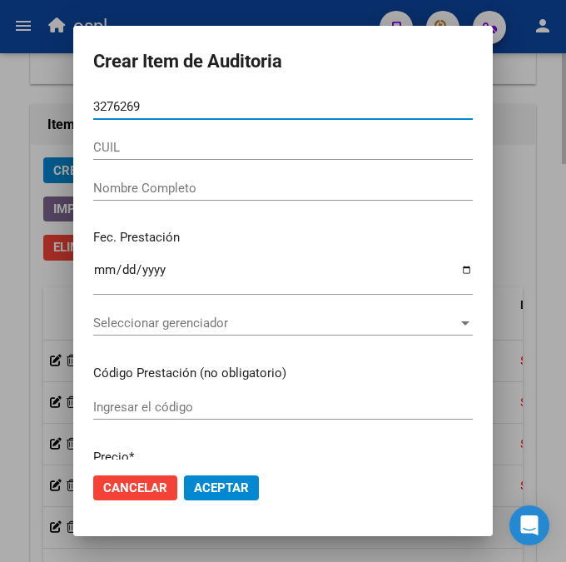
type input "32762692"
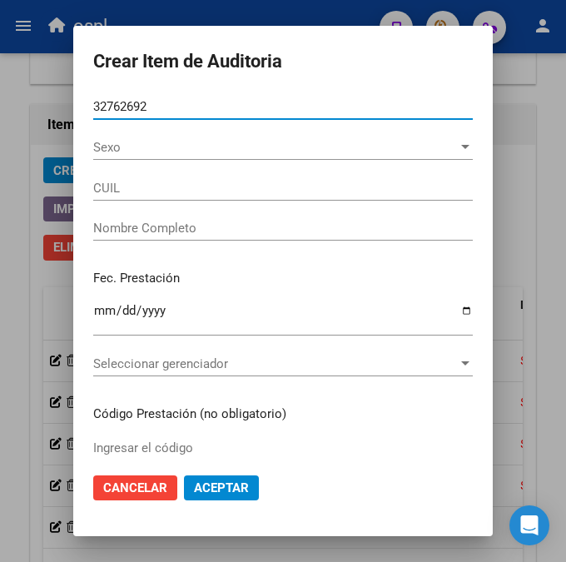
type input "27327626928"
type input "[PERSON_NAME] [PERSON_NAME]"
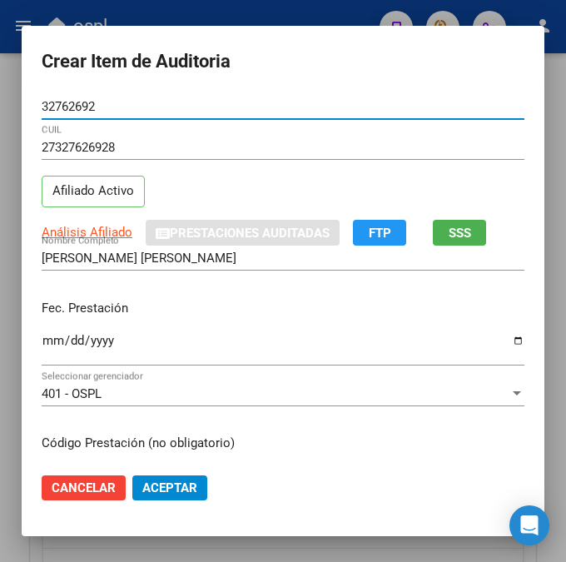
type input "32762692"
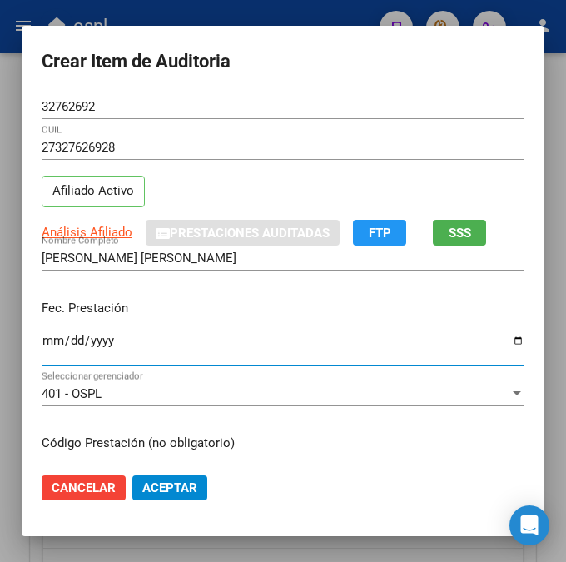
click at [42, 344] on input "Ingresar la fecha" at bounding box center [283, 347] width 483 height 27
type input "[DATE]"
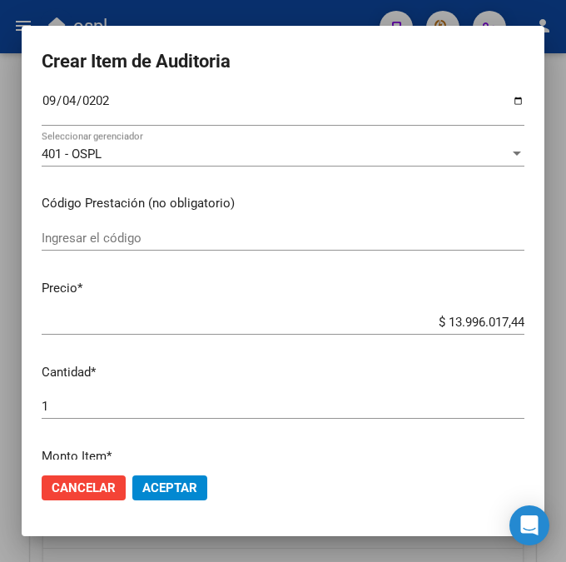
scroll to position [258, 0]
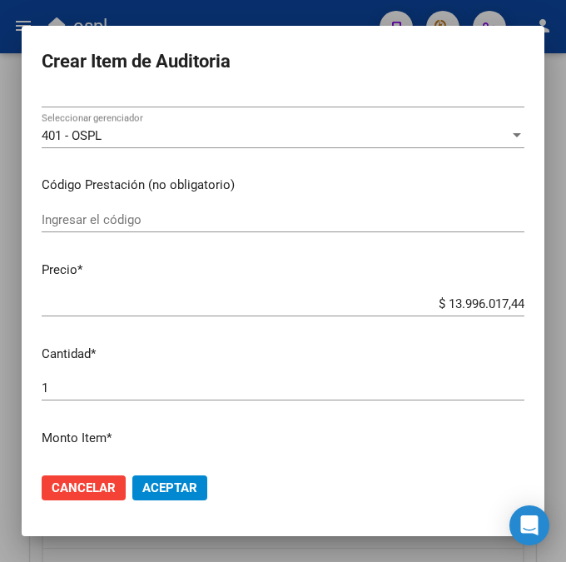
click at [167, 229] on div "Ingresar el código" at bounding box center [283, 219] width 483 height 25
click at [172, 230] on div "Ingresar el código" at bounding box center [283, 219] width 483 height 25
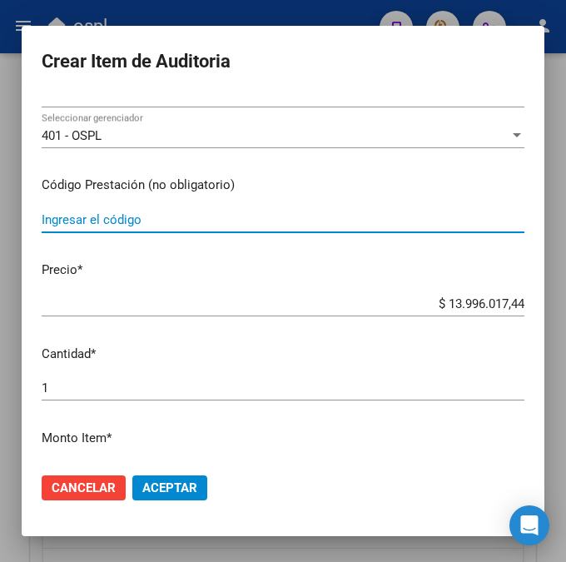
click at [172, 218] on input "Ingresar el código" at bounding box center [283, 219] width 483 height 15
paste input "6368392 RAQUIFEROL D3 fco.gotero x 4 ml"
type input "6368392 RAQUIFEROL D3 fco.gotero x 4 ml"
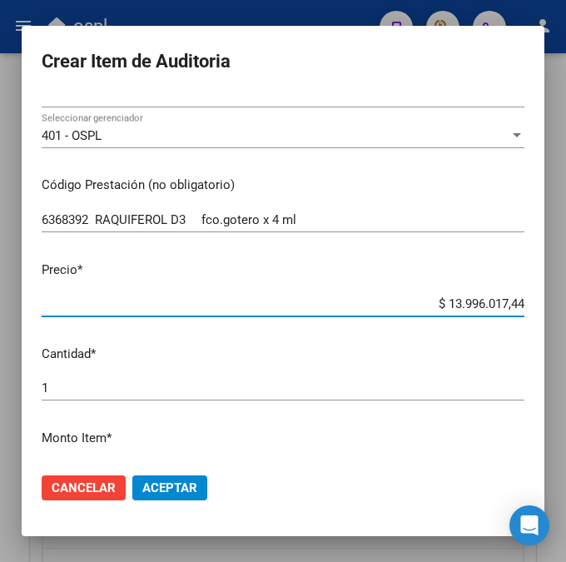
drag, startPoint x: 427, startPoint y: 301, endPoint x: 525, endPoint y: 300, distance: 98.3
click at [525, 300] on app-form-text-field "Precio * $ 13.996.017,44 Ingresar el precio" at bounding box center [290, 287] width 496 height 52
click at [499, 291] on div "$ 0,00 Ingresar el precio" at bounding box center [283, 303] width 483 height 25
paste input "3939,6"
type input "$ 393,96"
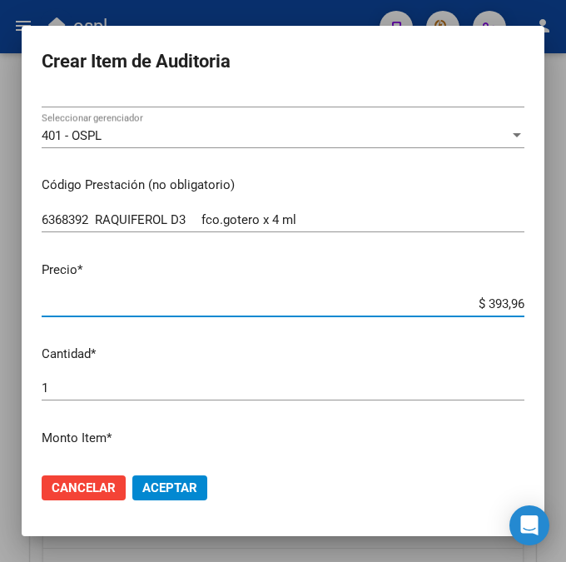
type input "$ 393,96"
type input "$ 3.939,60"
type input "$ 39.396,00"
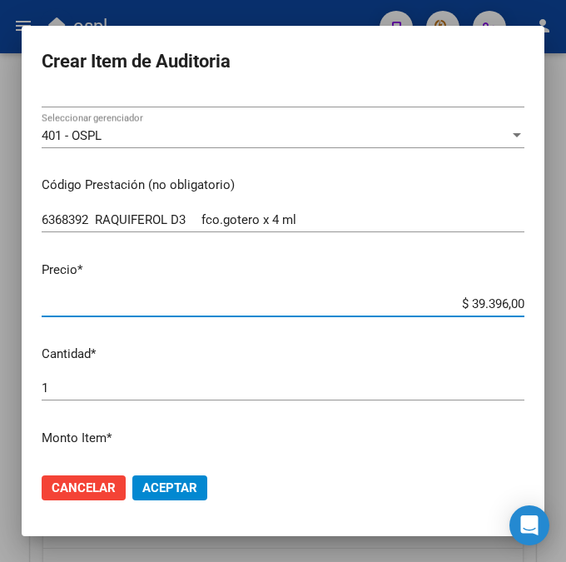
type input "$ 3.939,60"
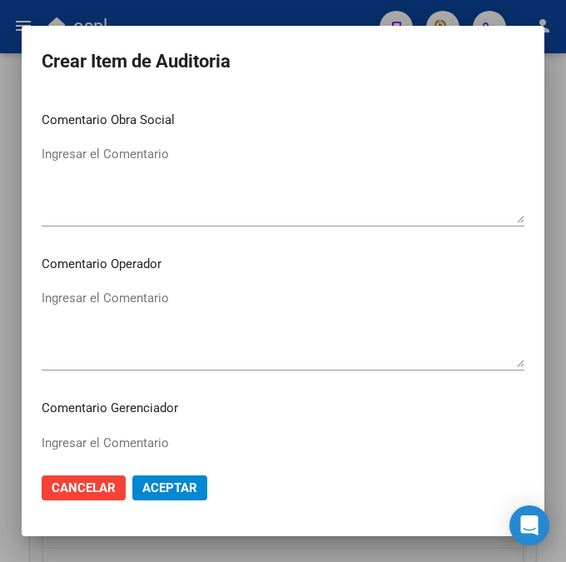
scroll to position [760, 0]
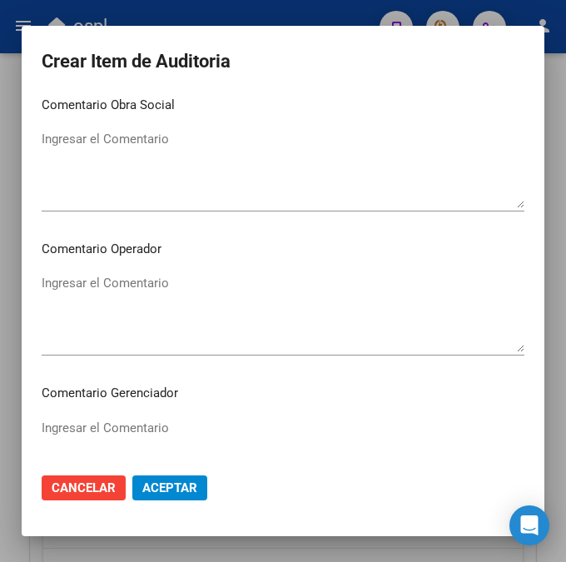
click at [176, 296] on textarea "Ingresar el Comentario" at bounding box center [283, 313] width 483 height 78
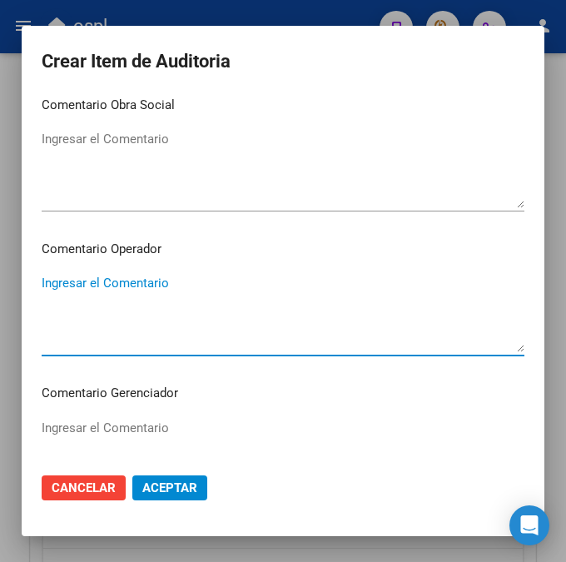
click at [172, 278] on textarea "Ingresar el Comentario" at bounding box center [283, 313] width 483 height 78
paste textarea "40 [PERSON_NAME]"
click at [51, 290] on textarea "40 [PERSON_NAME]" at bounding box center [283, 313] width 483 height 78
click at [243, 280] on textarea "40% [PERSON_NAME]" at bounding box center [283, 313] width 483 height 78
type textarea "40% [PERSON_NAME] OK VADEMECUM"
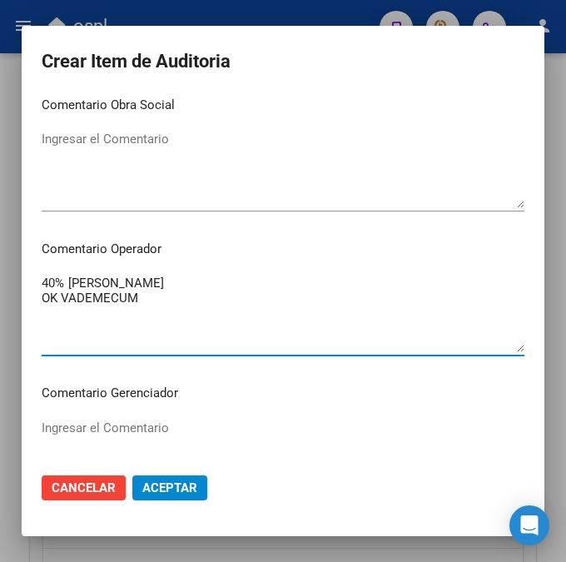
click at [192, 483] on span "Aceptar" at bounding box center [169, 487] width 55 height 15
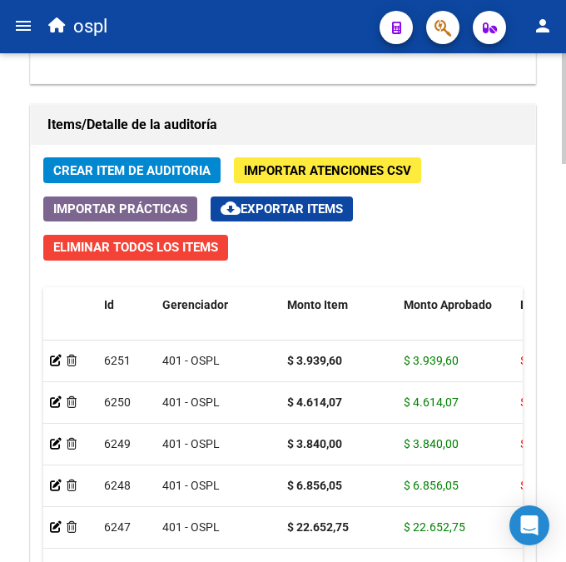
click at [183, 170] on span "Crear Item de Auditoria" at bounding box center [131, 170] width 157 height 15
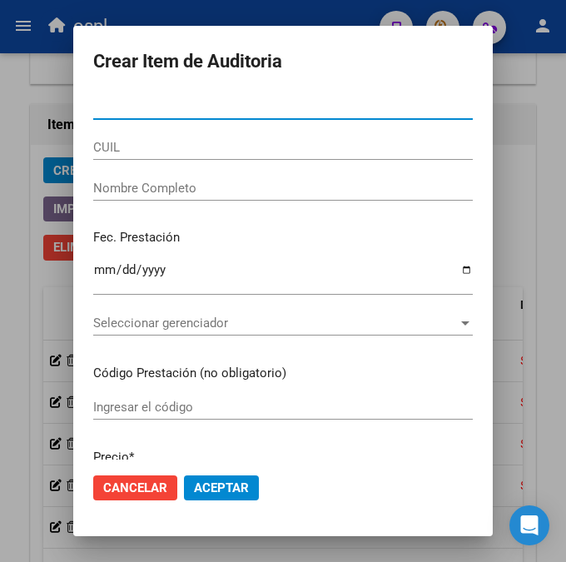
click at [190, 102] on input "Nro Documento" at bounding box center [283, 106] width 380 height 15
type input "22500103"
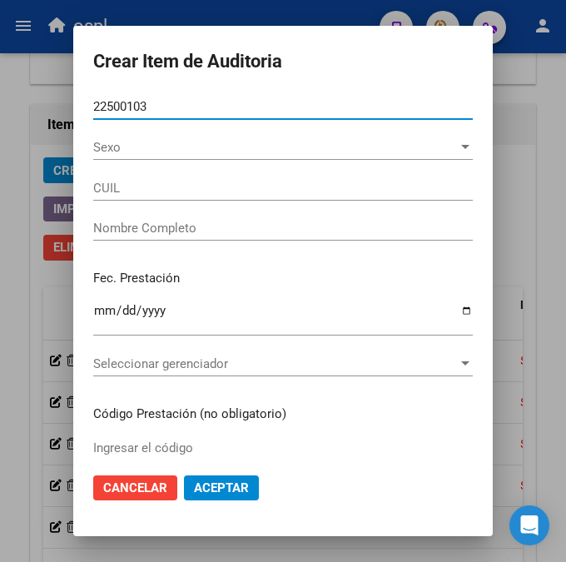
type input "27225001036"
type input "[PERSON_NAME]"
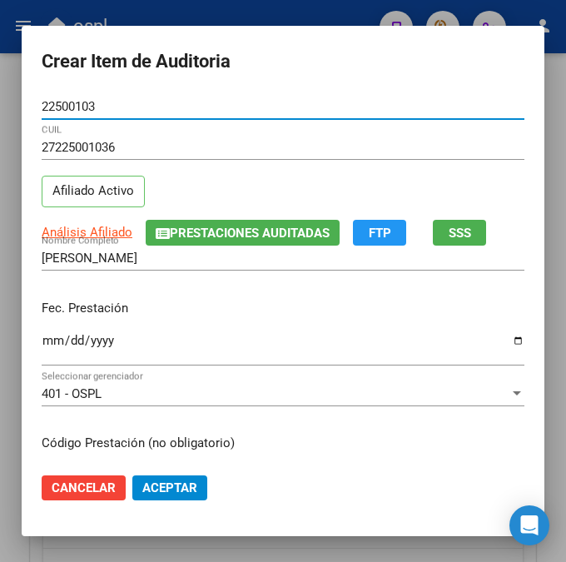
type input "22500103"
click at [46, 340] on input "Ingresar la fecha" at bounding box center [283, 347] width 483 height 27
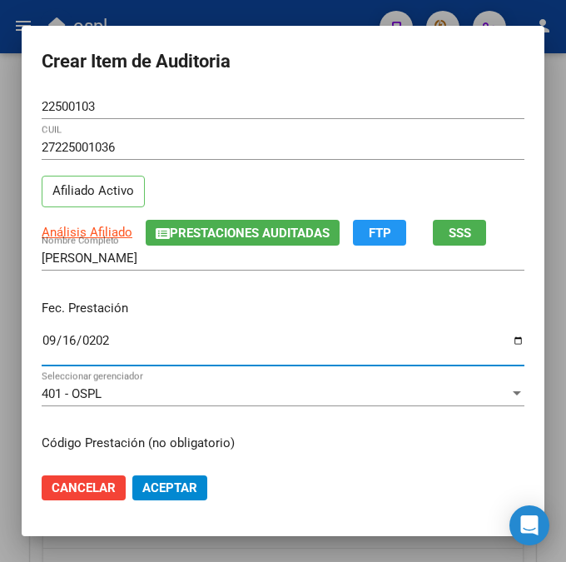
type input "[DATE]"
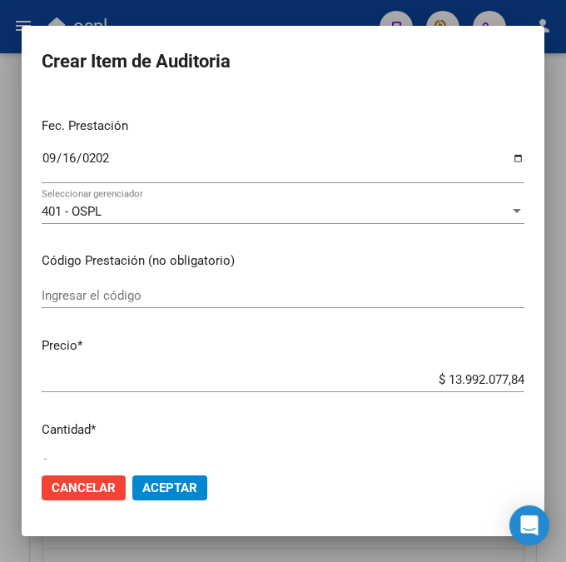
scroll to position [236, 0]
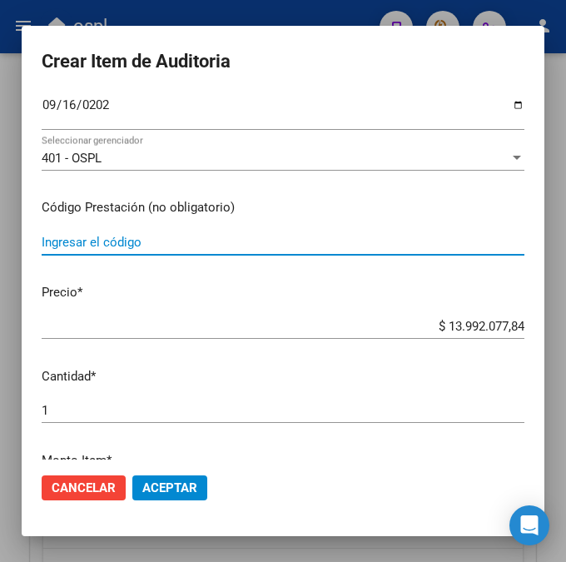
click at [187, 241] on input "Ingresar el código" at bounding box center [283, 242] width 483 height 15
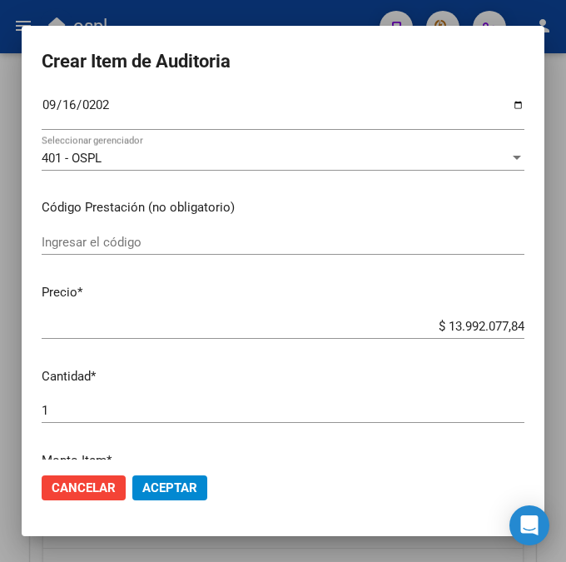
click at [199, 245] on input "Ingresar el código" at bounding box center [283, 242] width 483 height 15
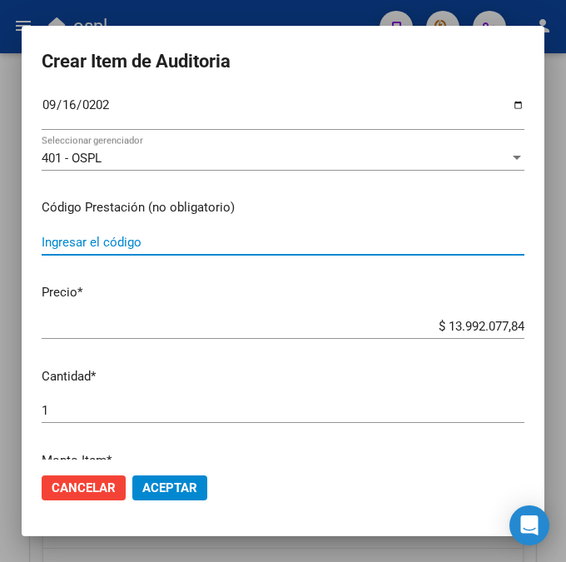
paste input "6718002 CRADA SOL.ORAL X2ML cáps.blandas x 3"
click at [251, 242] on input "6718002 CRADA SOL.ORAL X2ML cáps.blandas x 3" at bounding box center [283, 242] width 483 height 15
drag, startPoint x: 157, startPoint y: 246, endPoint x: 356, endPoint y: 243, distance: 199.0
click at [356, 243] on input "6718002 CRADA SOL.ORAL X2ML cáps.blandas x 3" at bounding box center [283, 242] width 483 height 15
type input "6718002 CRADA"
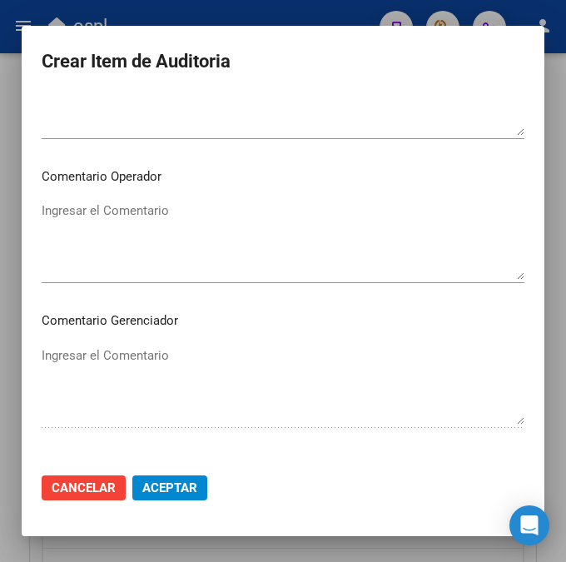
scroll to position [836, 0]
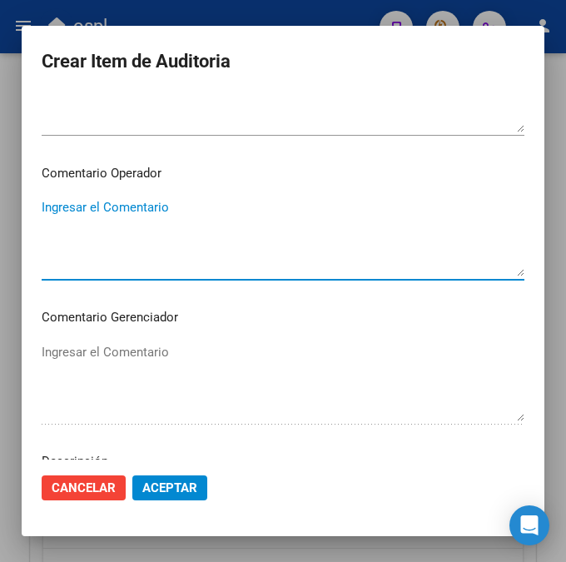
click at [117, 223] on textarea "Ingresar el Comentario" at bounding box center [283, 237] width 483 height 78
paste textarea "SOL.ORAL X2ML cáps.blandas x 3"
type textarea "SOL.ORAL X2ML cáps.blandas x 3"
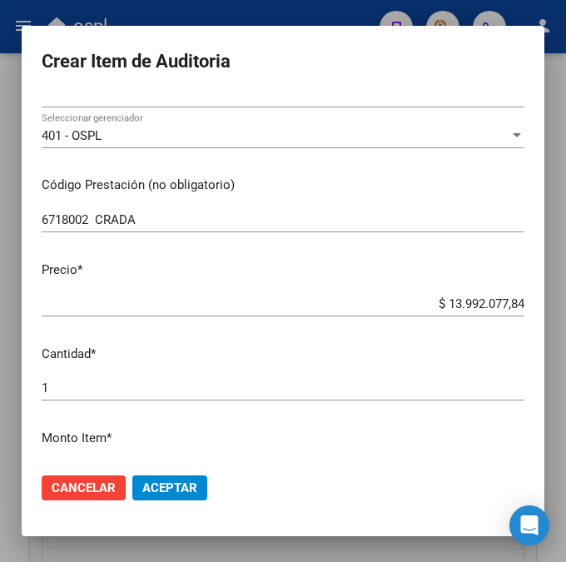
scroll to position [243, 0]
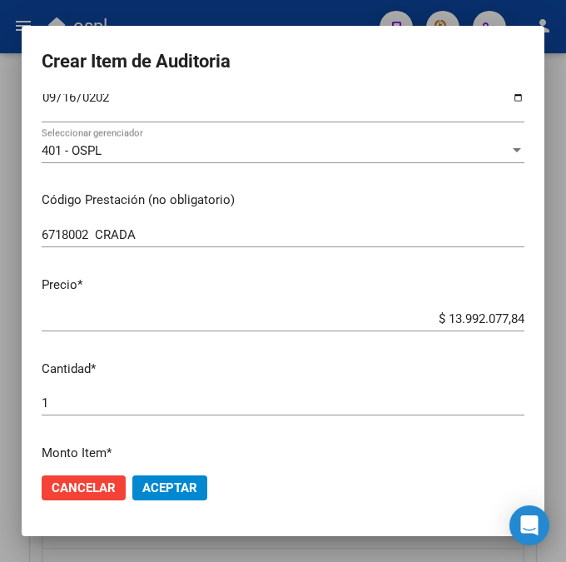
click at [415, 314] on input "$ 13.992.077,84" at bounding box center [283, 318] width 483 height 15
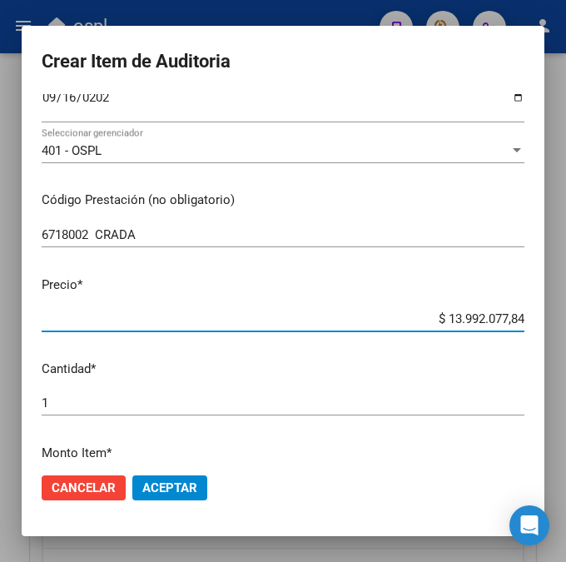
drag, startPoint x: 414, startPoint y: 321, endPoint x: 525, endPoint y: 323, distance: 111.6
click at [525, 323] on app-form-text-field "Precio * $ 13.992.077,84 Ingresar el precio" at bounding box center [290, 302] width 496 height 52
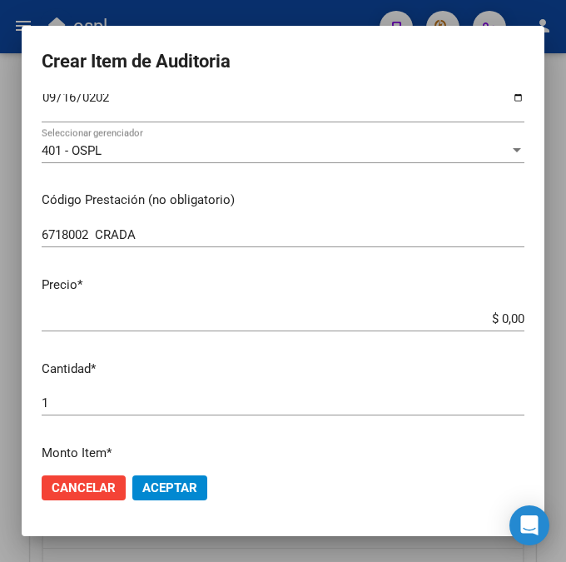
click at [464, 307] on div "$ 0,00 Ingresar el precio" at bounding box center [283, 318] width 483 height 25
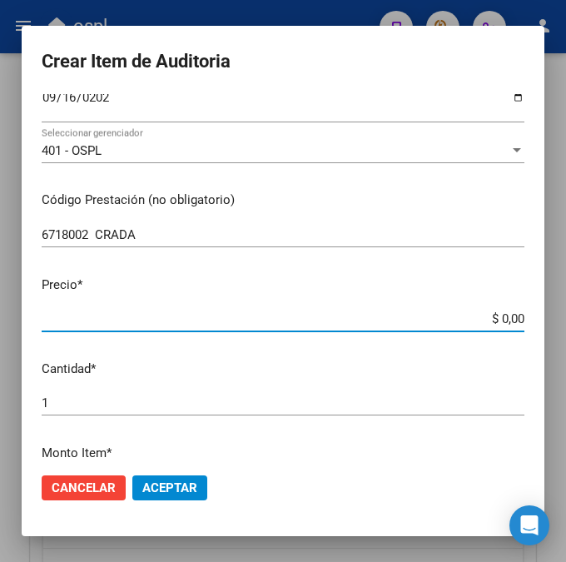
paste input "9645,44"
type input "$ 9.645,44"
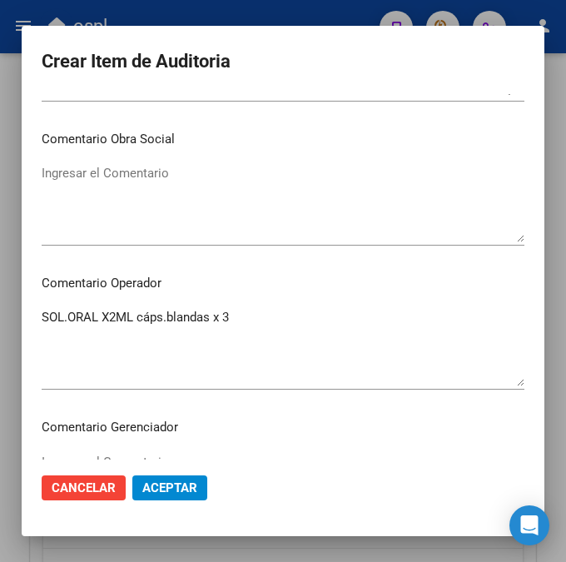
scroll to position [772, 0]
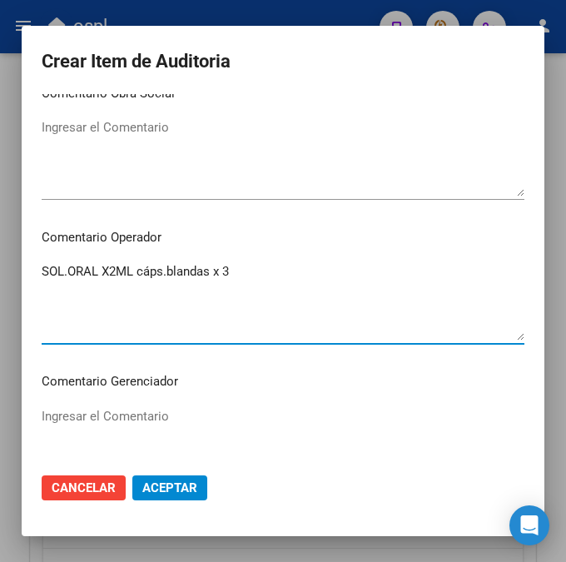
click at [128, 272] on textarea "SOL.ORAL X2ML cáps.blandas x 3" at bounding box center [283, 301] width 483 height 78
click at [42, 267] on textarea "SOL.ORAL X2ML cáps.blandas x 3" at bounding box center [283, 301] width 483 height 78
click at [42, 271] on textarea "SOL.ORAL X2ML cáps.blandas x 3" at bounding box center [283, 301] width 483 height 78
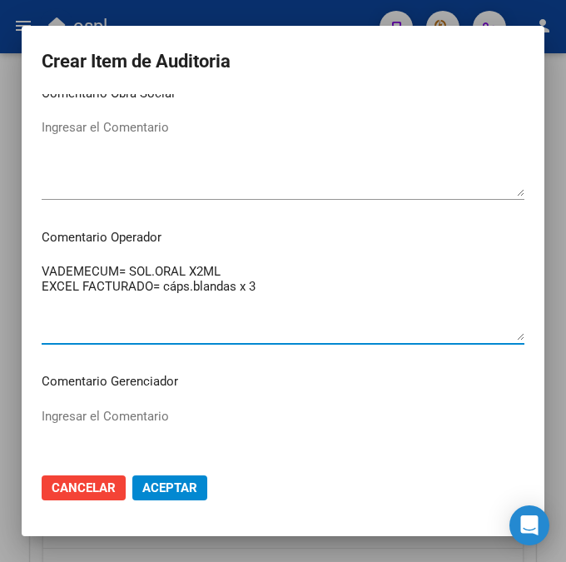
click at [279, 295] on textarea "VADEMECUM= SOL.ORAL X2ML EXCEL FACTURADO= cáps.blandas x 3" at bounding box center [283, 301] width 483 height 78
click at [42, 265] on textarea "VADEMECUM= SOL.ORAL X2ML EXCEL FACTURADO= cáps.blandas x 3" at bounding box center [283, 301] width 483 height 78
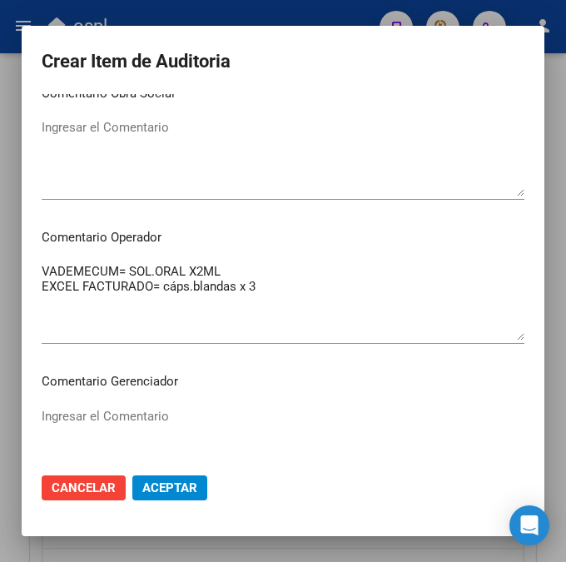
click at [49, 259] on div "VADEMECUM= SOL.ORAL X2ML EXCEL FACTURADO= cáps.blandas x 3 Ingresar el Comentar…" at bounding box center [283, 301] width 483 height 85
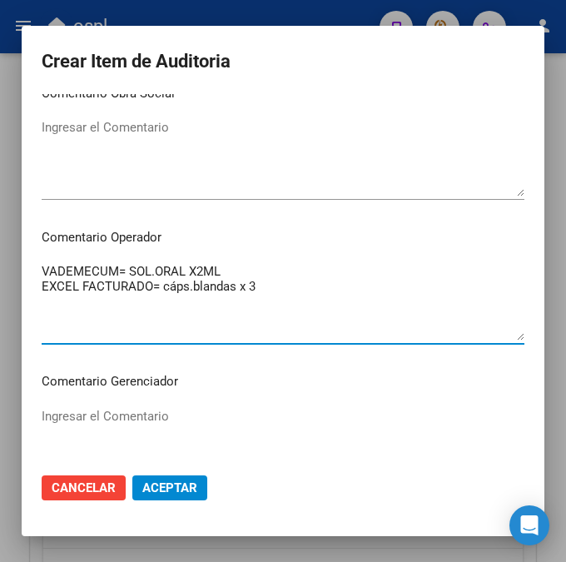
click at [47, 266] on textarea "VADEMECUM= SOL.ORAL X2ML EXCEL FACTURADO= cáps.blandas x 3" at bounding box center [283, 301] width 483 height 78
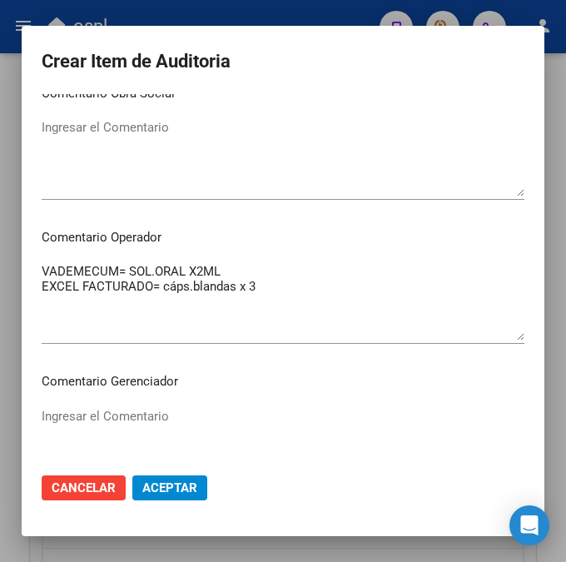
click at [32, 298] on mat-dialog-content "22500103 Nro Documento 27225001036 CUIL Afiliado Activo Análisis Afiliado Prest…" at bounding box center [283, 277] width 523 height 366
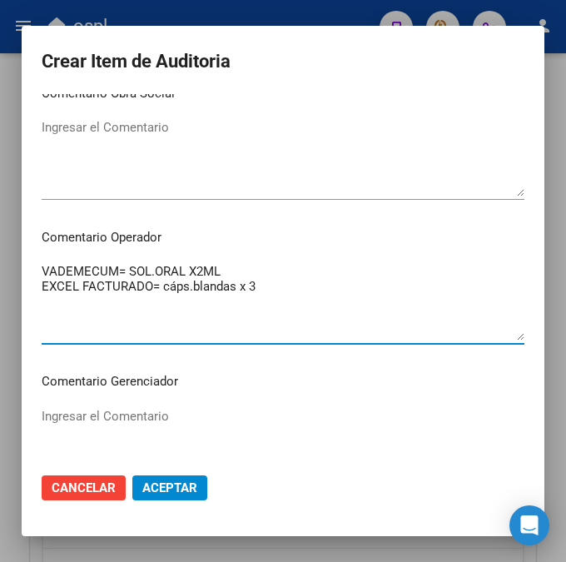
click at [42, 283] on textarea "VADEMECUM= SOL.ORAL X2ML EXCEL FACTURADO= cáps.blandas x 3" at bounding box center [283, 301] width 483 height 78
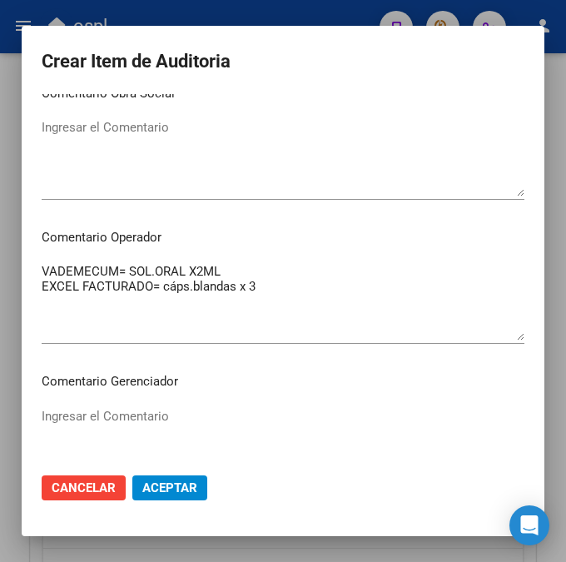
click at [34, 282] on mat-dialog-content "22500103 Nro Documento 27225001036 CUIL Afiliado Activo Análisis Afiliado Prest…" at bounding box center [283, 277] width 523 height 366
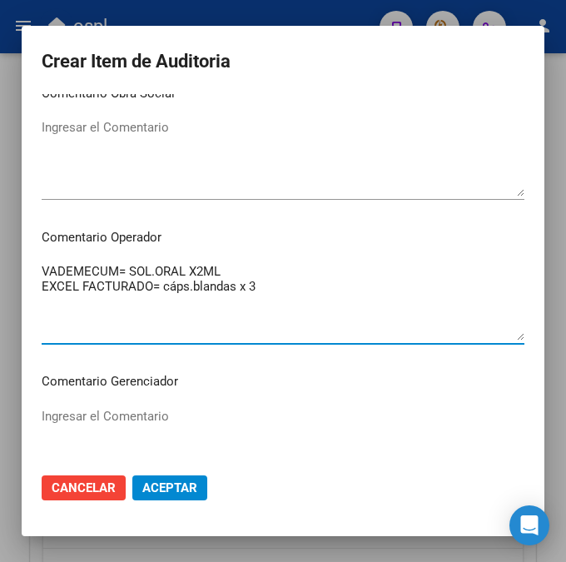
click at [42, 282] on textarea "VADEMECUM= SOL.ORAL X2ML EXCEL FACTURADO= cáps.blandas x 3" at bounding box center [283, 301] width 483 height 78
type textarea "VADEMECUM= SOL.ORAL X2ML EXCEL FACTURADO= cáps.blandas x 3"
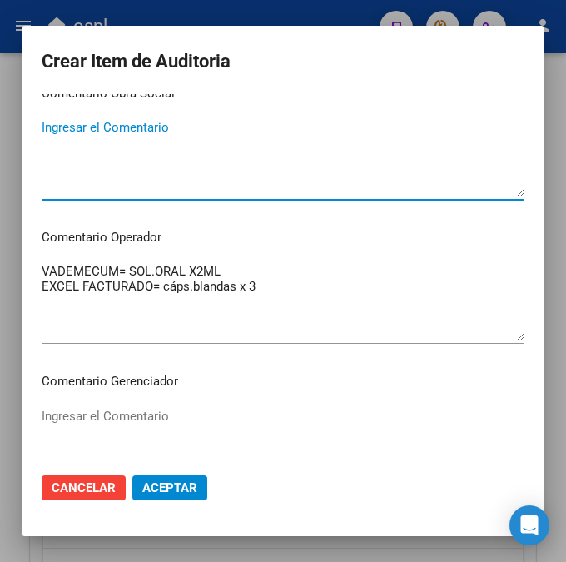
click at [92, 173] on textarea "Ingresar el Comentario" at bounding box center [283, 157] width 483 height 78
type textarea "VERIFICAR ORDEN MEDICA"
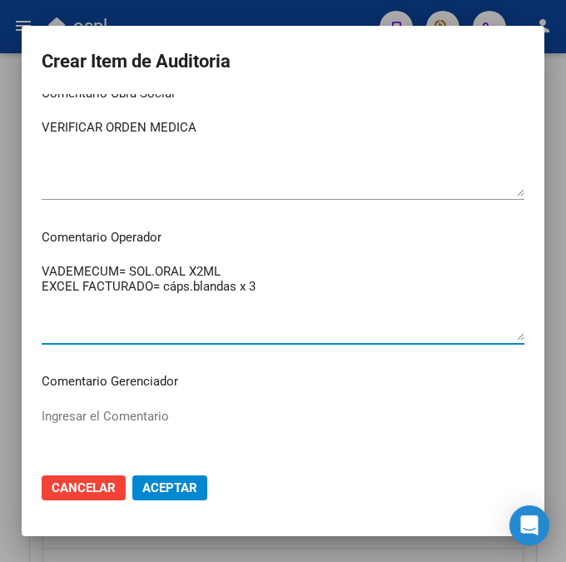
click at [42, 271] on textarea "VADEMECUM= SOL.ORAL X2ML EXCEL FACTURADO= cáps.blandas x 3" at bounding box center [283, 301] width 483 height 78
click at [42, 270] on textarea "VADEMECUM= SOL.ORAL X2ML EXCEL FACTURADO= cáps.blandas x 3" at bounding box center [283, 301] width 483 height 78
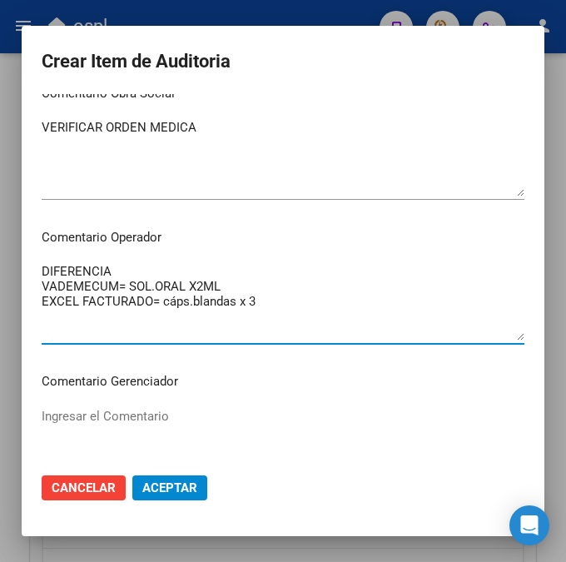
type textarea "DIFERENCIA VADEMECUM= SOL.ORAL X2ML EXCEL FACTURADO= cáps.blandas x 3"
click at [180, 490] on span "Aceptar" at bounding box center [169, 487] width 55 height 15
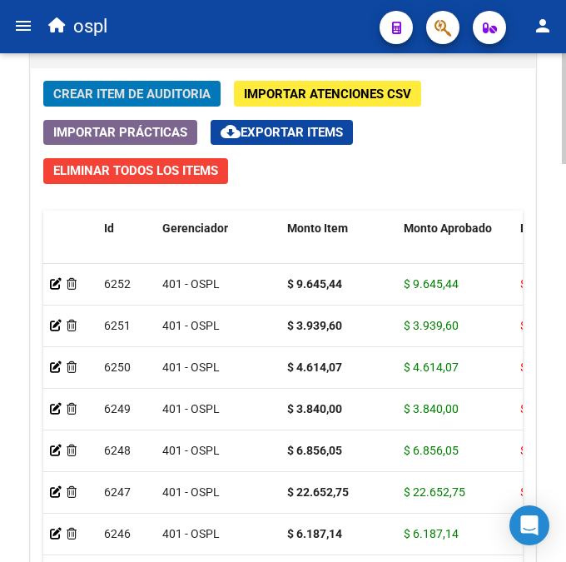
scroll to position [1623, 0]
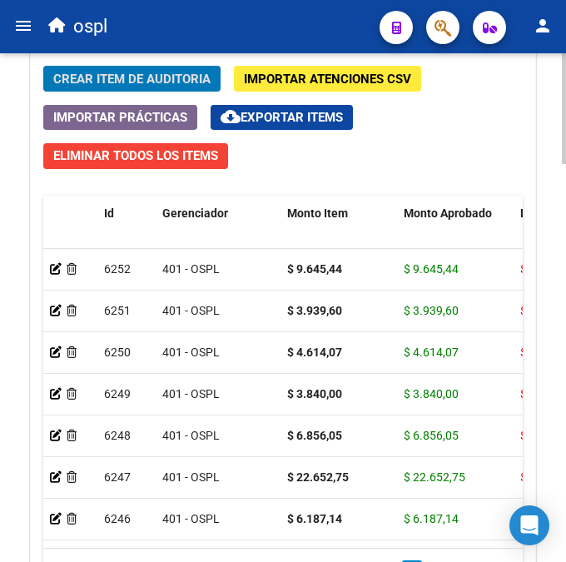
click at [564, 421] on div at bounding box center [564, 462] width 4 height 111
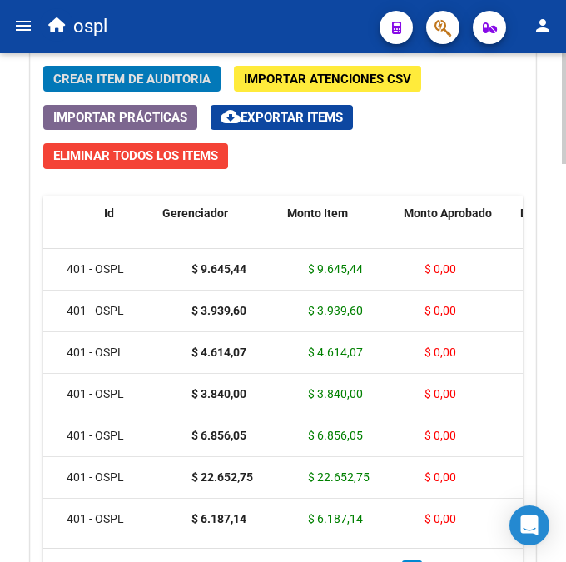
scroll to position [0, 0]
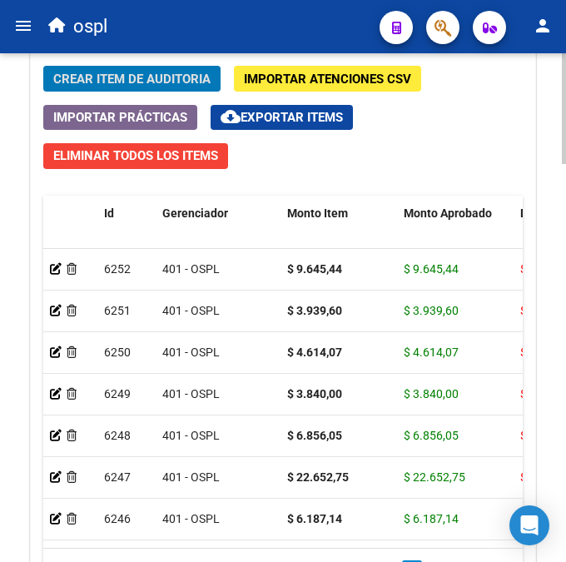
click at [173, 82] on span "Crear Item de Auditoria" at bounding box center [131, 79] width 157 height 15
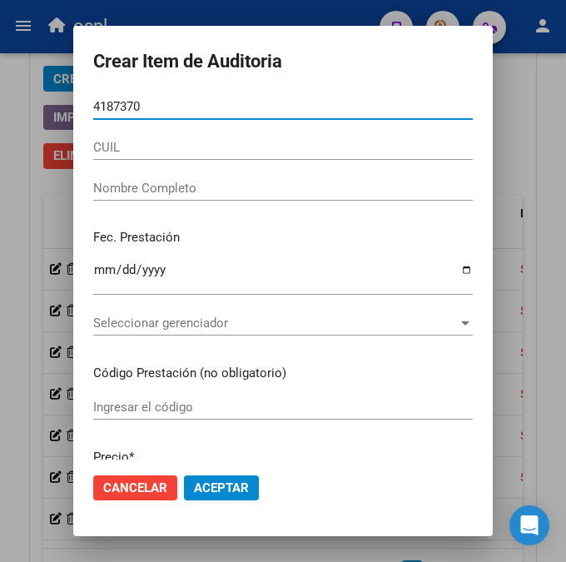
type input "41873709"
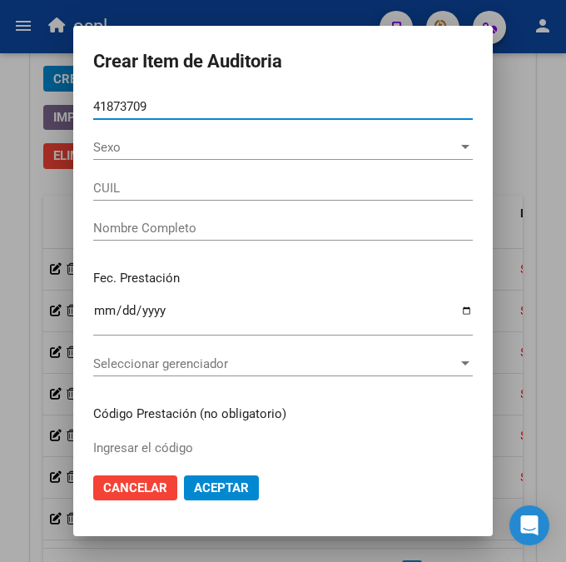
type input "20418737094"
type input "[PERSON_NAME]"
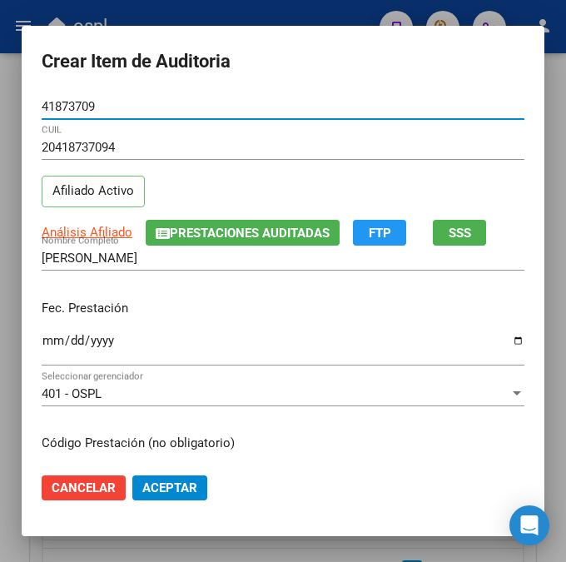
type input "41873709"
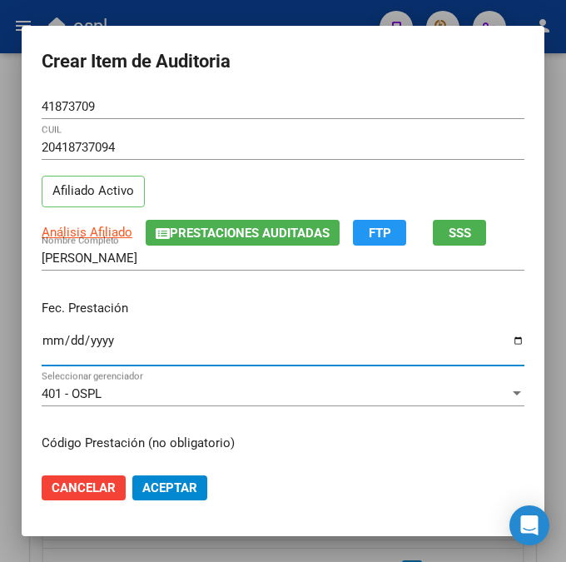
click at [42, 339] on input "Ingresar la fecha" at bounding box center [283, 347] width 483 height 27
type input "[DATE]"
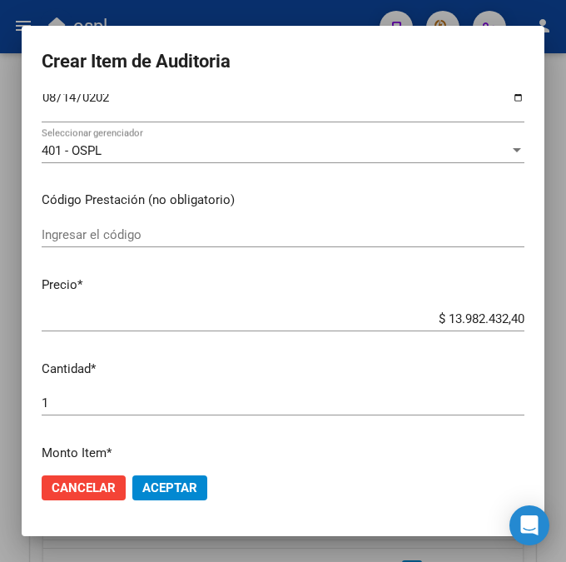
scroll to position [270, 0]
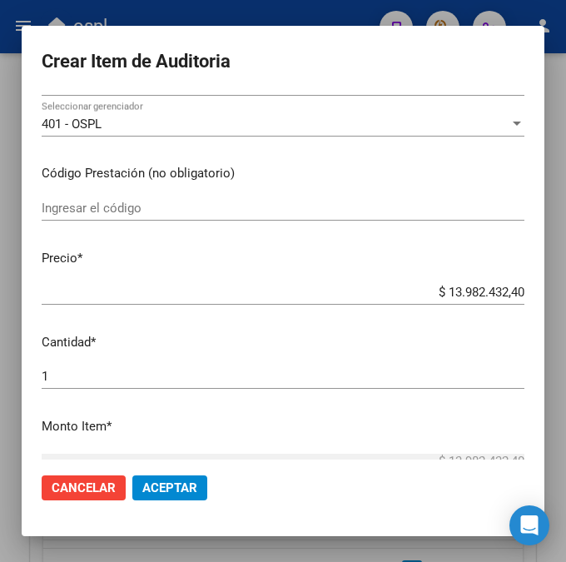
click at [177, 213] on input "Ingresar el código" at bounding box center [283, 208] width 483 height 15
click at [137, 214] on input "Ingresar el código" at bounding box center [283, 208] width 483 height 15
paste input "3115481 NEUPAX 20 mg comp.x 30"
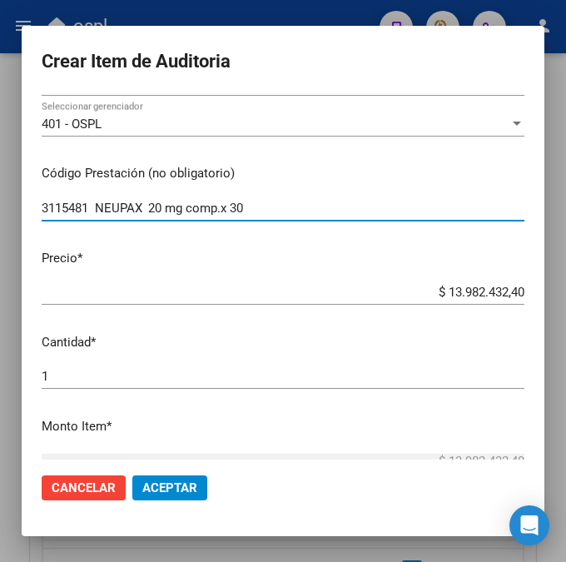
type input "3115481 NEUPAX 20 mg comp.x 30"
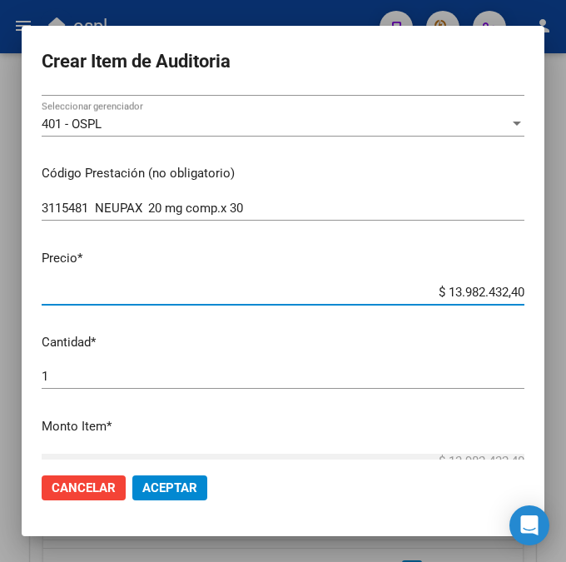
drag, startPoint x: 405, startPoint y: 289, endPoint x: 522, endPoint y: 289, distance: 116.6
click at [522, 289] on app-form-text-field "Precio * $ 13.982.432,40 Ingresar el precio" at bounding box center [290, 275] width 496 height 52
click at [515, 300] on input "$ 0,00" at bounding box center [283, 292] width 483 height 15
drag, startPoint x: 515, startPoint y: 296, endPoint x: 479, endPoint y: 285, distance: 38.2
click at [479, 285] on input "$ 0,00" at bounding box center [283, 292] width 483 height 15
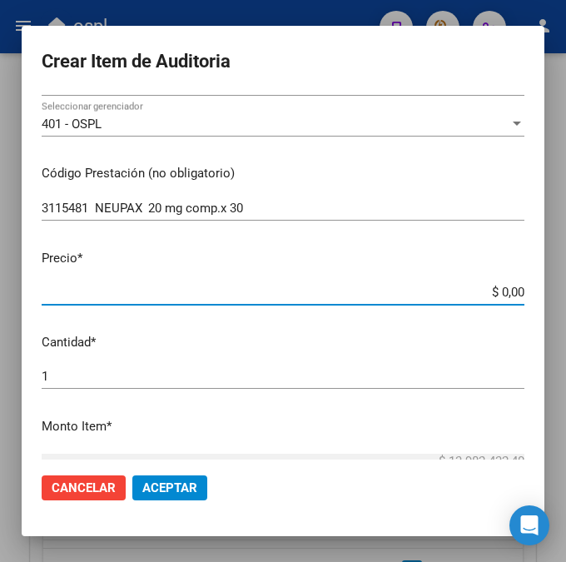
click at [519, 292] on app-form-text-field "Precio * $ 0,00 Ingresar el precio" at bounding box center [290, 275] width 496 height 52
drag, startPoint x: 516, startPoint y: 292, endPoint x: 492, endPoint y: 345, distance: 57.7
click at [492, 346] on p "Cantidad *" at bounding box center [283, 342] width 483 height 19
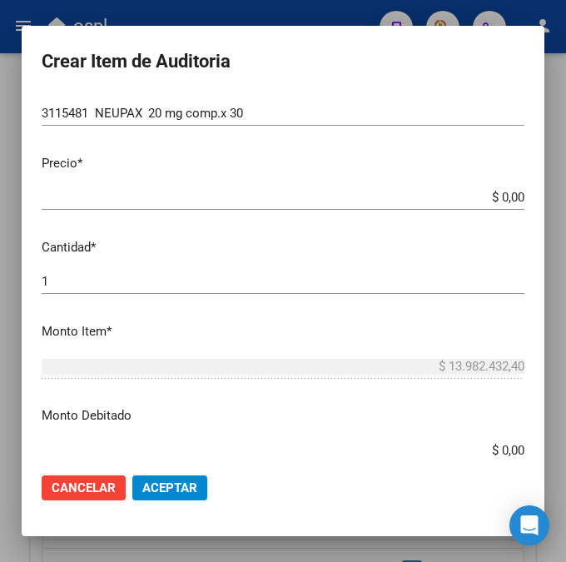
scroll to position [391, 0]
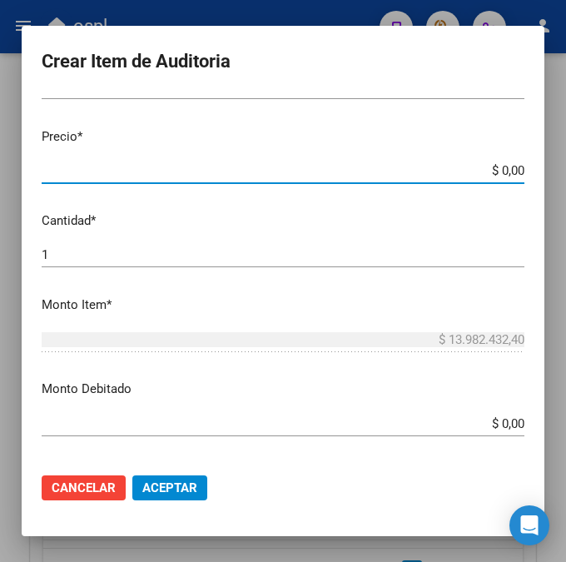
click at [517, 171] on input "$ 0,00" at bounding box center [283, 170] width 483 height 15
paste input "11864,01"
type input "$ 11.864,01"
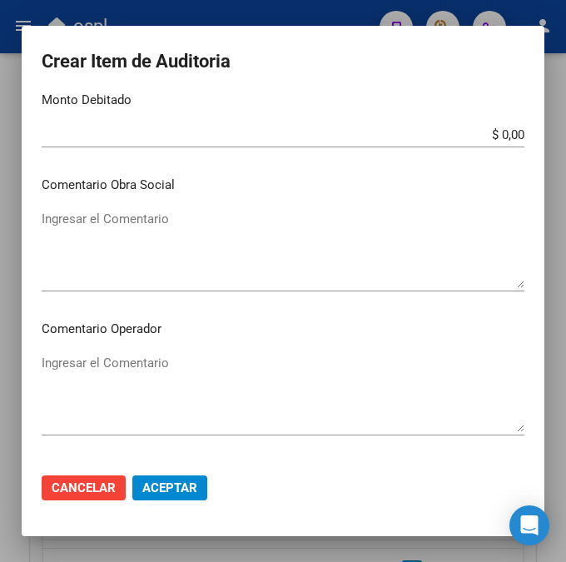
scroll to position [711, 0]
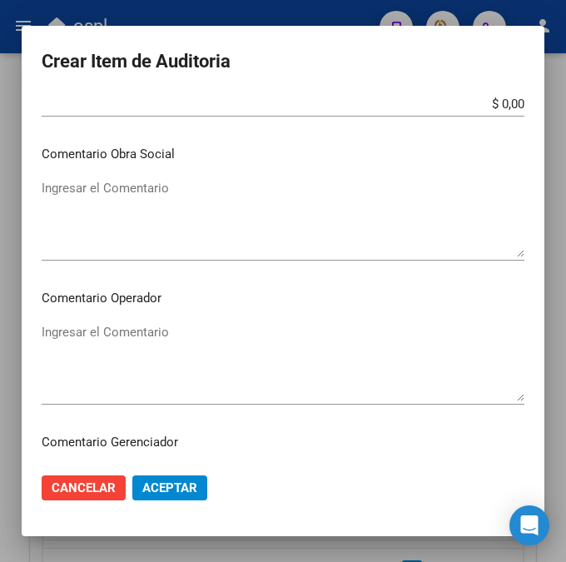
click at [141, 346] on textarea "Ingresar el Comentario" at bounding box center [283, 362] width 483 height 78
click at [129, 328] on textarea "Ingresar el Comentario" at bounding box center [283, 362] width 483 height 78
paste textarea "40 DEL PARANA S.C.S."
click at [52, 329] on textarea "40 DEL PARANA S.C.S." at bounding box center [283, 362] width 483 height 78
click at [222, 343] on textarea "40% DEL PARANA S.C.S." at bounding box center [283, 362] width 483 height 78
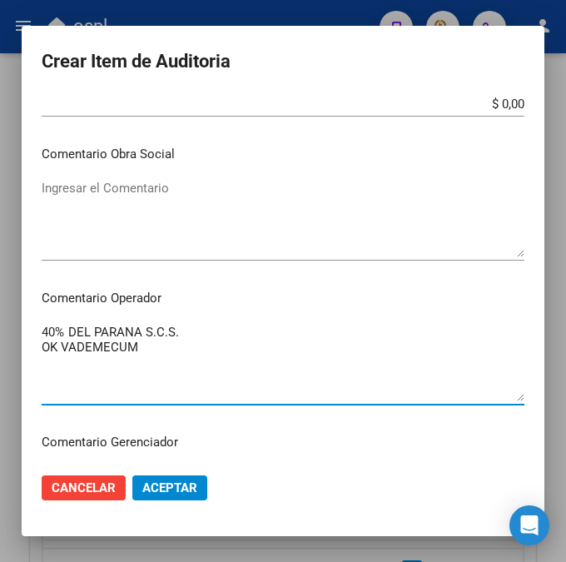
type textarea "40% DEL PARANA S.C.S. OK VADEMECUM"
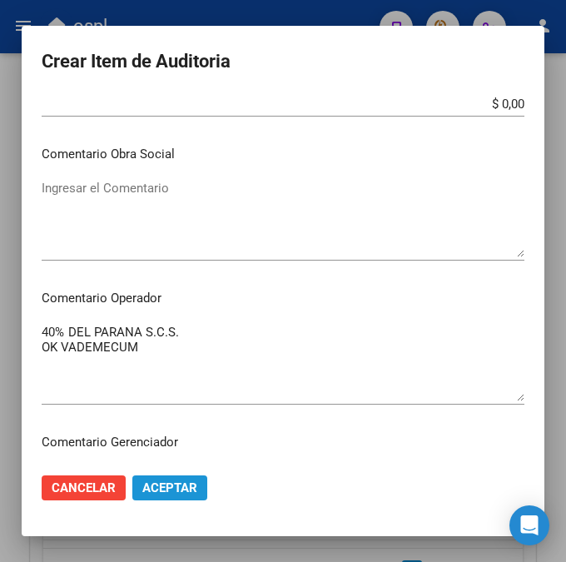
click at [172, 482] on span "Aceptar" at bounding box center [169, 487] width 55 height 15
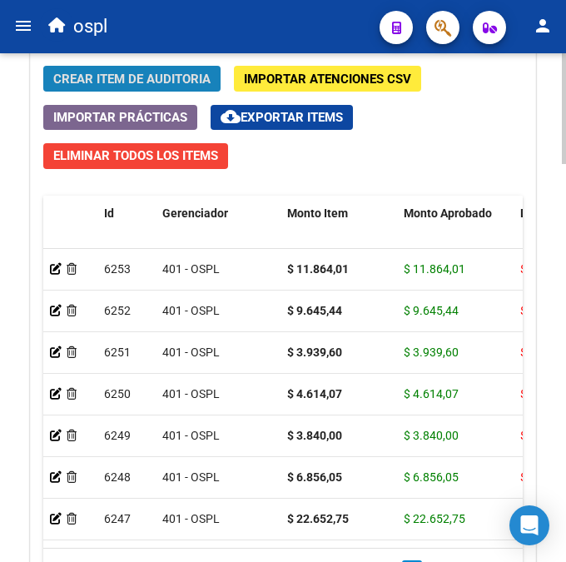
click at [141, 73] on span "Crear Item de Auditoria" at bounding box center [131, 79] width 157 height 15
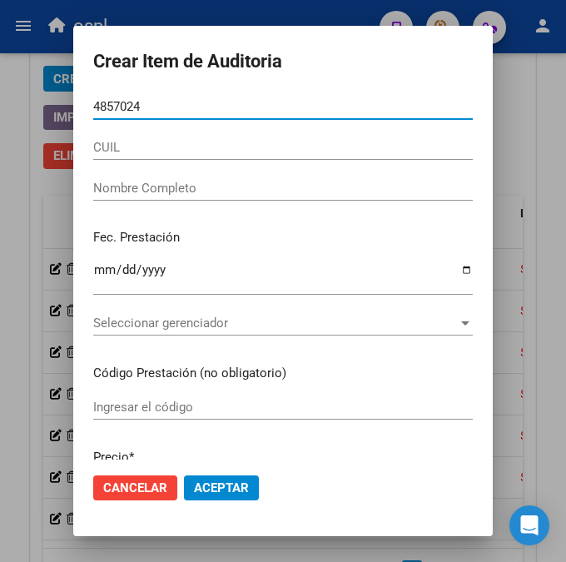
type input "48570246"
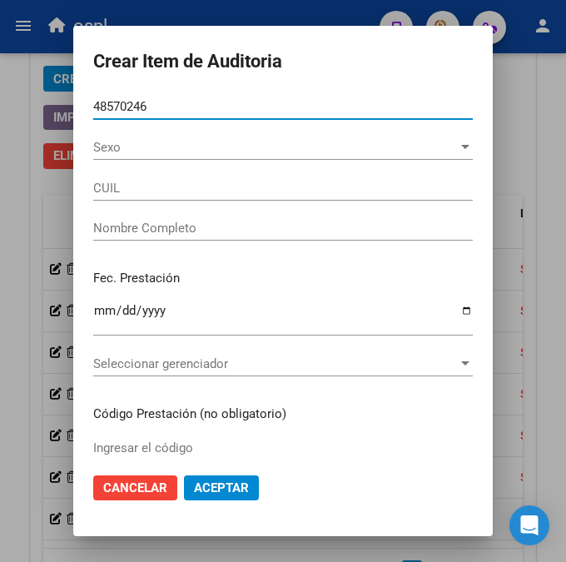
type input "27485702461"
type input "[PERSON_NAME]"
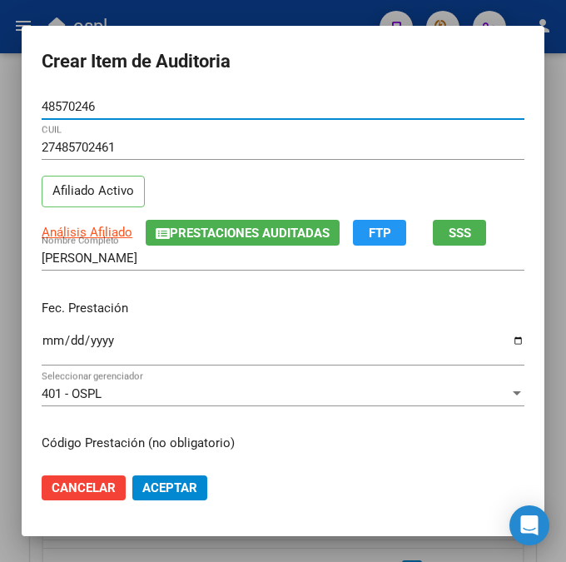
type input "48570246"
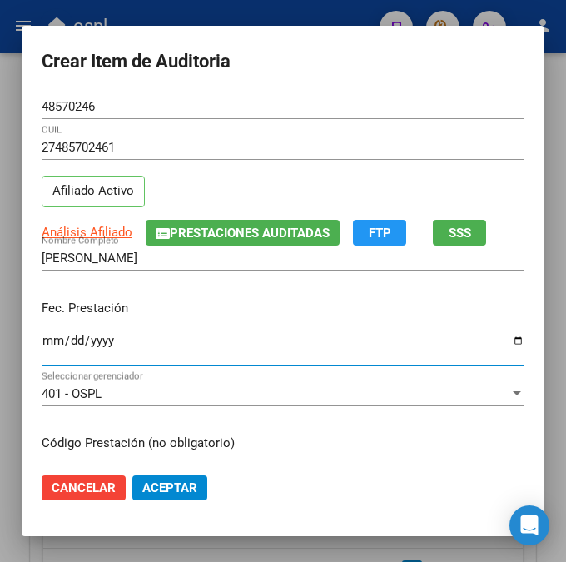
click at [42, 345] on input "Ingresar la fecha" at bounding box center [283, 347] width 483 height 27
type input "[DATE]"
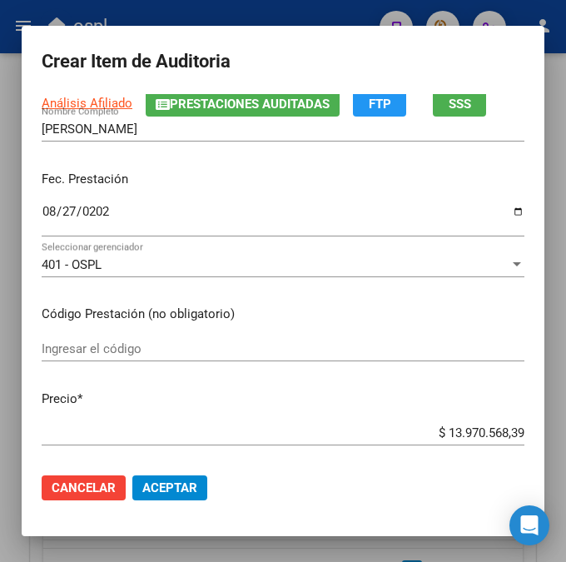
scroll to position [152, 0]
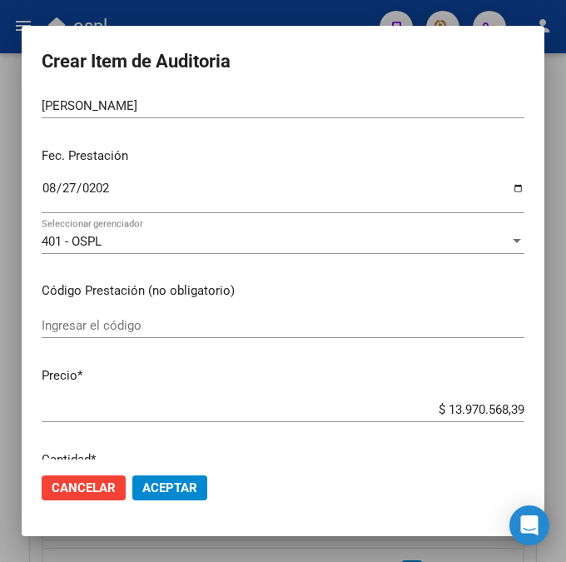
click at [107, 341] on div "Ingresar el código" at bounding box center [283, 333] width 483 height 41
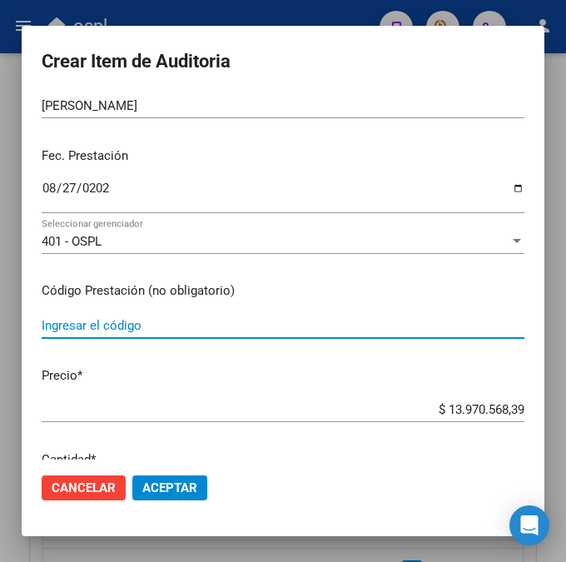
click at [109, 326] on input "Ingresar el código" at bounding box center [283, 325] width 483 height 15
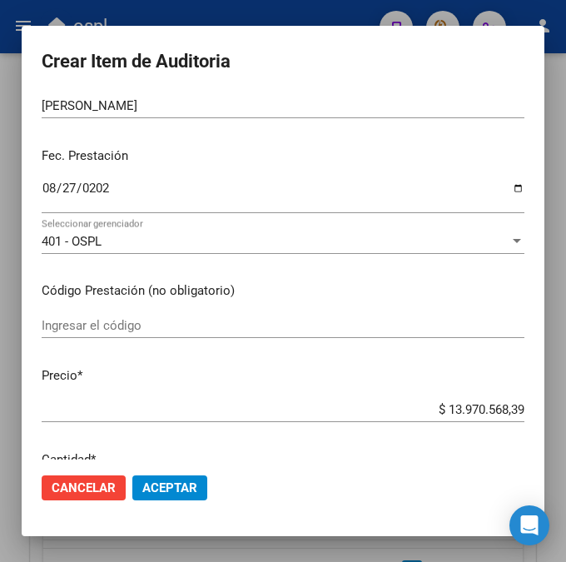
click at [97, 326] on input "Ingresar el código" at bounding box center [283, 325] width 483 height 15
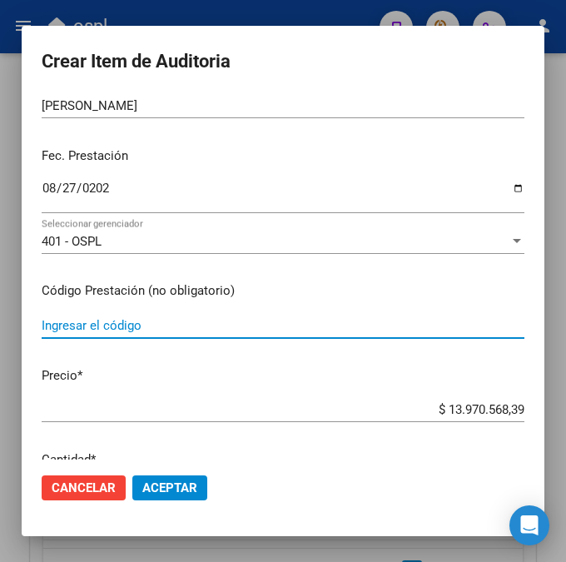
paste input "3512713 MUTUM 150 mg comp.x 4"
type input "3512713 MUTUM 150 mg comp.x 4"
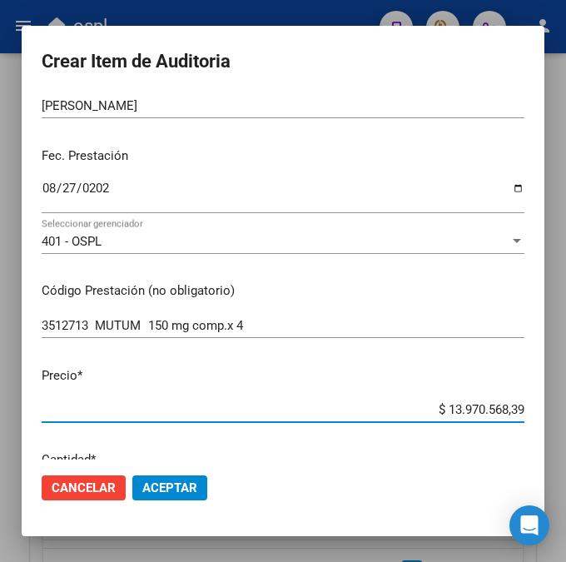
drag, startPoint x: 407, startPoint y: 405, endPoint x: 540, endPoint y: 404, distance: 133.2
click at [540, 404] on mat-dialog-content "48570246 Nro Documento 27485702461 CUIL Afiliado Activo Análisis Afiliado Prest…" at bounding box center [283, 277] width 523 height 366
click at [517, 418] on div "$ 0,00 Ingresar el precio" at bounding box center [283, 409] width 483 height 25
drag, startPoint x: 516, startPoint y: 405, endPoint x: 437, endPoint y: 294, distance: 136.1
click at [437, 294] on p "Código Prestación (no obligatorio)" at bounding box center [283, 290] width 483 height 19
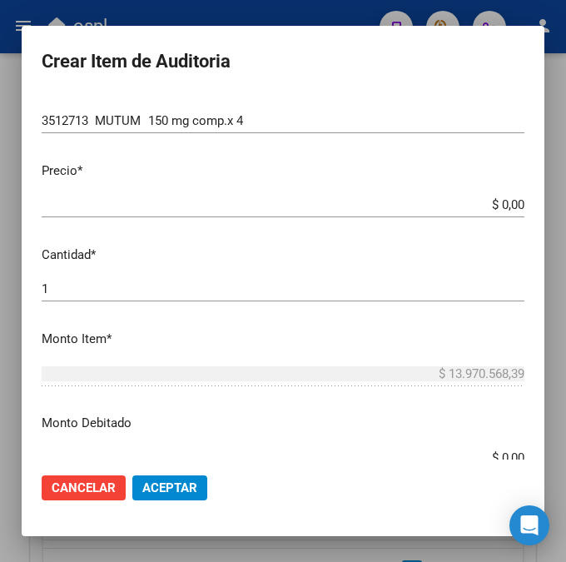
scroll to position [403, 0]
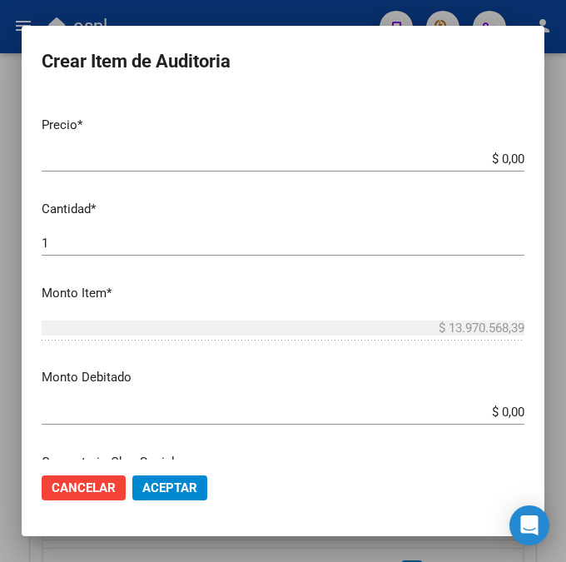
click at [520, 165] on app-form-text-field "Precio * $ 0,00 Ingresar el precio" at bounding box center [290, 142] width 496 height 52
click at [520, 155] on app-form-text-field "Precio * $ 0,00 Ingresar el precio" at bounding box center [290, 142] width 496 height 52
click at [518, 155] on app-form-text-field "Precio * $ 0,00 Ingresar el precio" at bounding box center [290, 142] width 496 height 52
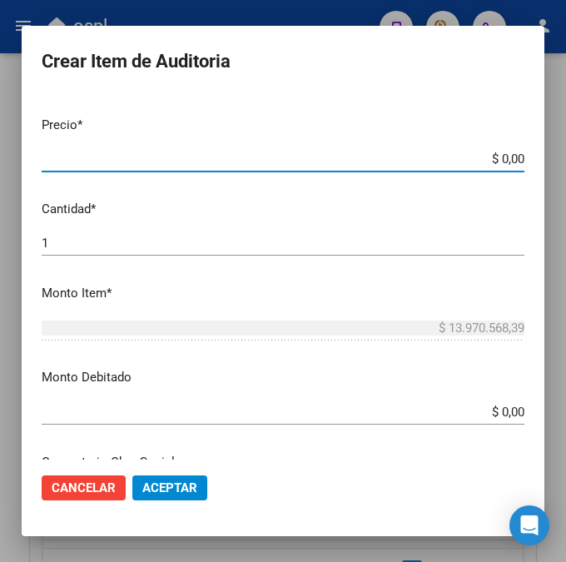
click at [515, 157] on input "$ 0,00" at bounding box center [283, 159] width 483 height 15
paste input "12238,6"
type input "$ 1.223,86"
type input "$ 12.238,60"
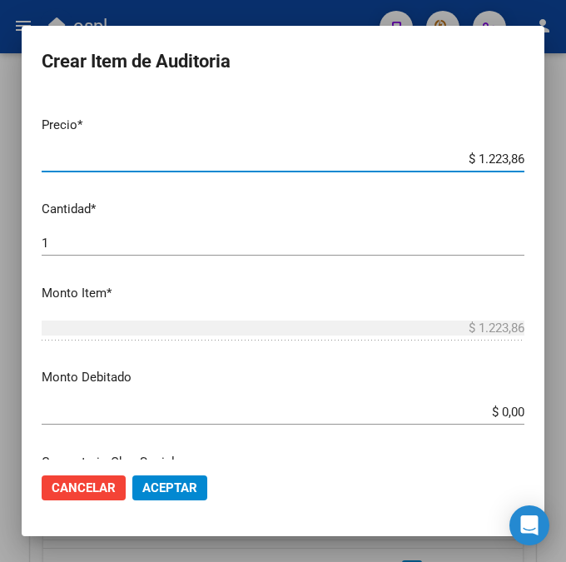
type input "$ 12.238,60"
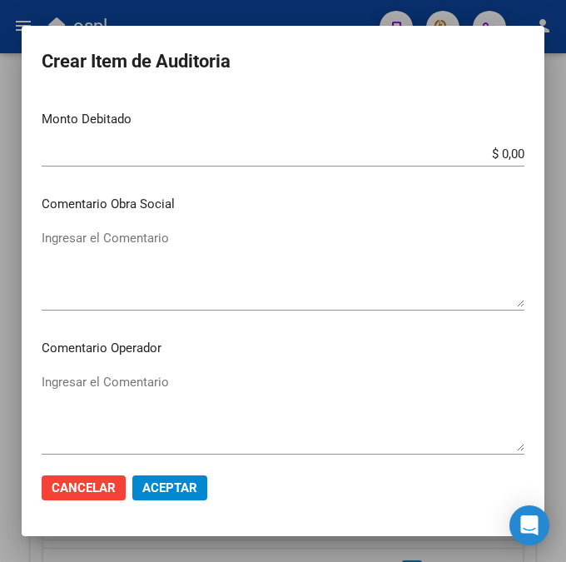
scroll to position [688, 0]
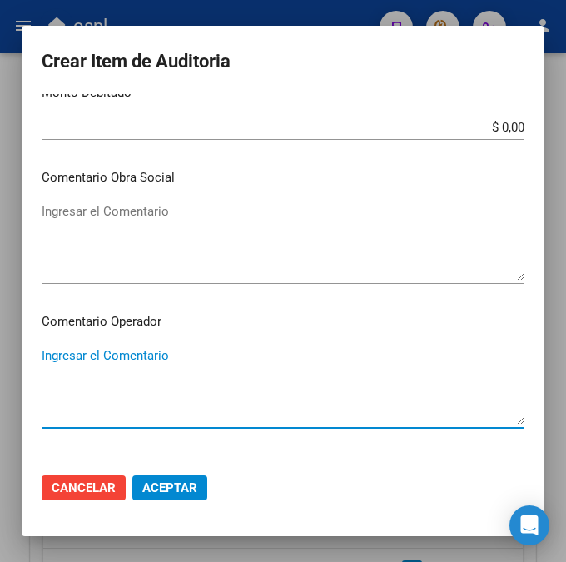
click at [151, 357] on textarea "Ingresar el Comentario" at bounding box center [283, 385] width 483 height 78
click at [82, 208] on textarea "Ingresar el Comentario" at bounding box center [283, 241] width 483 height 78
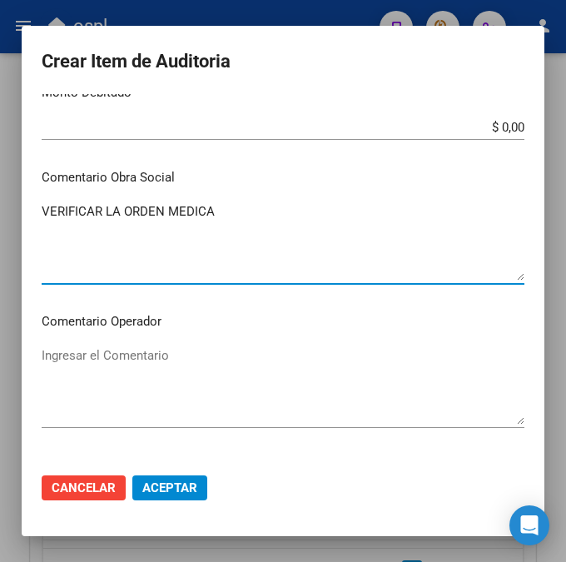
type textarea "VERIFICAR LA ORDEN MEDICA"
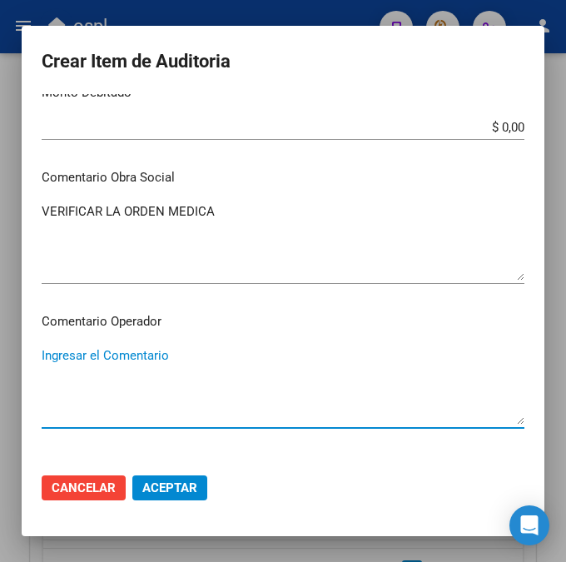
click at [119, 356] on textarea "Ingresar el Comentario" at bounding box center [283, 385] width 483 height 78
click at [96, 354] on textarea "Ingresar el Comentario" at bounding box center [283, 385] width 483 height 78
paste textarea "40 DEL PARANA S.C.S."
click at [51, 351] on textarea "40 DEL PARANA S.C.S." at bounding box center [283, 385] width 483 height 78
click at [209, 361] on textarea "40% DEL PARANA S.C.S." at bounding box center [283, 385] width 483 height 78
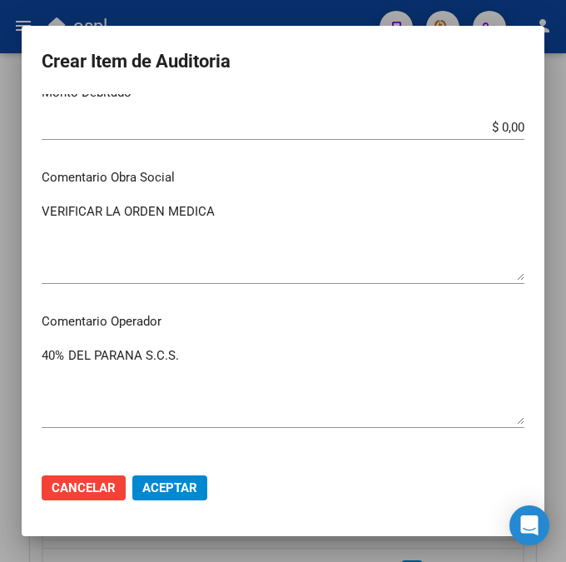
click at [153, 391] on textarea "40% DEL PARANA S.C.S." at bounding box center [283, 385] width 483 height 78
click at [99, 369] on textarea "40% DEL PARANA S.C.S." at bounding box center [283, 385] width 483 height 78
paste textarea "[PERSON_NAME] Adium"
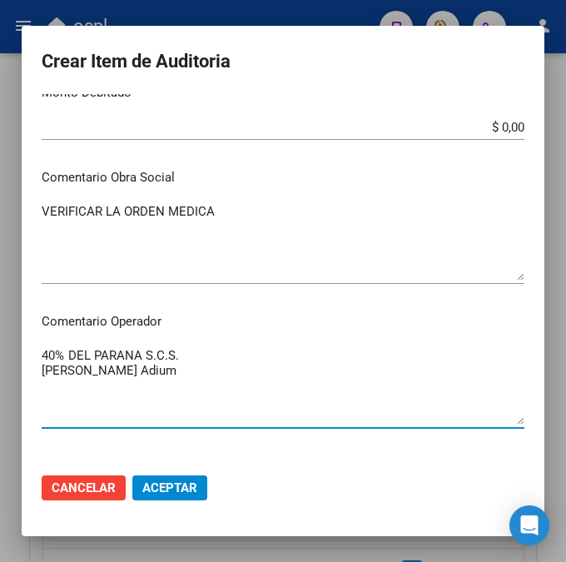
click at [72, 368] on textarea "40% DEL PARANA S.C.S. [PERSON_NAME] Adium" at bounding box center [283, 385] width 483 height 78
click at [35, 372] on mat-dialog-content "48570246 Nro Documento 27485702461 CUIL Afiliado Activo Análisis Afiliado Prest…" at bounding box center [283, 277] width 523 height 366
click at [42, 366] on textarea "40% DEL PARANA S.C.S. [PERSON_NAME] Adium" at bounding box center [283, 385] width 483 height 78
click at [191, 356] on textarea "40% DEL PARANA S.C.S. [PERSON_NAME] Adium" at bounding box center [283, 385] width 483 height 78
click at [42, 394] on textarea "40% DEL PARANA S.C.S. TIPO DE LABORATORIO DIFERENCIA [PERSON_NAME] Adium" at bounding box center [283, 385] width 483 height 78
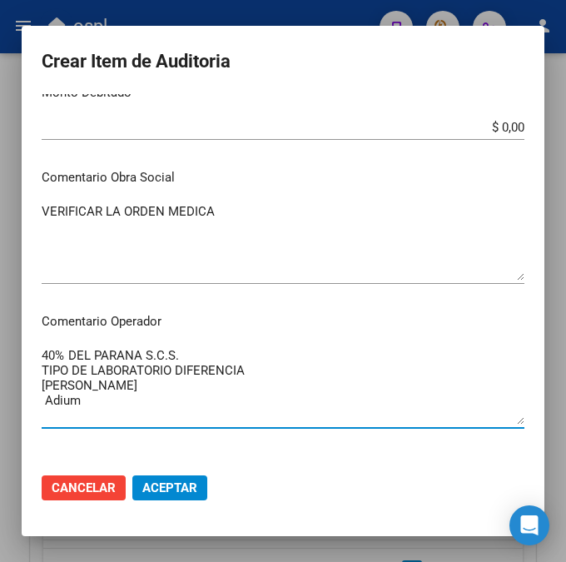
click at [42, 391] on textarea "40% DEL PARANA S.C.S. TIPO DE LABORATORIO DIFERENCIA [PERSON_NAME] Adium" at bounding box center [283, 385] width 483 height 78
type textarea "40% DEL PARANA S.C.S. TIPO DE LABORATORIO DIFERENCIA VADEMECUM= [PERSON_NAME] E…"
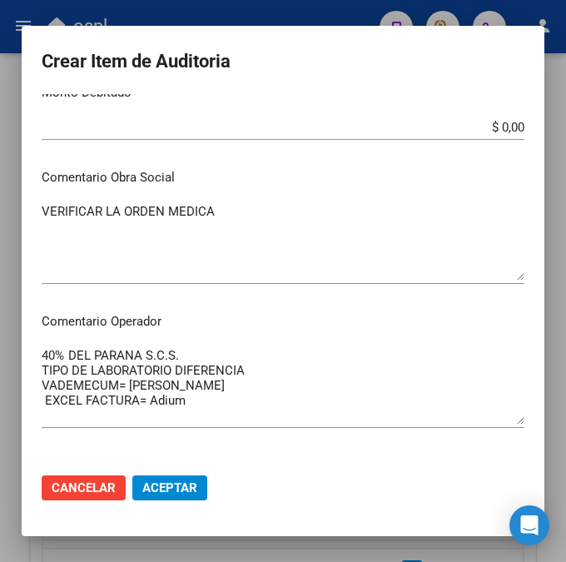
click at [305, 439] on div "40% DEL PARANA S.C.S. TIPO DE LABORATORIO DIFERENCIA VADEMECUM= [PERSON_NAME] E…" at bounding box center [283, 393] width 483 height 101
click at [167, 485] on span "Aceptar" at bounding box center [169, 487] width 55 height 15
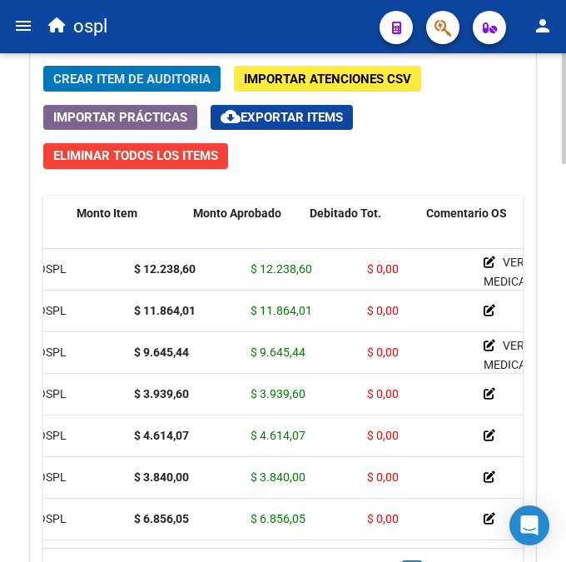
scroll to position [0, 0]
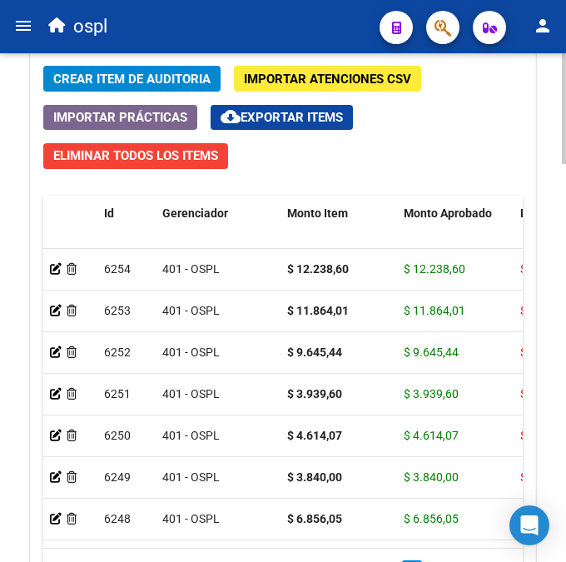
click at [160, 82] on span "Crear Item de Auditoria" at bounding box center [131, 79] width 157 height 15
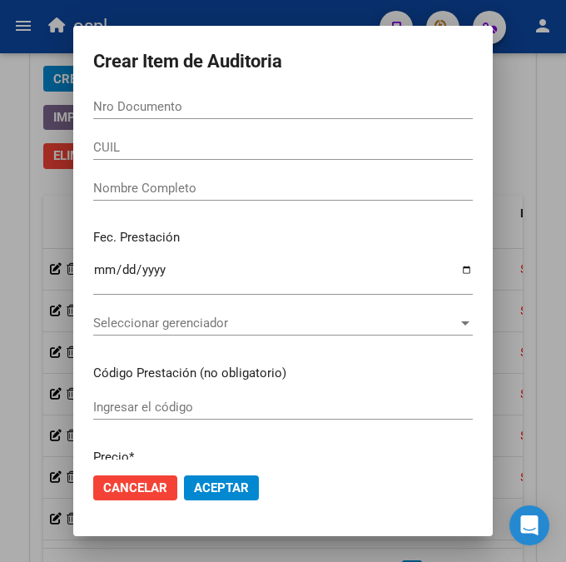
click at [107, 107] on input "Nro Documento" at bounding box center [283, 106] width 380 height 15
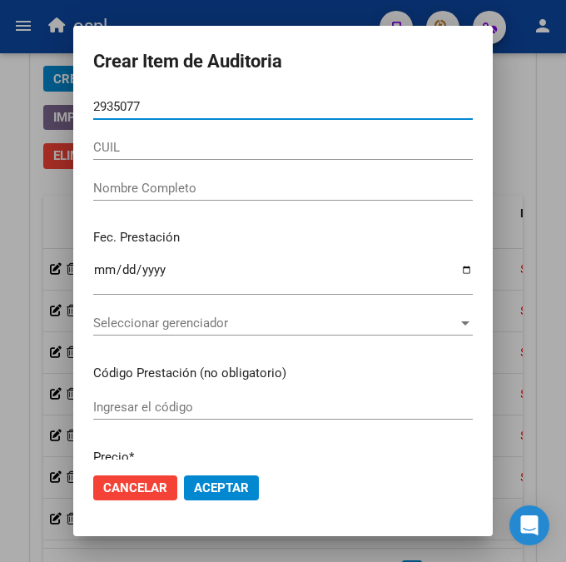
type input "29350772"
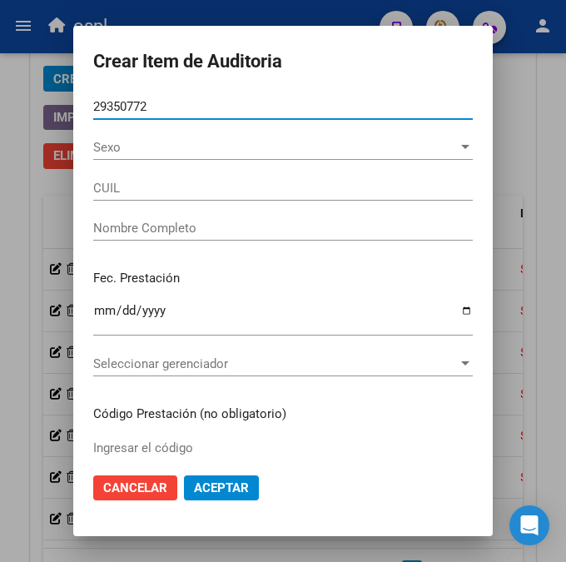
type input "23293507724"
type input "[PERSON_NAME] [PERSON_NAME]"
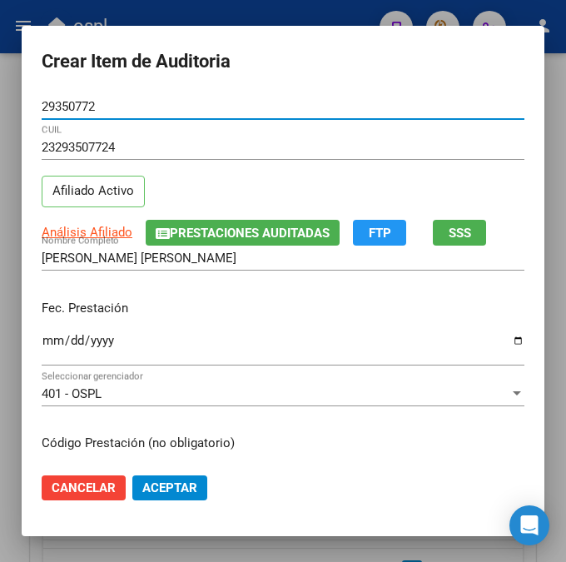
type input "29350772"
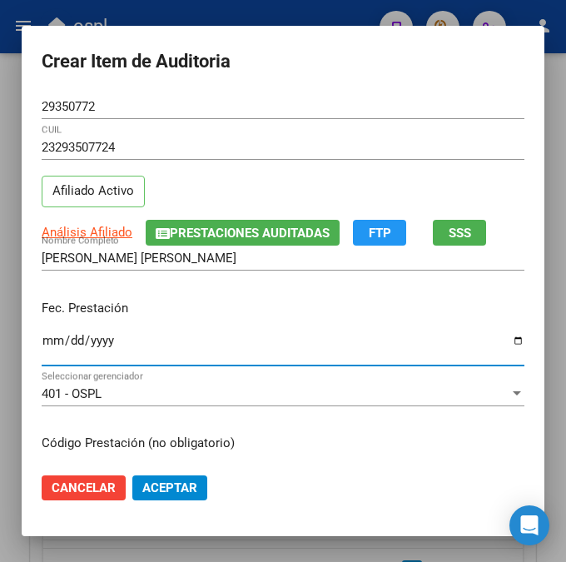
click at [44, 343] on input "Ingresar la fecha" at bounding box center [283, 347] width 483 height 27
type input "[DATE]"
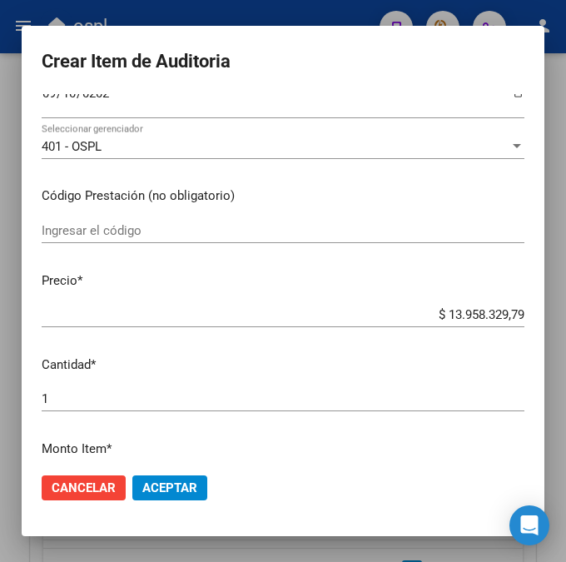
scroll to position [251, 0]
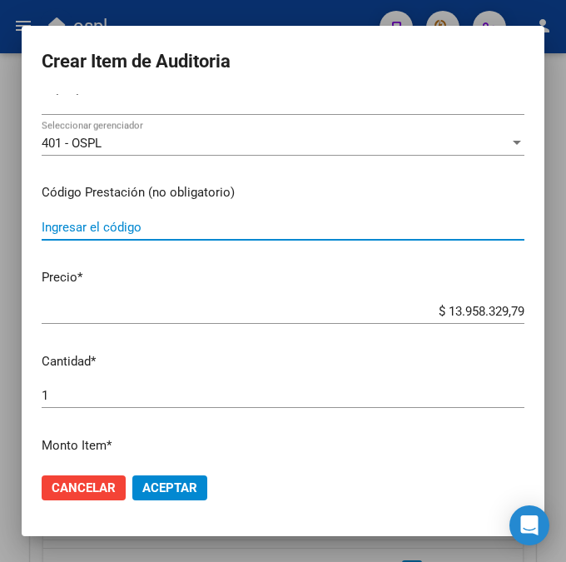
click at [183, 221] on input "Ingresar el código" at bounding box center [283, 227] width 483 height 15
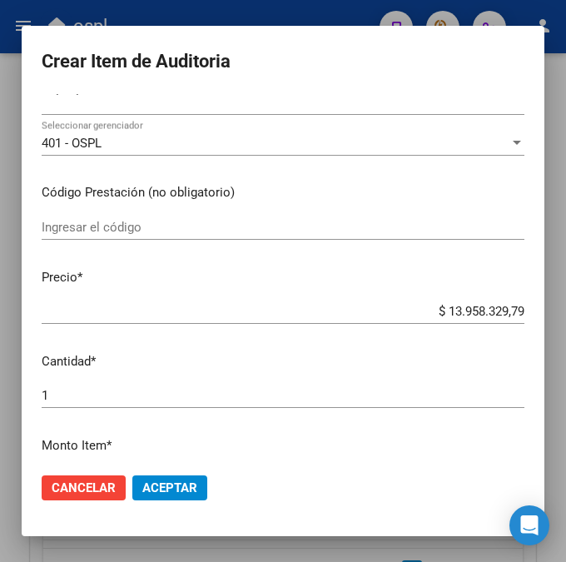
click at [162, 232] on input "Ingresar el código" at bounding box center [283, 227] width 483 height 15
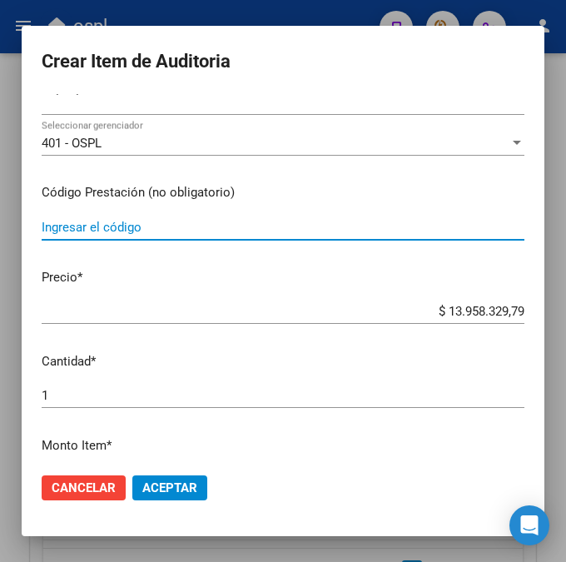
paste input "5435552 SARVAL 160 mg comp.rec.x 30"
type input "5435552 SARVAL 160 mg comp.rec.x 30"
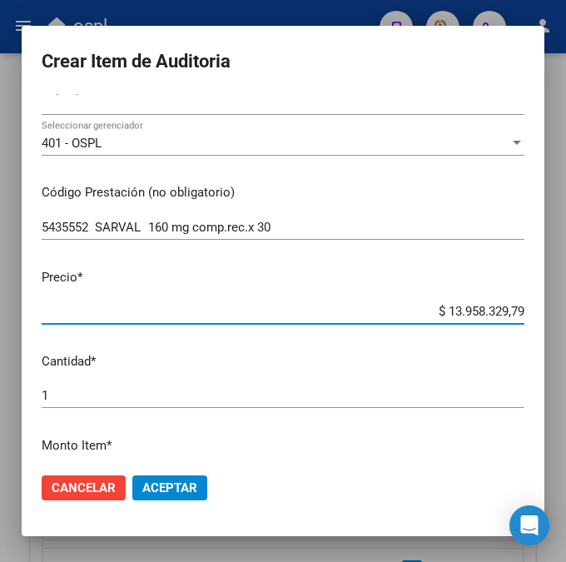
drag, startPoint x: 425, startPoint y: 310, endPoint x: 536, endPoint y: 308, distance: 111.6
click at [536, 308] on mat-dialog-content "29350772 Nro Documento 23293507724 CUIL Afiliado Activo Análisis Afiliado Prest…" at bounding box center [283, 277] width 523 height 366
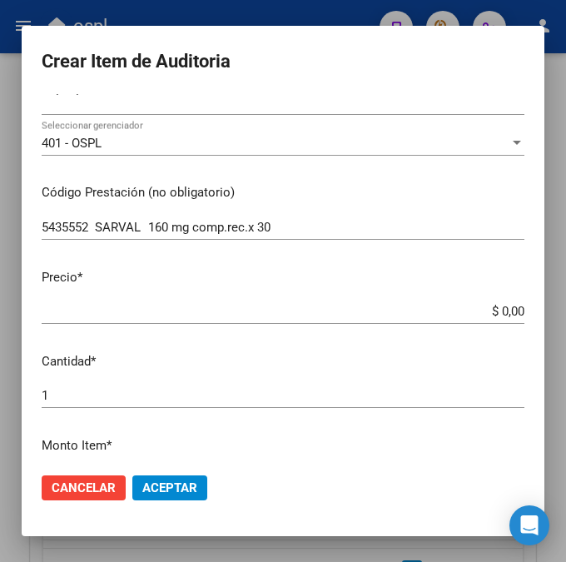
click at [516, 311] on app-form-text-field "Precio * $ 0,00 Ingresar el precio" at bounding box center [290, 294] width 496 height 52
click at [515, 311] on input "$ 0,00" at bounding box center [283, 311] width 483 height 15
drag, startPoint x: 515, startPoint y: 311, endPoint x: 465, endPoint y: 275, distance: 62.6
click at [465, 275] on p "Precio *" at bounding box center [283, 277] width 483 height 19
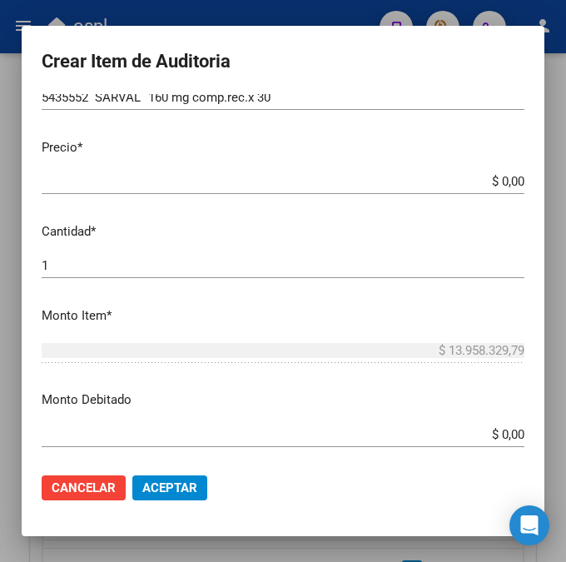
scroll to position [422, 0]
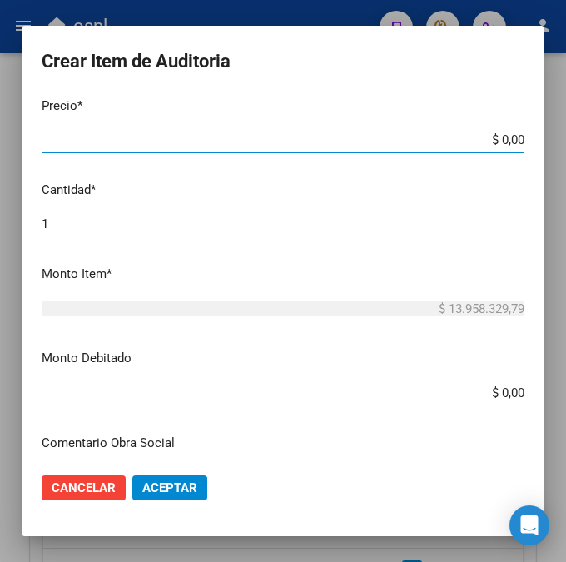
click at [514, 141] on input "$ 0,00" at bounding box center [283, 139] width 483 height 15
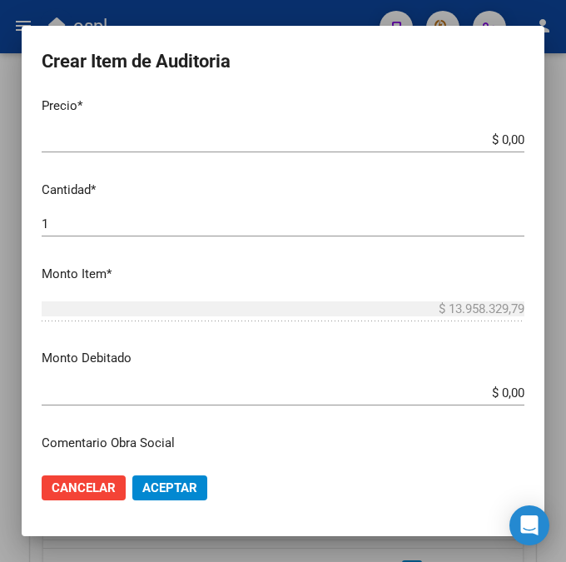
click at [519, 141] on app-form-text-field "Precio * $ 0,00 Ingresar el precio" at bounding box center [290, 123] width 496 height 52
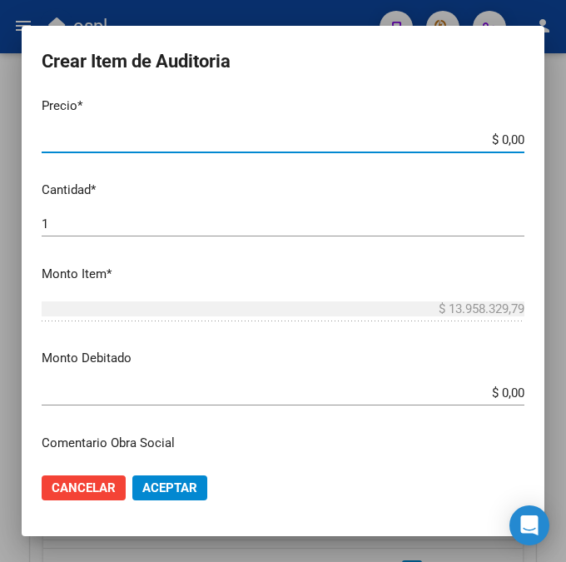
click at [514, 139] on input "$ 0,00" at bounding box center [283, 139] width 483 height 15
click at [517, 138] on input "$ 0,00" at bounding box center [283, 139] width 483 height 15
paste input "13300,63"
type input "$ 13.300,63"
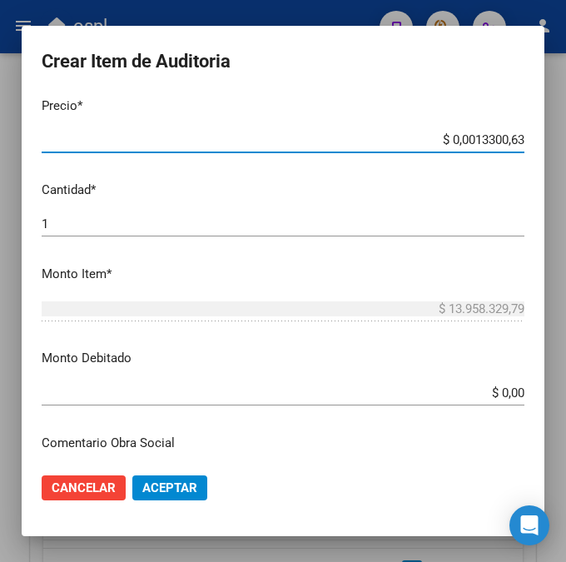
type input "$ 13.300,63"
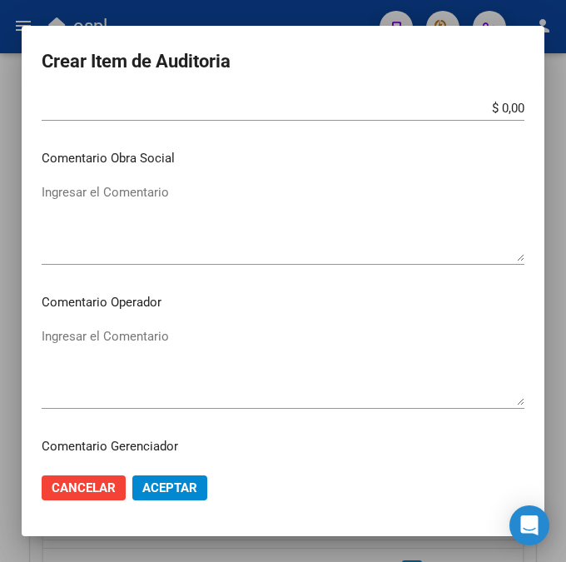
scroll to position [764, 0]
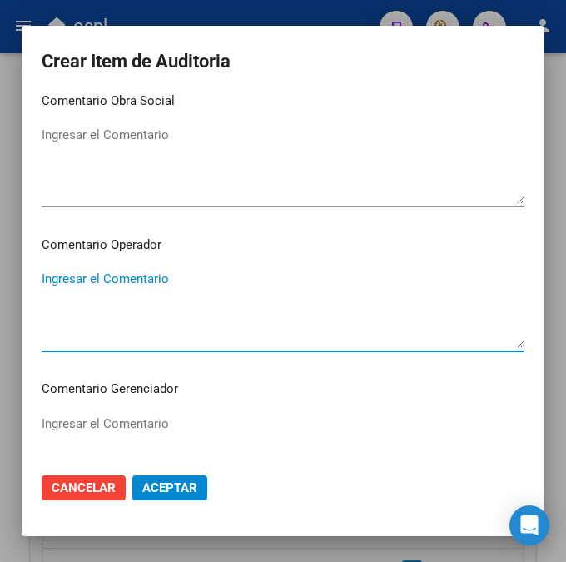
click at [116, 275] on textarea "Ingresar el Comentario" at bounding box center [283, 309] width 483 height 78
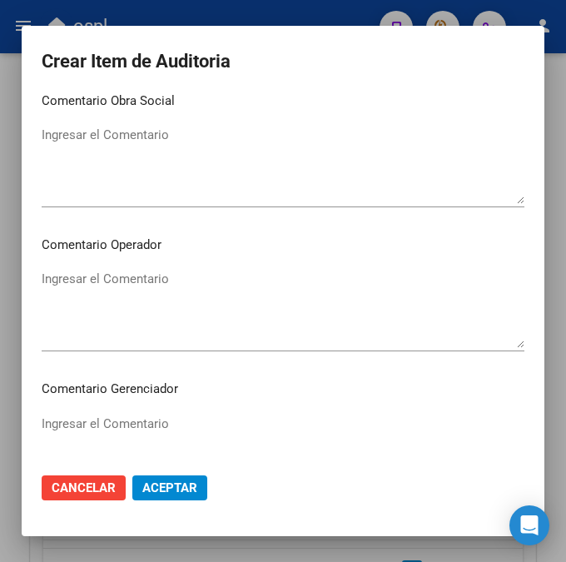
click at [134, 278] on textarea "Ingresar el Comentario" at bounding box center [283, 309] width 483 height 78
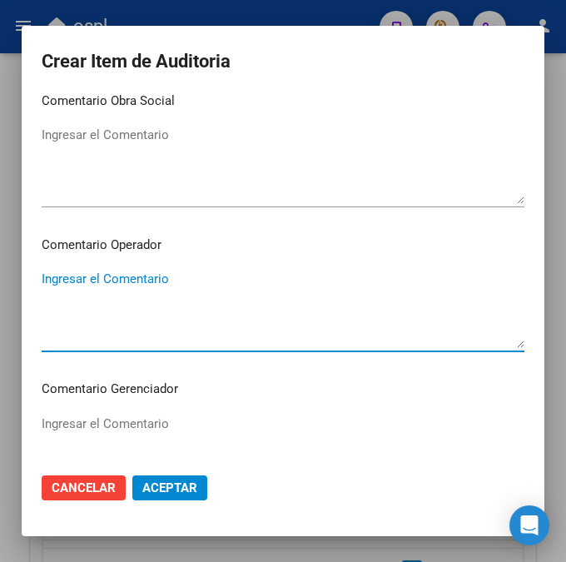
paste textarea "40 DEL PARANA S.C.S."
click at [56, 276] on textarea "40 DEL PARANA S.C.S." at bounding box center [283, 309] width 483 height 78
click at [51, 274] on textarea "40 DEL PARANA S.C.S." at bounding box center [283, 309] width 483 height 78
click at [55, 306] on textarea "40% DEL PARANA S.C.S." at bounding box center [283, 309] width 483 height 78
type textarea "40% DEL PARANA S.C.S. OK VADEMECUM"
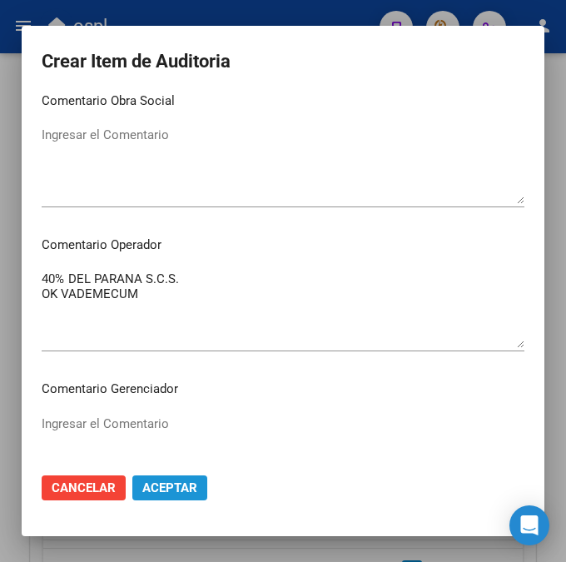
click at [154, 488] on span "Aceptar" at bounding box center [169, 487] width 55 height 15
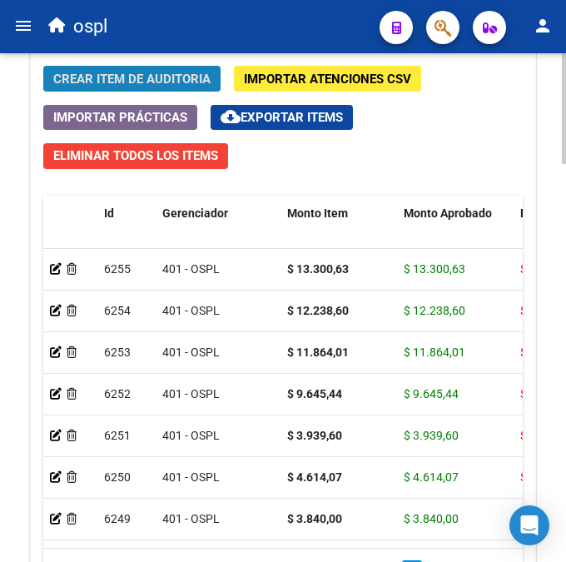
click at [170, 80] on span "Crear Item de Auditoria" at bounding box center [131, 79] width 157 height 15
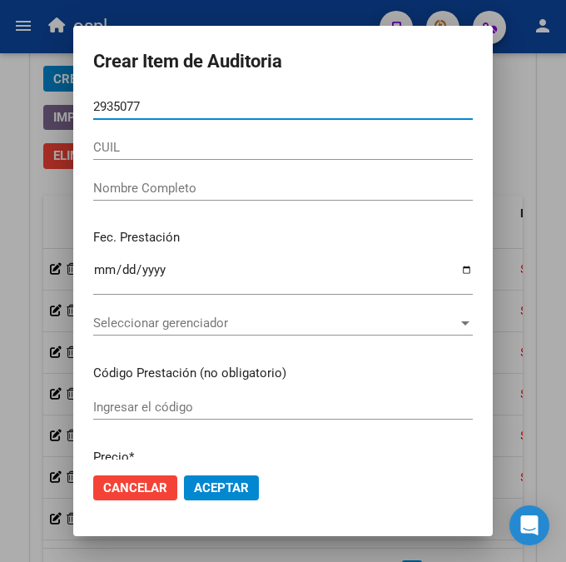
type input "29350772"
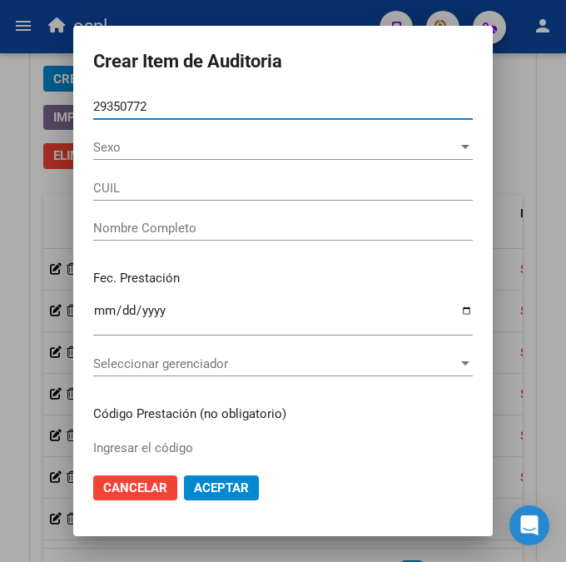
type input "23293507724"
type input "[PERSON_NAME] [PERSON_NAME]"
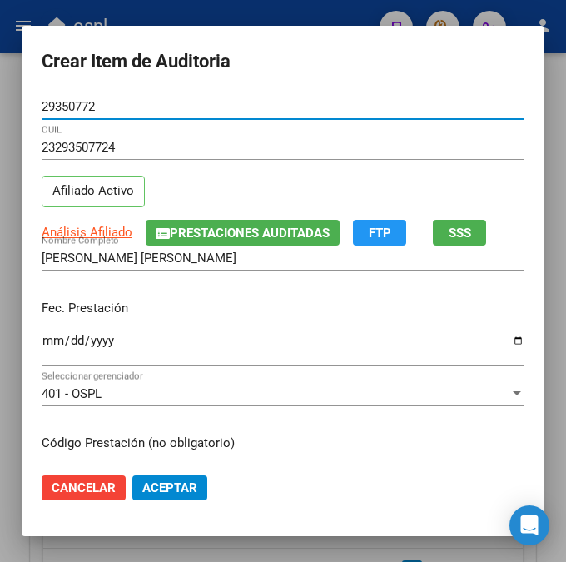
type input "29350772"
click at [52, 334] on input "Ingresar la fecha" at bounding box center [283, 347] width 483 height 27
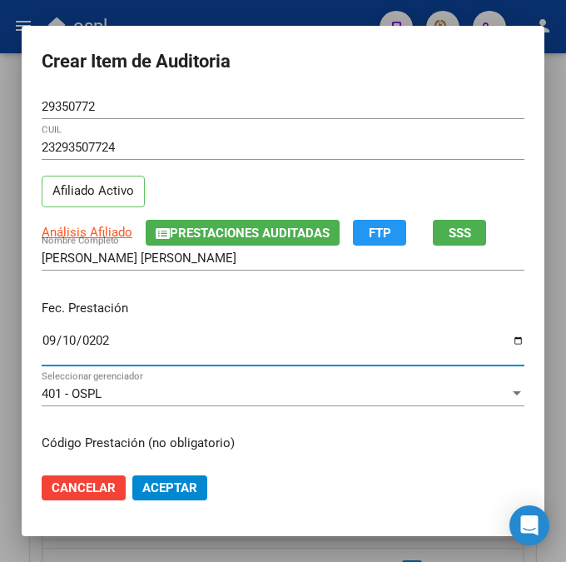
type input "[DATE]"
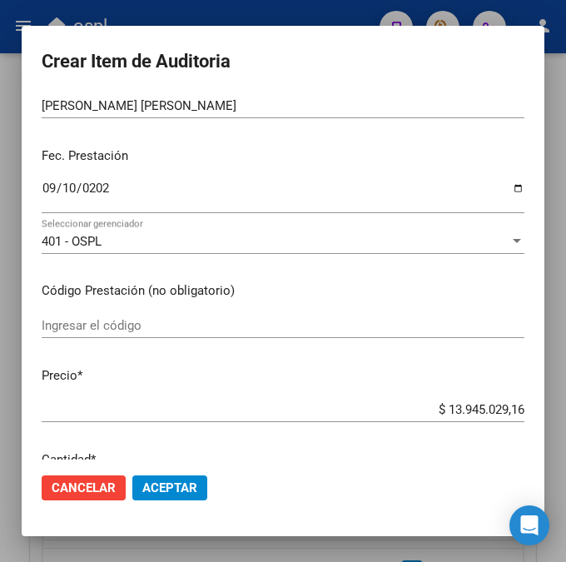
scroll to position [240, 0]
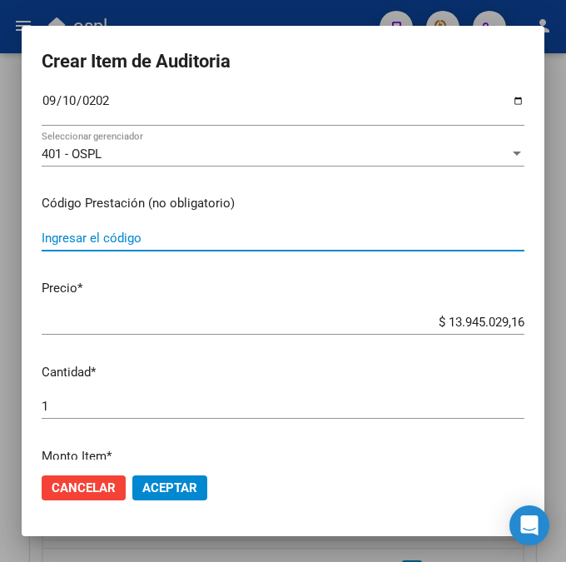
click at [168, 233] on input "Ingresar el código" at bounding box center [283, 238] width 483 height 15
click at [200, 239] on input "Ingresar el código" at bounding box center [283, 238] width 483 height 15
paste input "4423195 CLONAGIN 0.5 0.5 mg comp.x 50"
type input "4423195 CLONAGIN 0.5 0.5 mg comp.x 50"
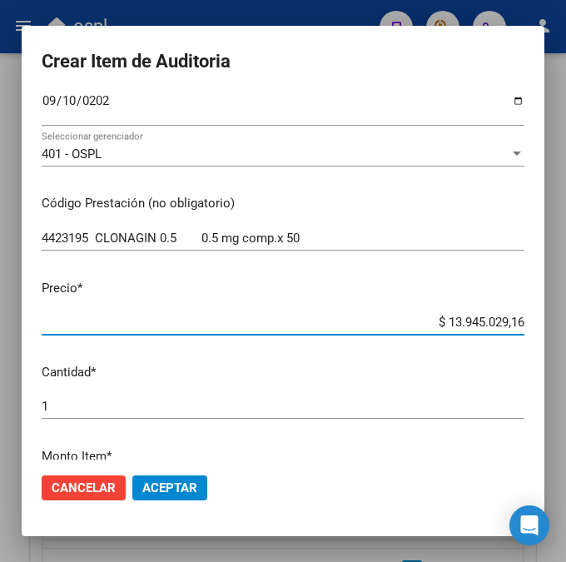
drag, startPoint x: 427, startPoint y: 321, endPoint x: 515, endPoint y: 317, distance: 88.4
click at [515, 317] on input "$ 13.945.029,16" at bounding box center [283, 322] width 483 height 15
click at [515, 318] on input "$ 0,00" at bounding box center [283, 322] width 483 height 15
drag, startPoint x: 515, startPoint y: 323, endPoint x: 465, endPoint y: 354, distance: 58.7
click at [462, 356] on mat-dialog-content "29350772 Nro Documento 23293507724 CUIL Afiliado Activo Análisis Afiliado Prest…" at bounding box center [283, 277] width 523 height 366
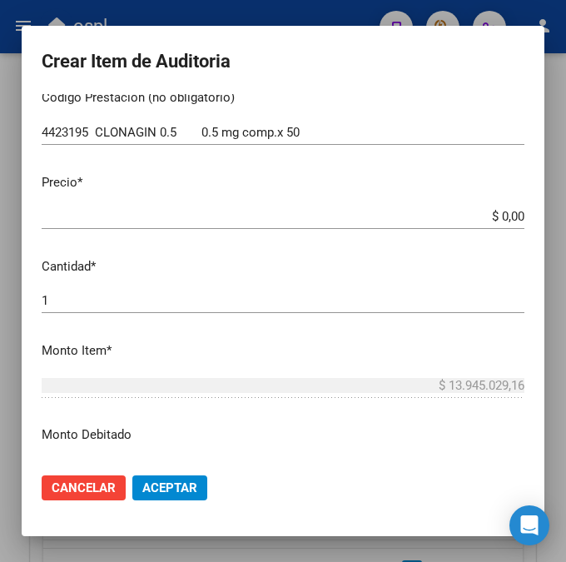
scroll to position [354, 0]
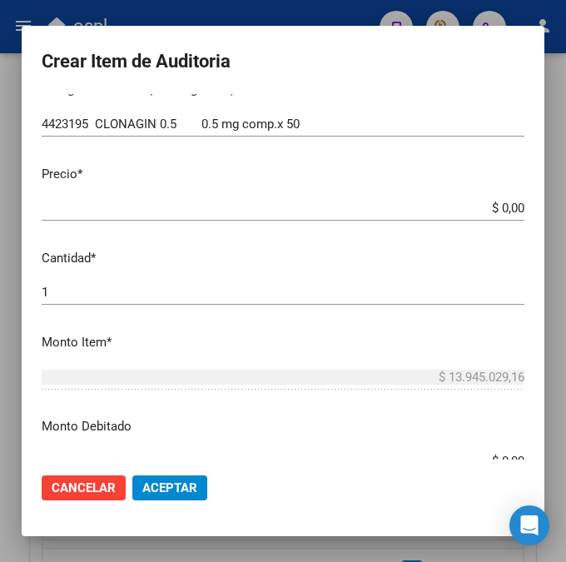
click at [515, 208] on input "$ 0,00" at bounding box center [283, 208] width 483 height 15
paste input "6070,21"
type input "$ 6.070,21"
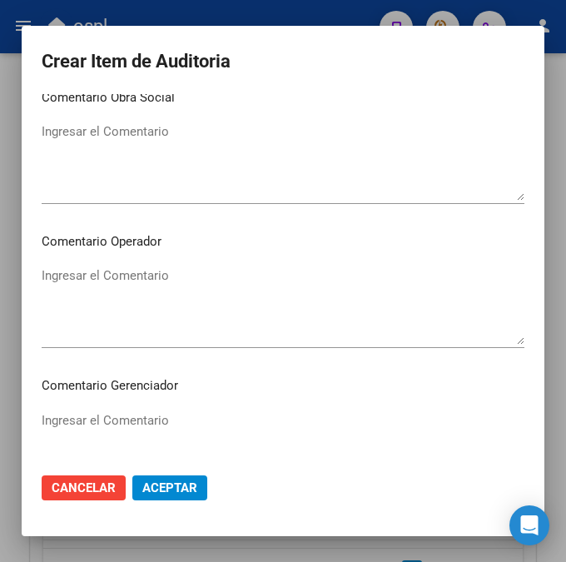
scroll to position [787, 0]
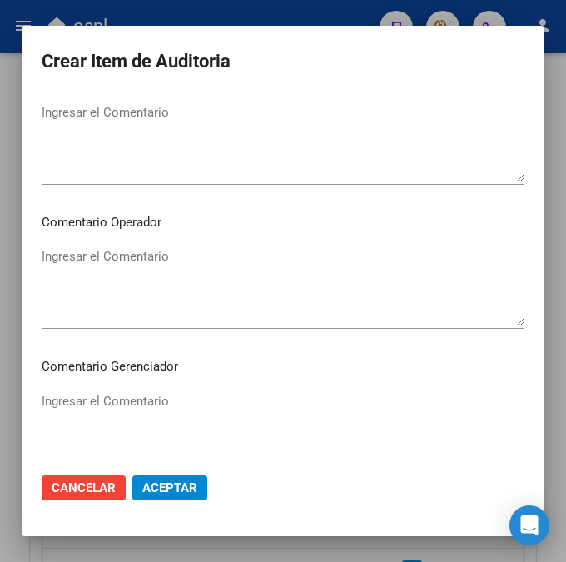
click at [112, 241] on mat-dialog-content "29350772 Nro Documento 23293507724 CUIL Afiliado Activo Análisis Afiliado Prest…" at bounding box center [283, 277] width 523 height 366
click at [130, 258] on textarea "Ingresar el Comentario" at bounding box center [283, 286] width 483 height 78
click at [93, 272] on textarea "Ingresar el Comentario" at bounding box center [283, 286] width 483 height 78
paste textarea "40 DEL PARANA S.C.S."
click at [52, 251] on textarea "40 DEL PARANA S.C.S." at bounding box center [283, 286] width 483 height 78
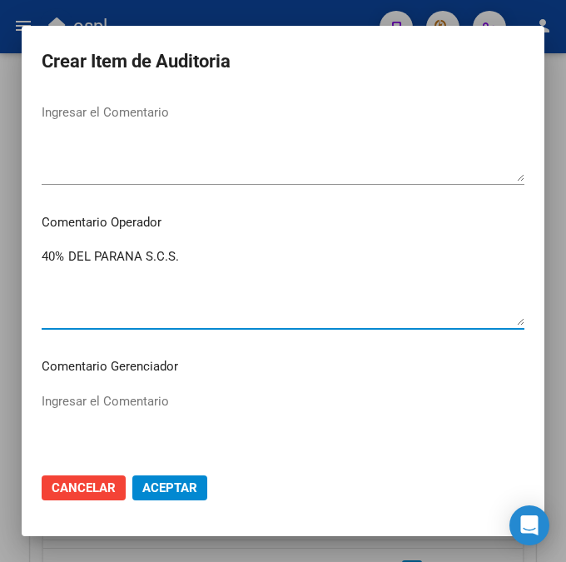
click at [189, 257] on textarea "40% DEL PARANA S.C.S." at bounding box center [283, 286] width 483 height 78
type textarea "40% DEL PARANA S.C.S. OK VADEMECUM"
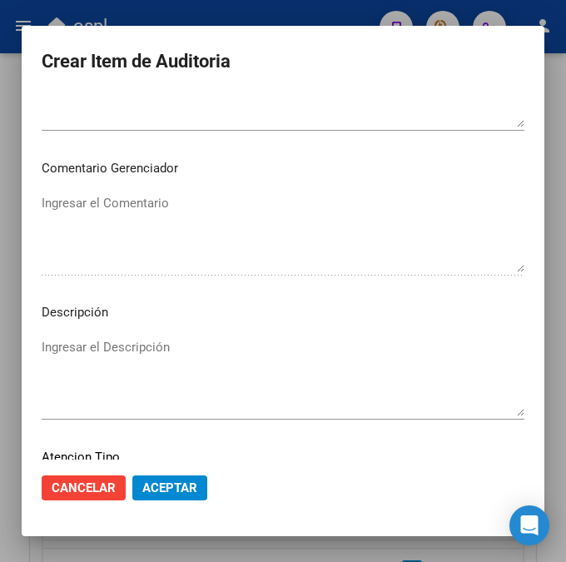
scroll to position [1003, 0]
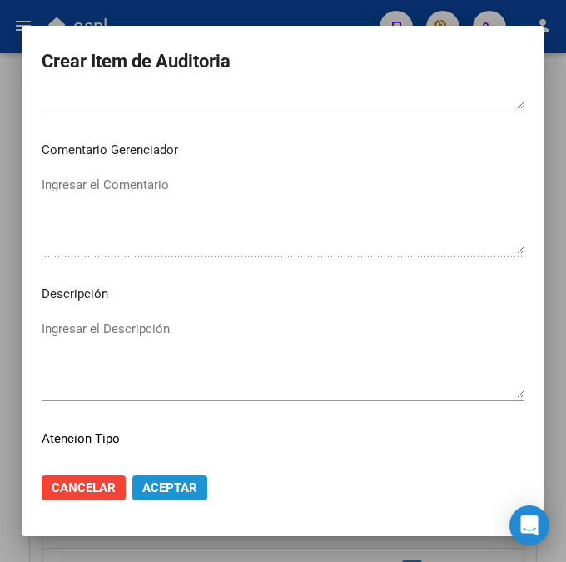
click at [164, 480] on span "Aceptar" at bounding box center [169, 487] width 55 height 15
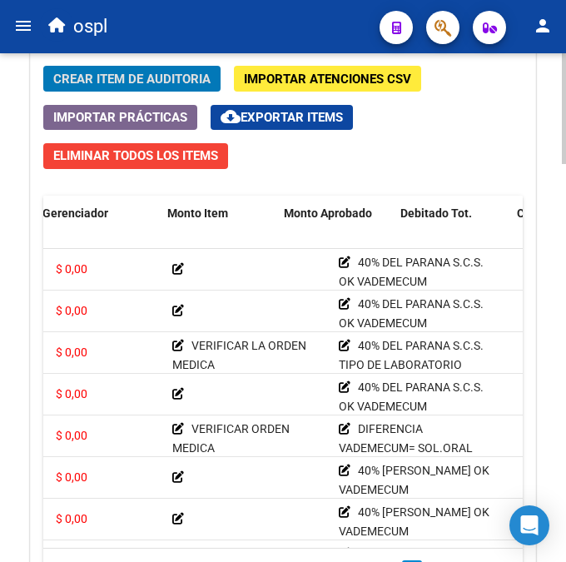
scroll to position [0, 0]
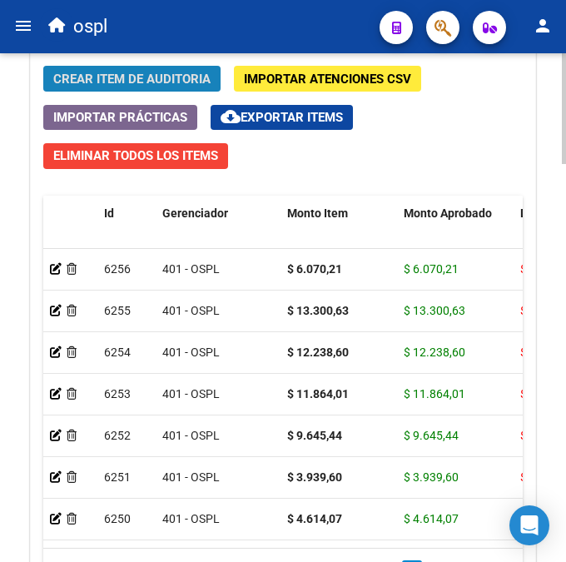
click at [130, 72] on span "Crear Item de Auditoria" at bounding box center [131, 79] width 157 height 15
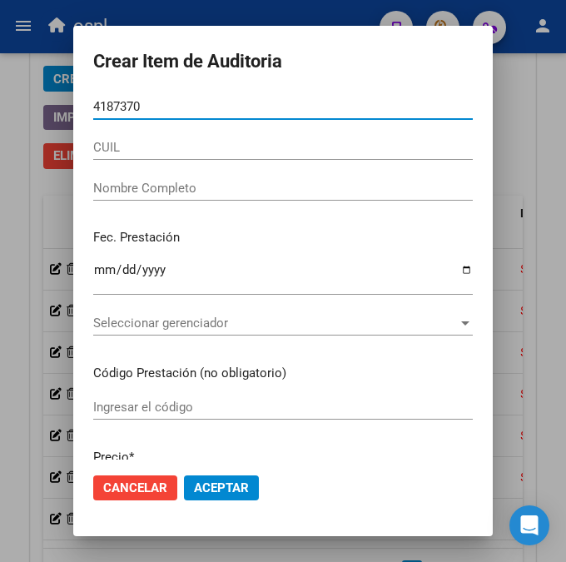
type input "41873709"
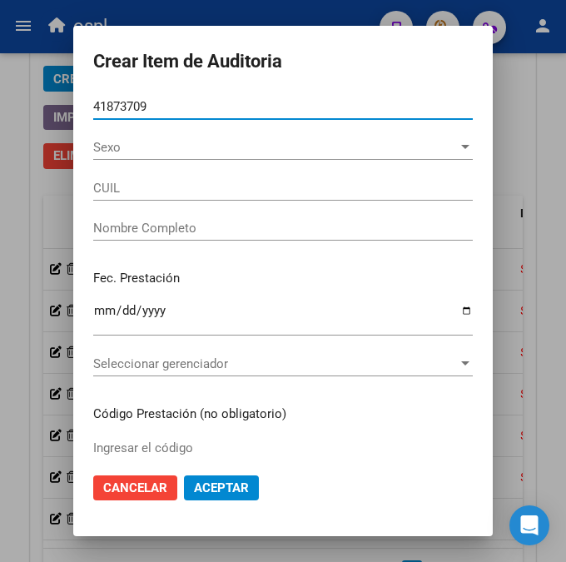
type input "20418737094"
type input "[PERSON_NAME]"
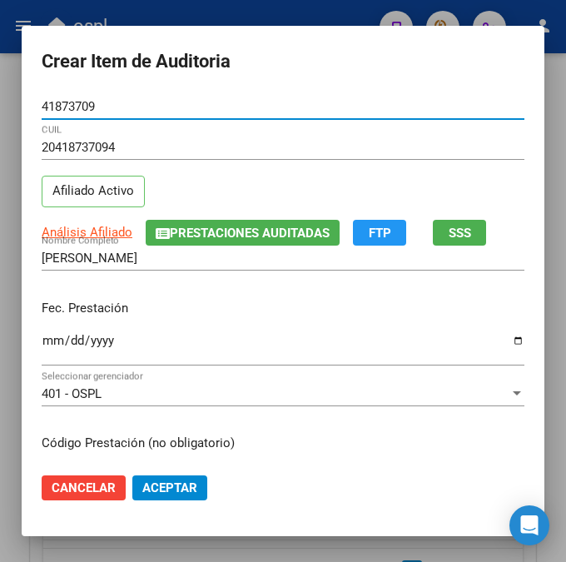
type input "41873709"
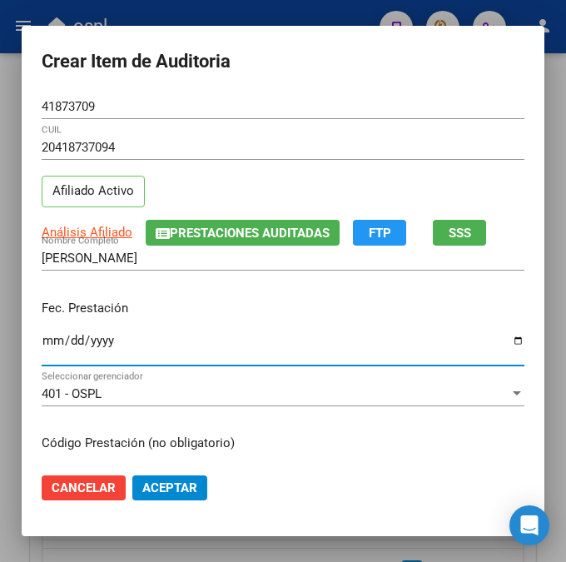
click at [42, 344] on input "Ingresar la fecha" at bounding box center [283, 347] width 483 height 27
type input "[DATE]"
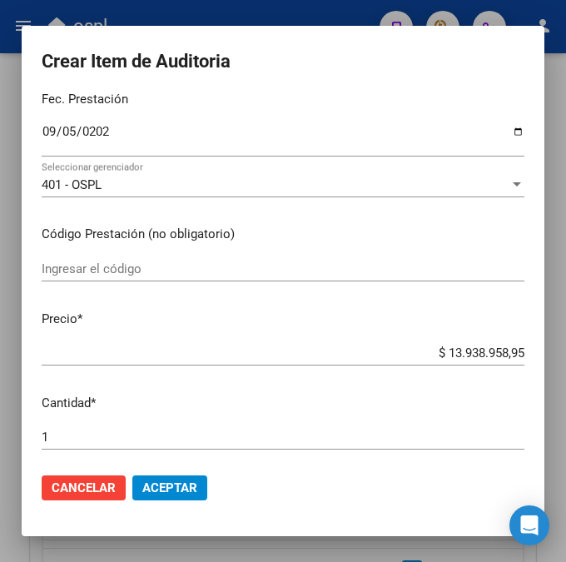
scroll to position [247, 0]
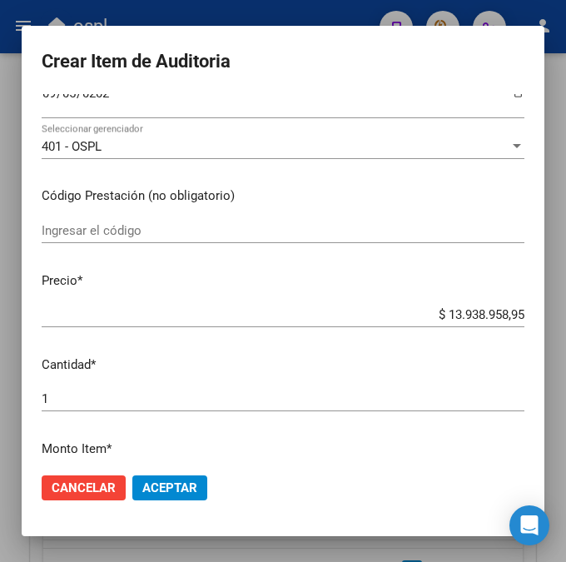
click at [157, 218] on div "Ingresar el código" at bounding box center [283, 230] width 483 height 25
click at [85, 226] on input "Ingresar el código" at bounding box center [283, 230] width 483 height 15
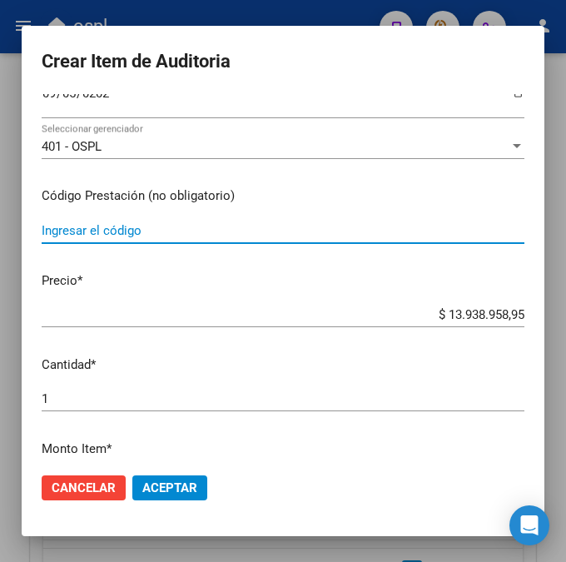
paste input "3115481 NEUPAX 20 mg comp.x 30"
type input "3115481 NEUPAX 20 mg comp.x 30"
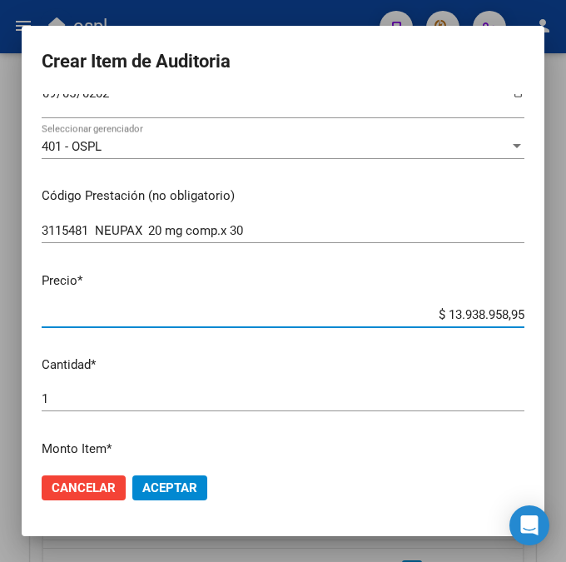
drag, startPoint x: 423, startPoint y: 311, endPoint x: 523, endPoint y: 311, distance: 99.9
click at [523, 311] on app-form-text-field "Precio * $ 13.938.958,95 Ingresar el precio" at bounding box center [290, 297] width 496 height 52
click at [516, 311] on input "$ 0,00" at bounding box center [283, 314] width 483 height 15
drag, startPoint x: 516, startPoint y: 311, endPoint x: 433, endPoint y: 270, distance: 93.1
click at [433, 270] on mat-dialog-content "41873709 Nro Documento 20418737094 CUIL Afiliado Activo Análisis Afiliado Prest…" at bounding box center [283, 277] width 523 height 366
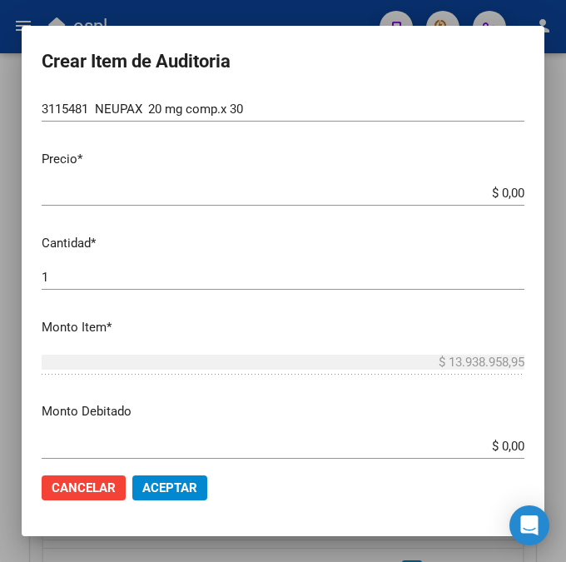
scroll to position [384, 0]
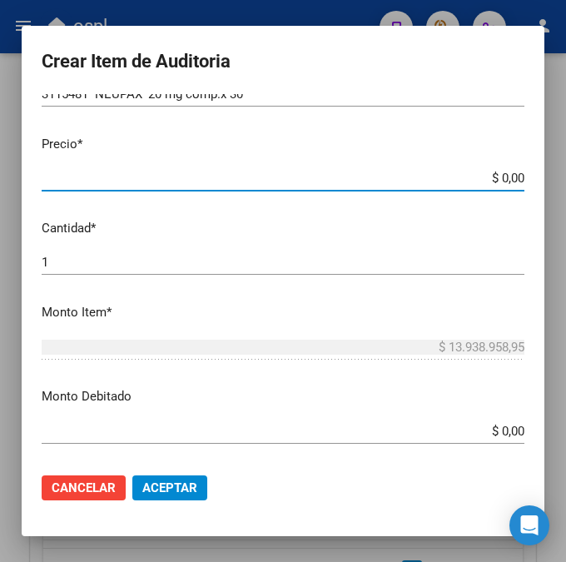
click at [515, 181] on input "$ 0,00" at bounding box center [283, 178] width 483 height 15
paste input "11864,01"
type input "$ 11.864,01"
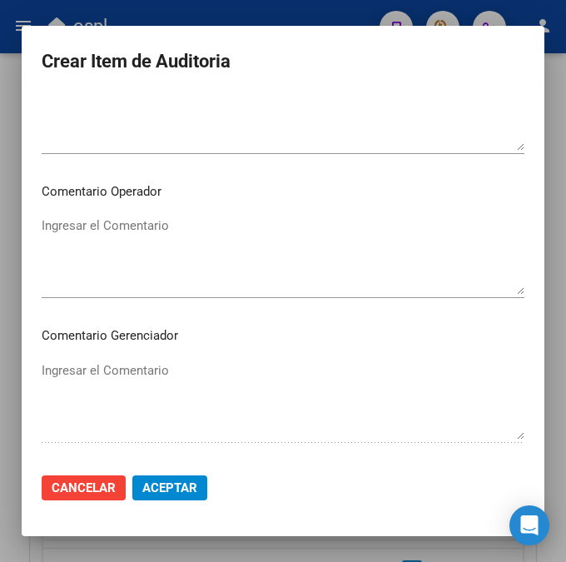
scroll to position [821, 0]
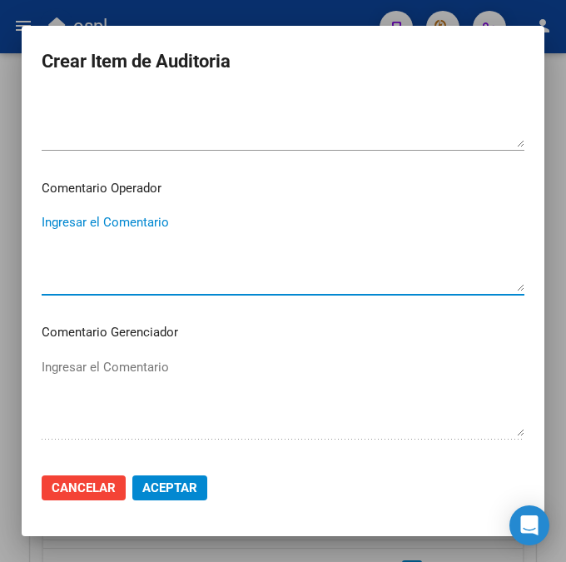
click at [242, 274] on textarea "Ingresar el Comentario" at bounding box center [283, 252] width 483 height 78
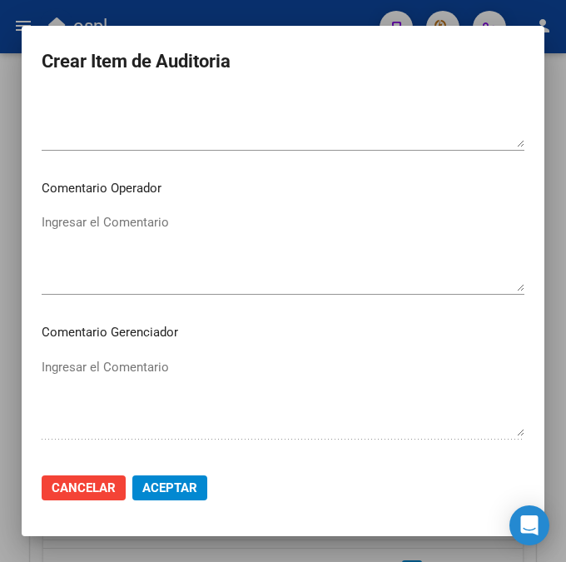
click at [188, 242] on textarea "Ingresar el Comentario" at bounding box center [283, 252] width 483 height 78
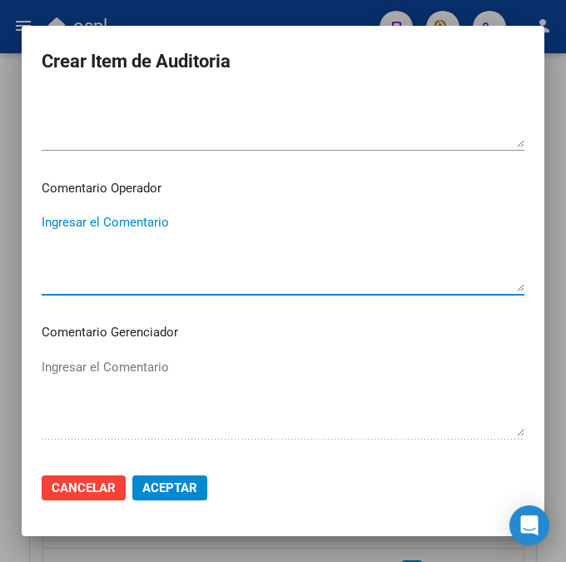
paste textarea "40 DEL PARANA S.C.S."
click at [57, 220] on textarea "40 DEL PARANA S.C.S." at bounding box center [283, 252] width 483 height 78
click at [54, 217] on textarea "40 DEL PARANA S.C.S." at bounding box center [283, 252] width 483 height 78
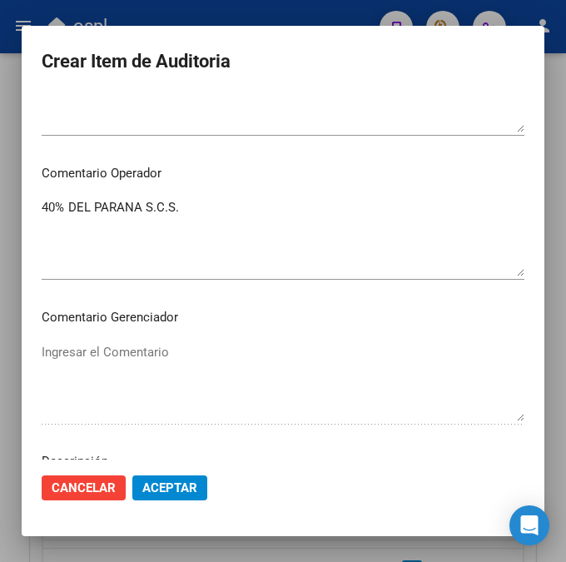
scroll to position [844, 0]
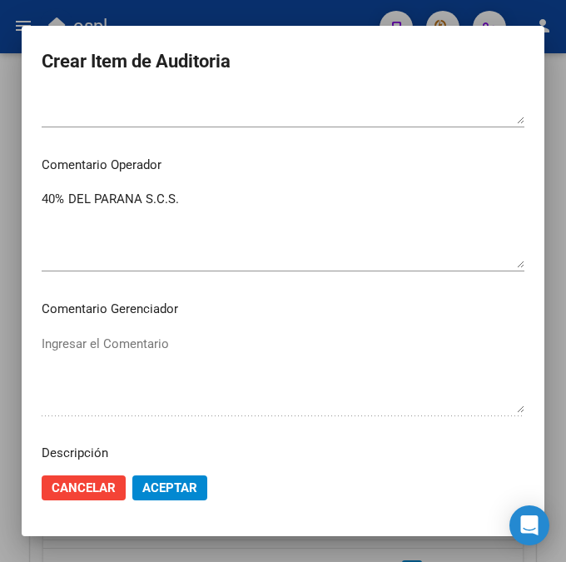
click at [193, 195] on textarea "40% DEL PARANA S.C.S." at bounding box center [283, 229] width 483 height 78
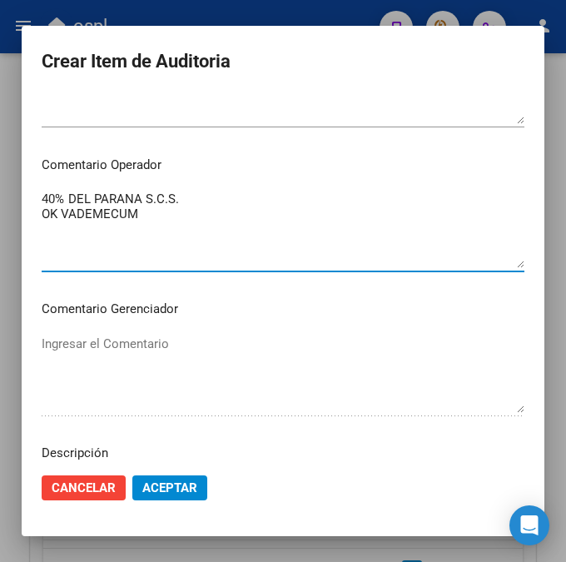
type textarea "40% DEL PARANA S.C.S. OK VADEMECUM"
click at [162, 474] on mat-dialog-actions "Cancelar Aceptar" at bounding box center [283, 488] width 483 height 57
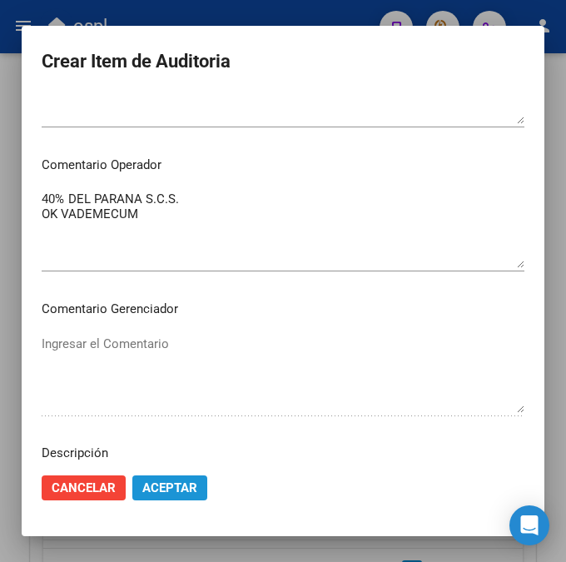
click at [167, 487] on span "Aceptar" at bounding box center [169, 487] width 55 height 15
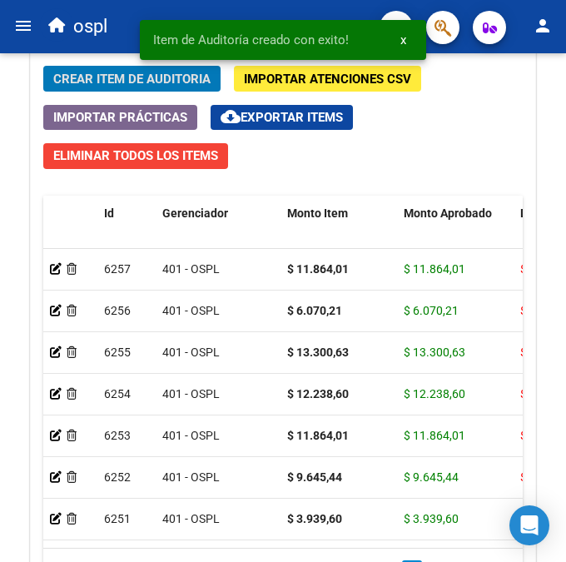
click at [176, 75] on div "Item de Auditoría creado con exito! x" at bounding box center [283, 40] width 326 height 80
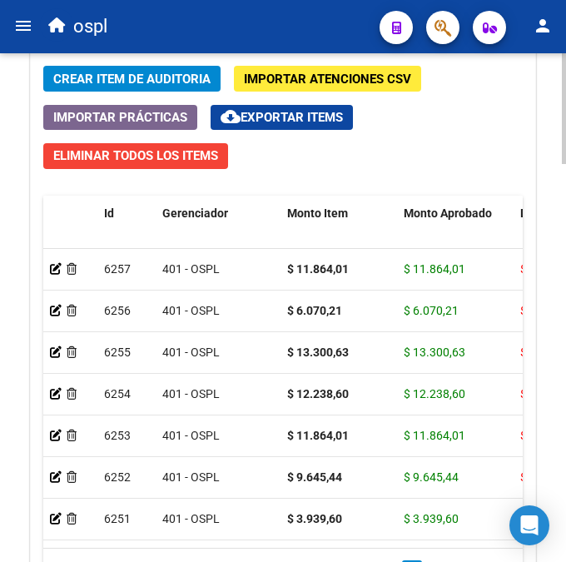
click at [198, 81] on span "Crear Item de Auditoria" at bounding box center [131, 79] width 157 height 15
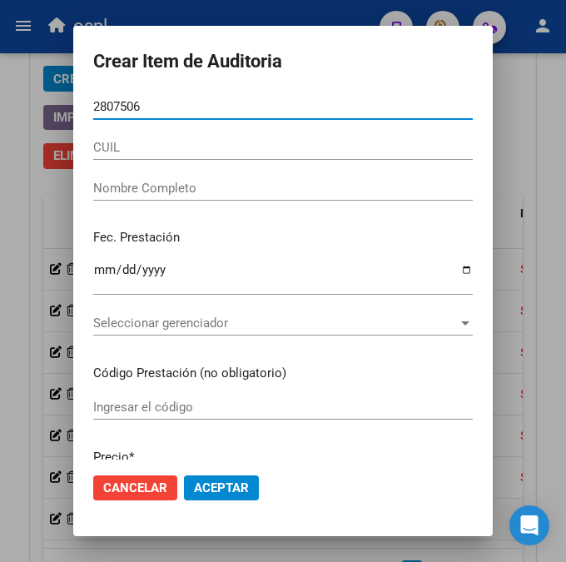
type input "28075065"
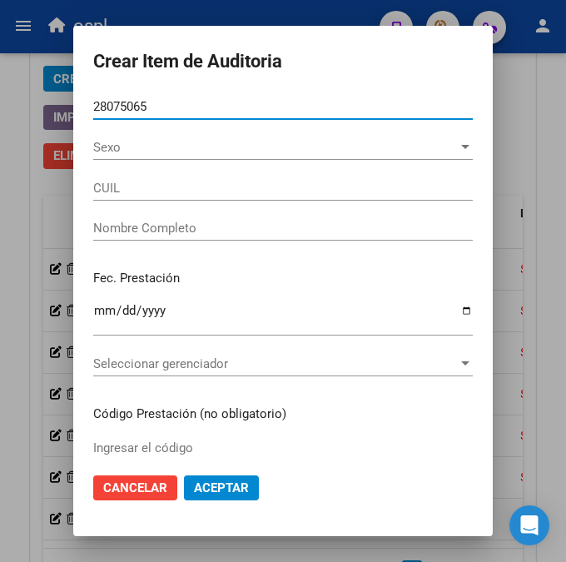
type input "23280750654"
type input "[PERSON_NAME]"
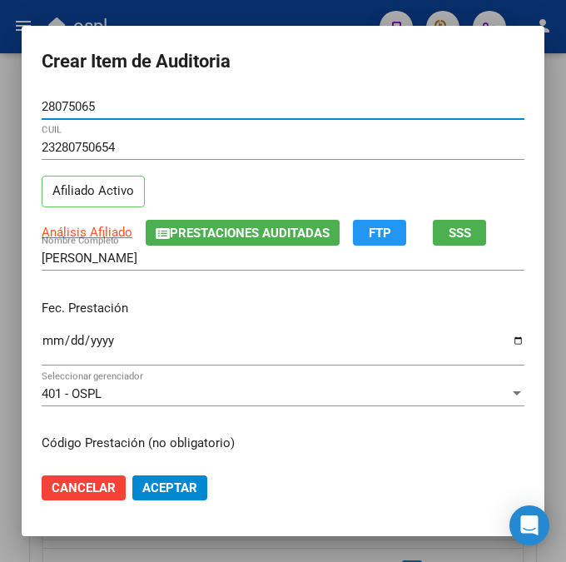
type input "28075065"
click at [49, 338] on input "Ingresar la fecha" at bounding box center [283, 347] width 483 height 27
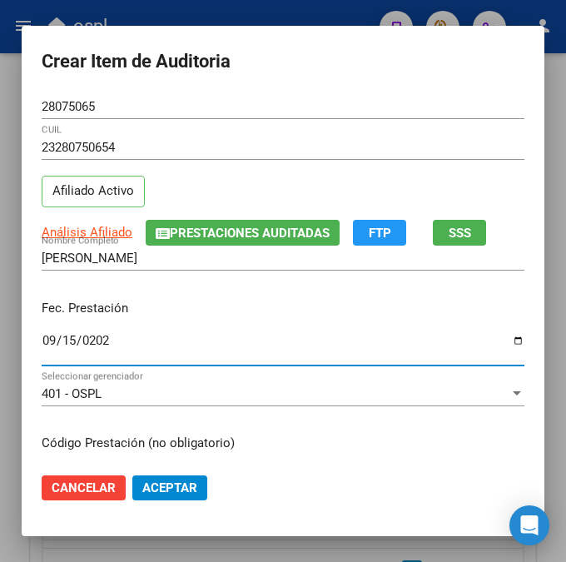
type input "[DATE]"
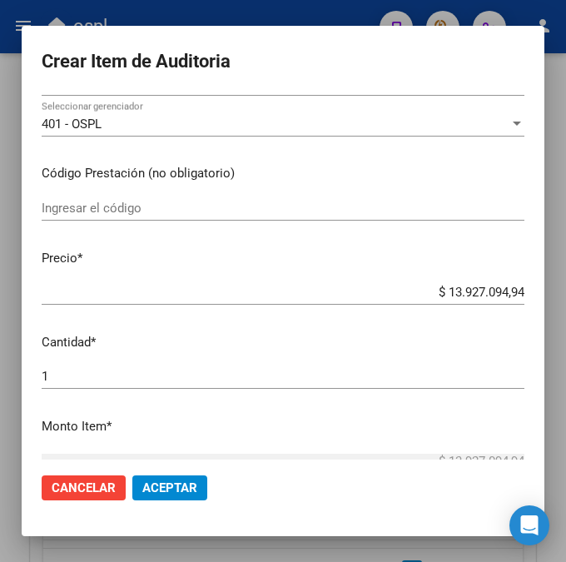
scroll to position [277, 0]
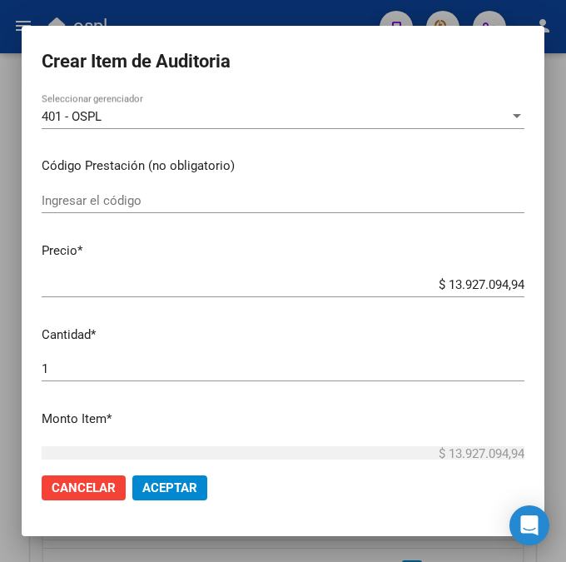
click at [174, 200] on input "Ingresar el código" at bounding box center [283, 200] width 483 height 15
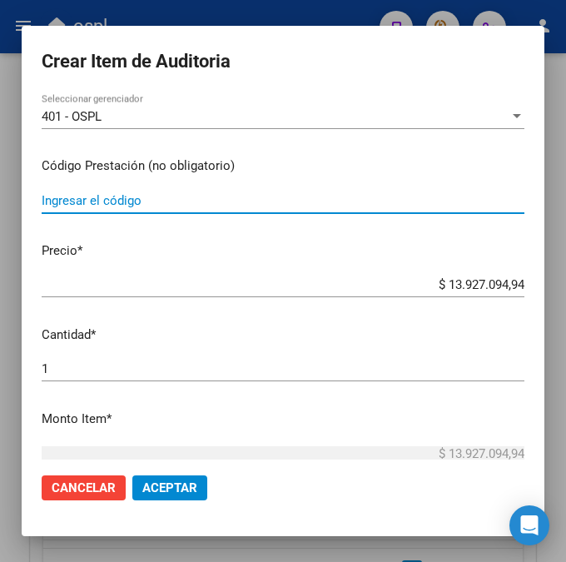
click at [118, 193] on input "Ingresar el código" at bounding box center [283, 200] width 483 height 15
paste input "6689971 UNITOS ad.jbe.x 100 ml"
type input "6689971 UNITOS ad.jbe.x 100 ml"
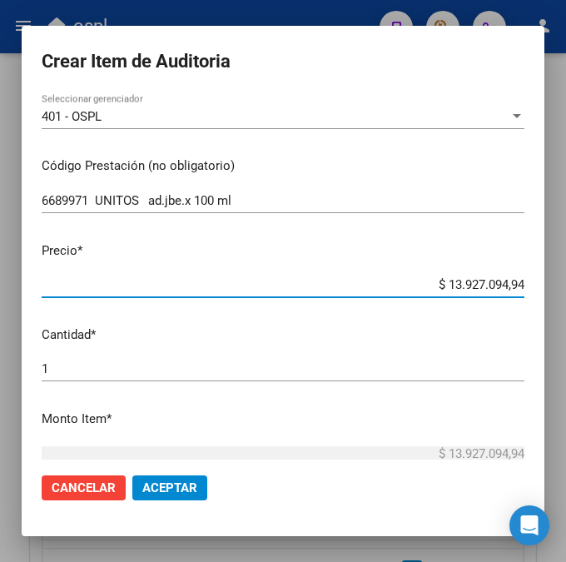
drag, startPoint x: 400, startPoint y: 284, endPoint x: 550, endPoint y: 292, distance: 150.1
click at [550, 292] on div "Crear Item de Auditoria 28075065 Nro Documento 23280750654 CUIL Afiliado Activo…" at bounding box center [283, 281] width 566 height 562
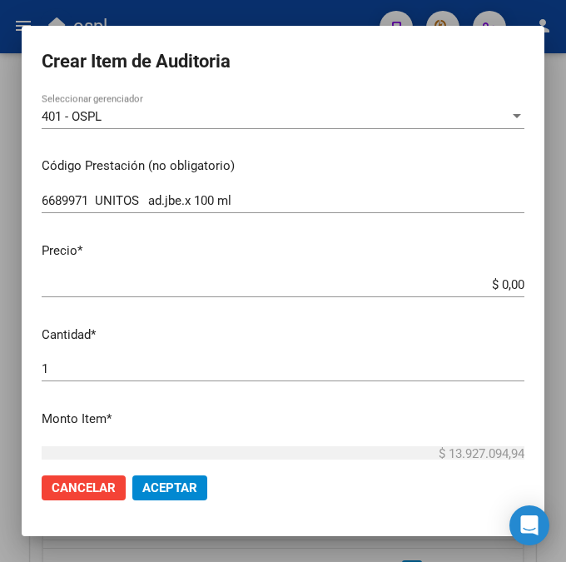
click at [514, 280] on input "$ 0,00" at bounding box center [283, 284] width 483 height 15
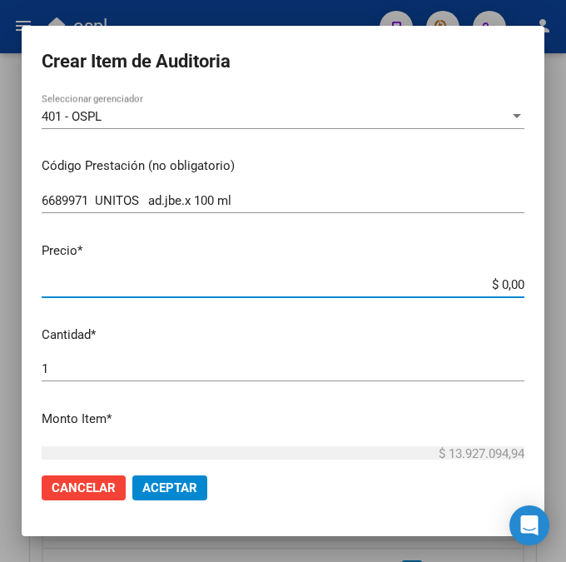
click at [516, 284] on input "$ 0,00" at bounding box center [283, 284] width 483 height 15
drag, startPoint x: 516, startPoint y: 284, endPoint x: 473, endPoint y: 308, distance: 49.6
click at [473, 311] on div "$ 0,00 Ingresar el precio" at bounding box center [283, 292] width 483 height 41
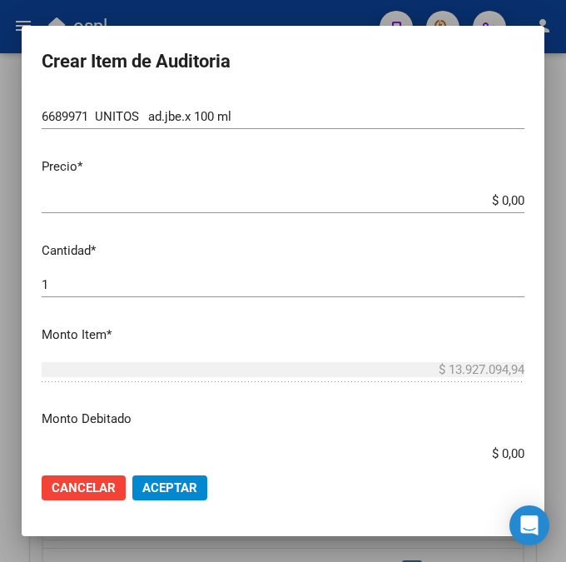
scroll to position [388, 0]
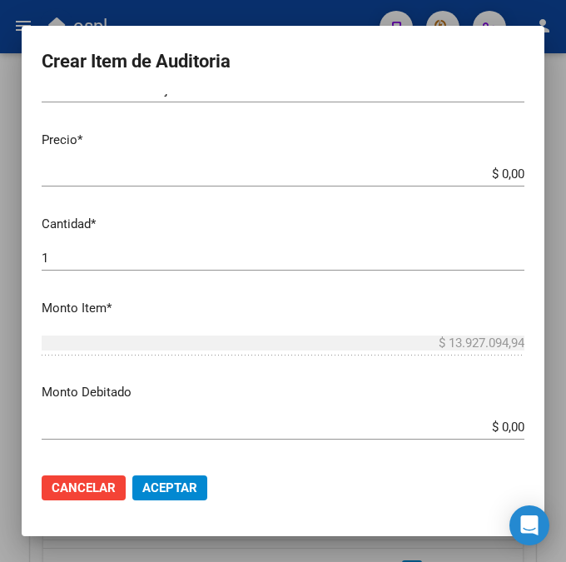
click at [519, 173] on app-form-text-field "Precio * $ 0,00 Ingresar el precio" at bounding box center [290, 157] width 496 height 52
click at [516, 172] on input "$ 0,00" at bounding box center [283, 174] width 483 height 15
paste input "4841,38"
type input "$ 4.841,38"
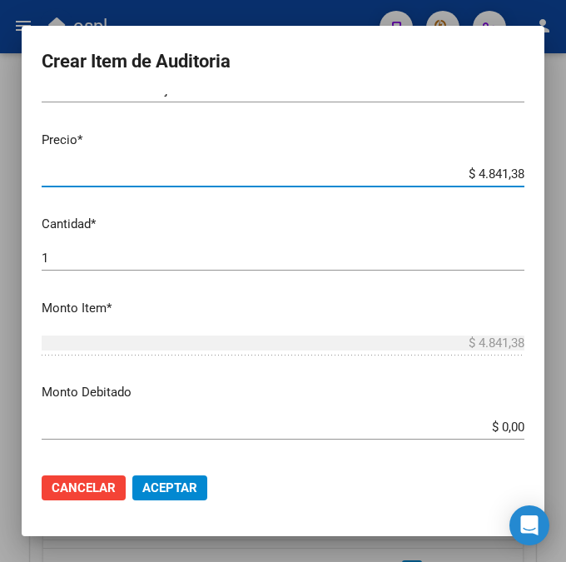
type input "$ 4.841,38"
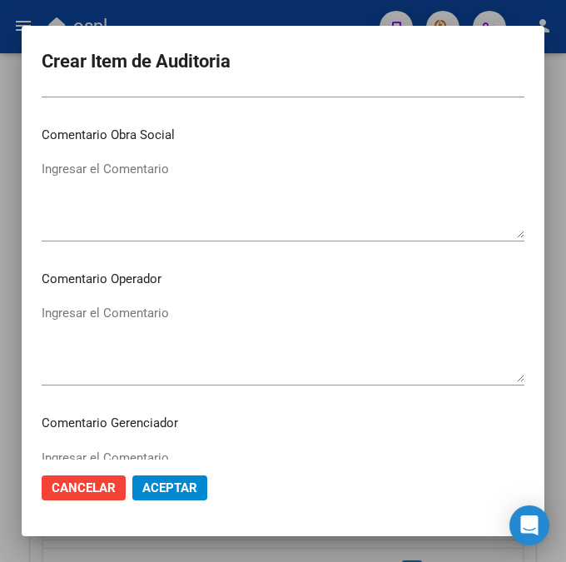
scroll to position [760, 0]
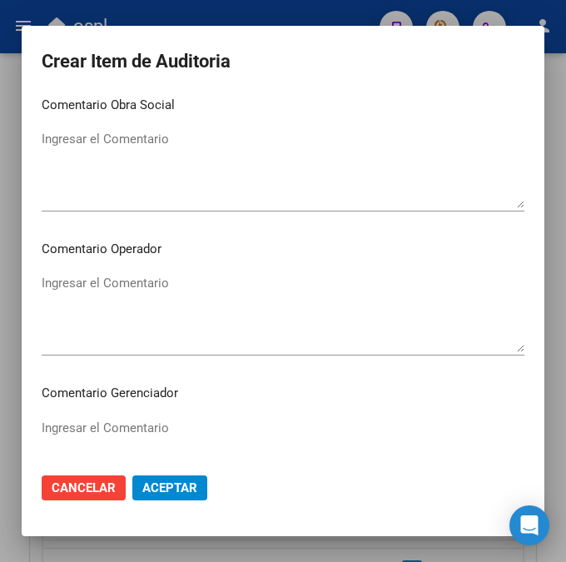
click at [101, 302] on textarea "Ingresar el Comentario" at bounding box center [283, 313] width 483 height 78
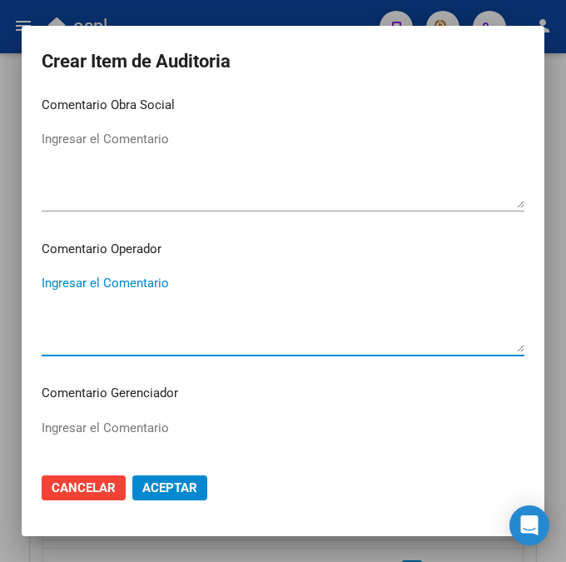
paste textarea "40 DEL PARANA S.C.S."
click at [47, 282] on textarea "40 DEL PARANA S.C.S." at bounding box center [283, 313] width 483 height 78
click at [50, 285] on textarea "40 DEL PARANA S.C.S." at bounding box center [283, 313] width 483 height 78
click at [340, 286] on textarea "40% DEL PARANA S.C.S." at bounding box center [283, 313] width 483 height 78
type textarea "40% DEL PARANA S.C.S."
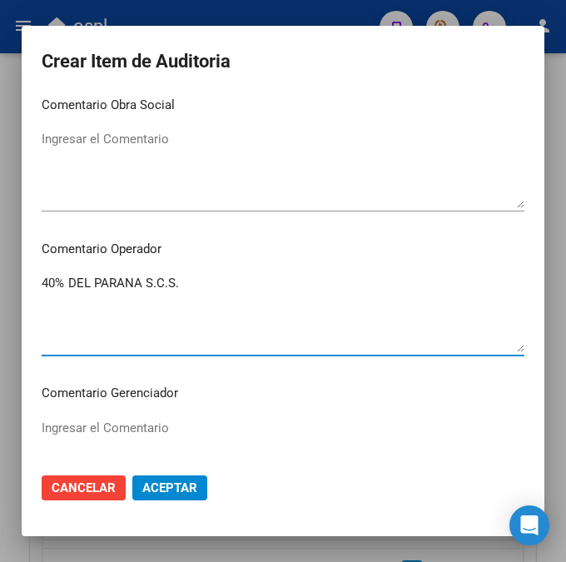
click at [251, 191] on textarea "Ingresar el Comentario" at bounding box center [283, 169] width 483 height 78
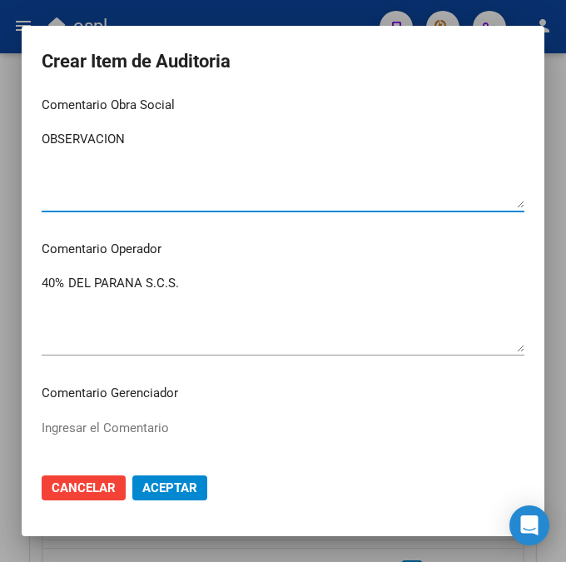
type textarea "OBSERVACION"
click at [87, 301] on textarea "40% DEL PARANA S.C.S." at bounding box center [283, 313] width 483 height 78
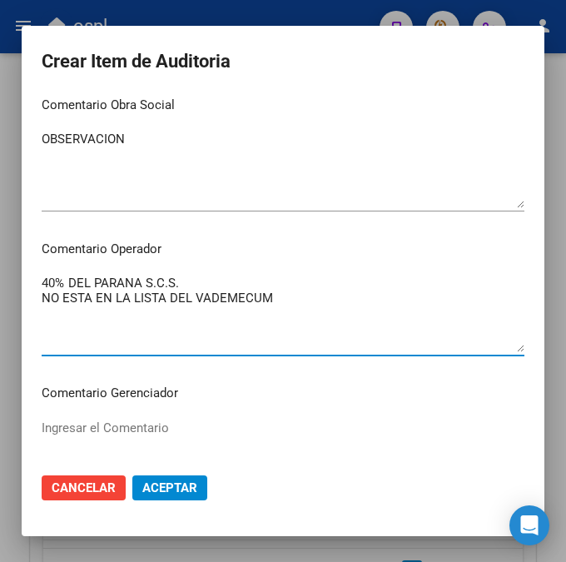
type textarea "40% DEL PARANA S.C.S. NO ESTA EN LA LISTA DEL VADEMECUM"
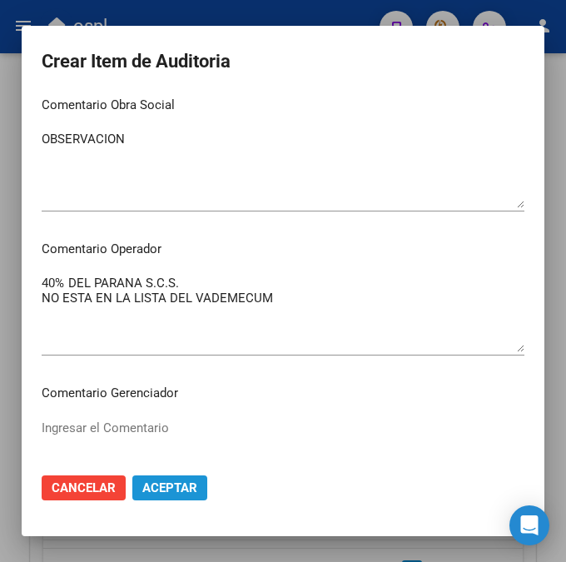
click at [161, 482] on span "Aceptar" at bounding box center [169, 487] width 55 height 15
